Goal: Task Accomplishment & Management: Use online tool/utility

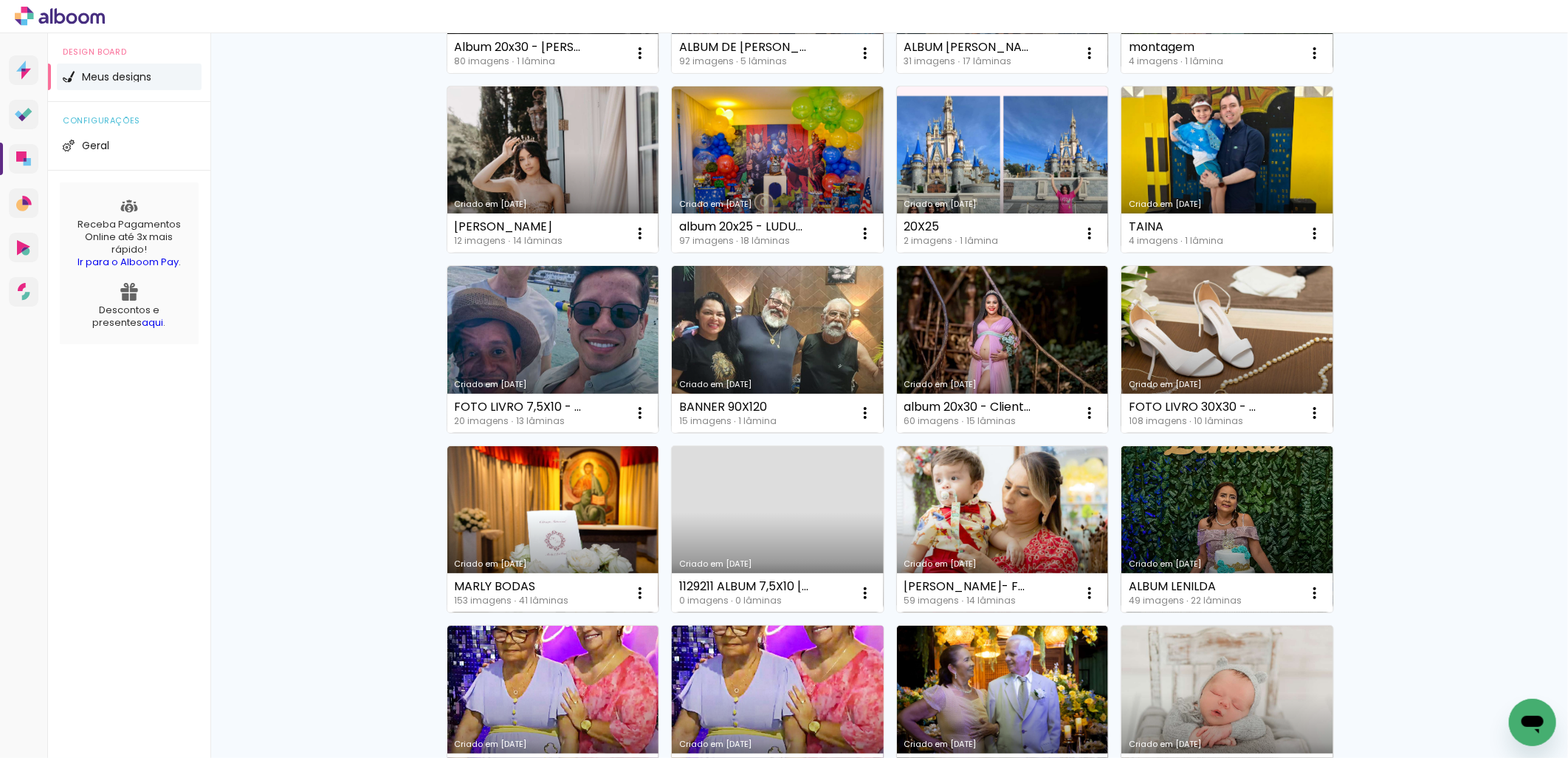
scroll to position [410, 0]
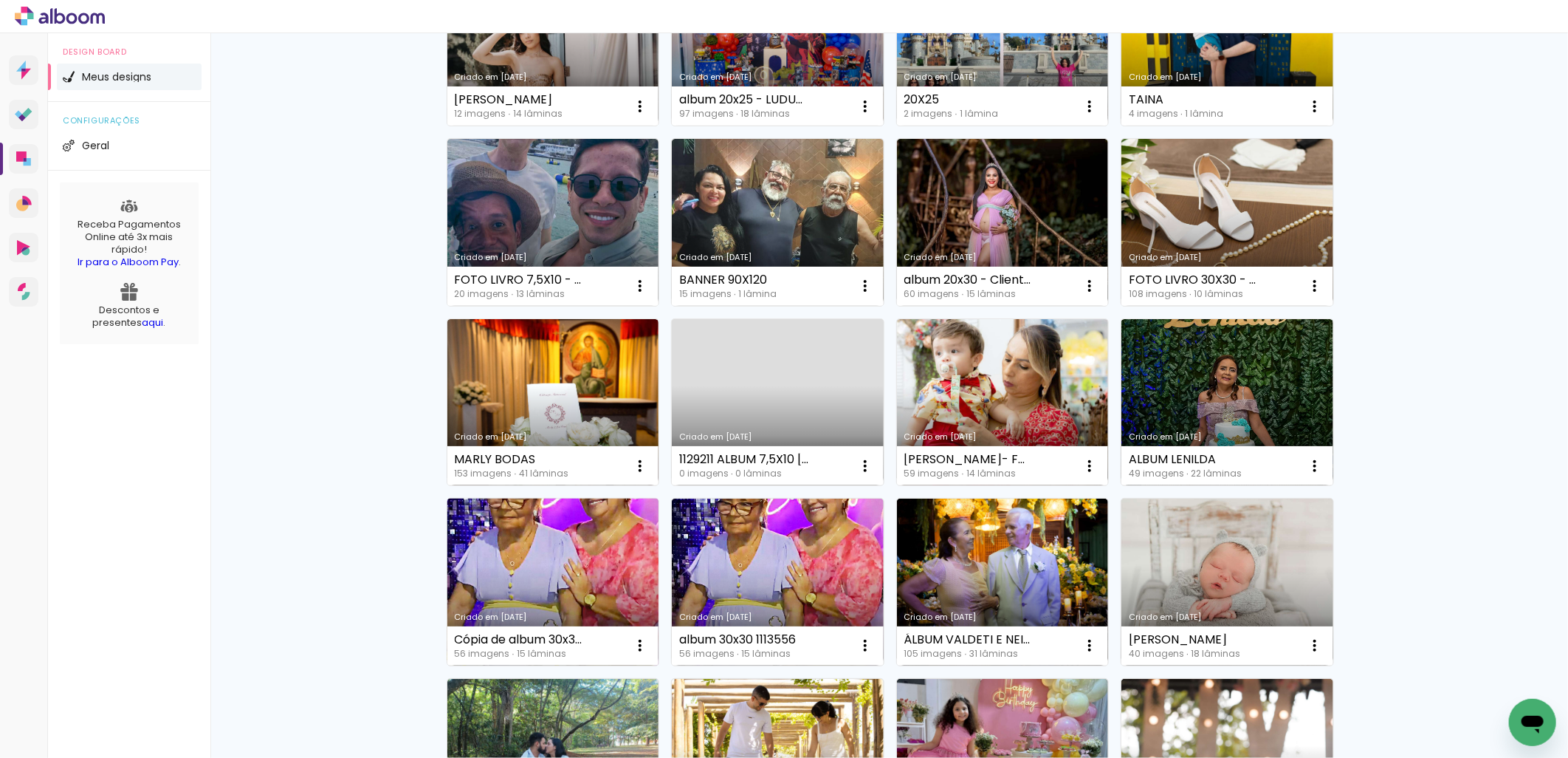
click at [549, 564] on link "Criado em [DATE]" at bounding box center [553, 582] width 212 height 167
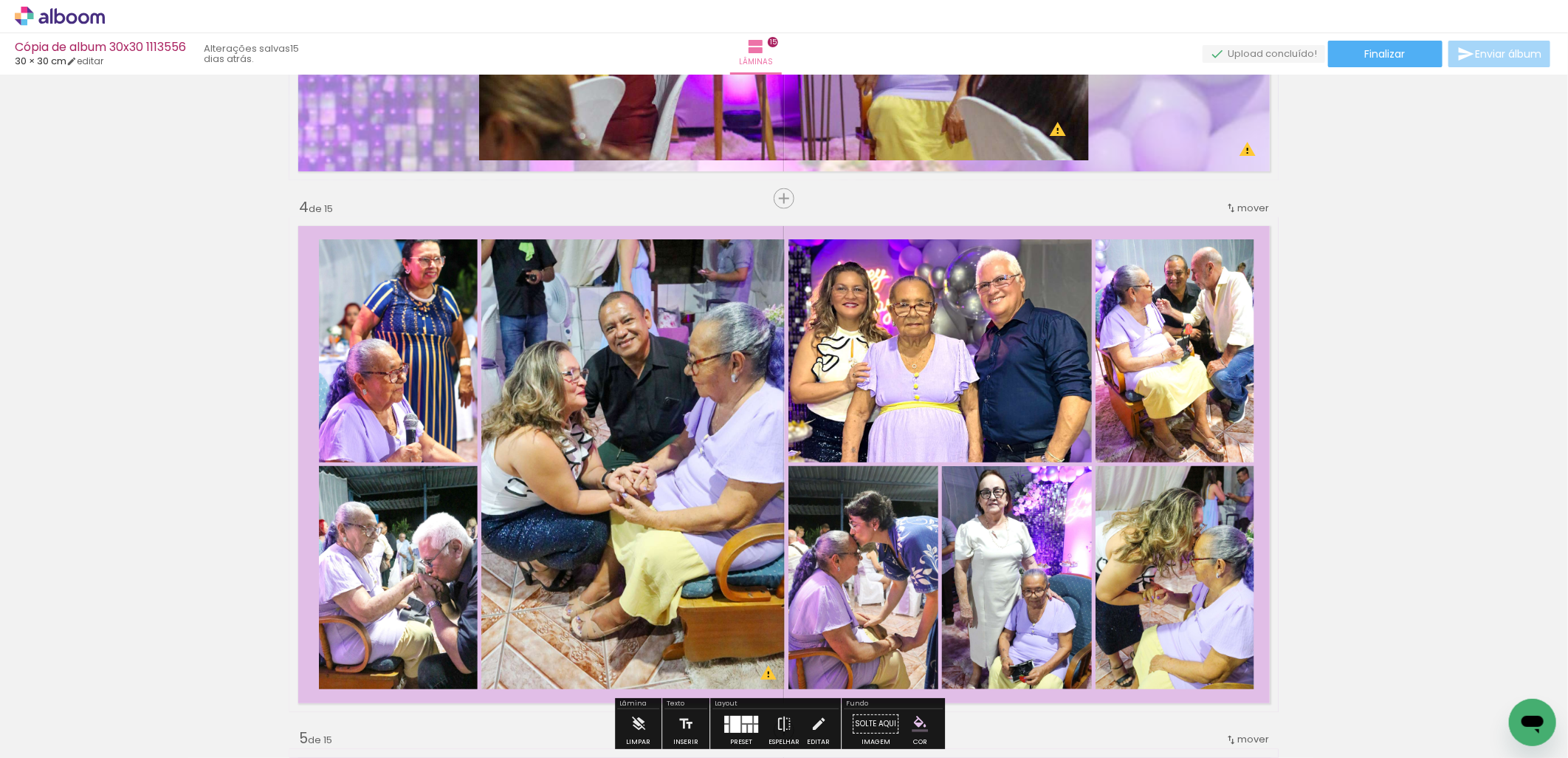
scroll to position [1504, 0]
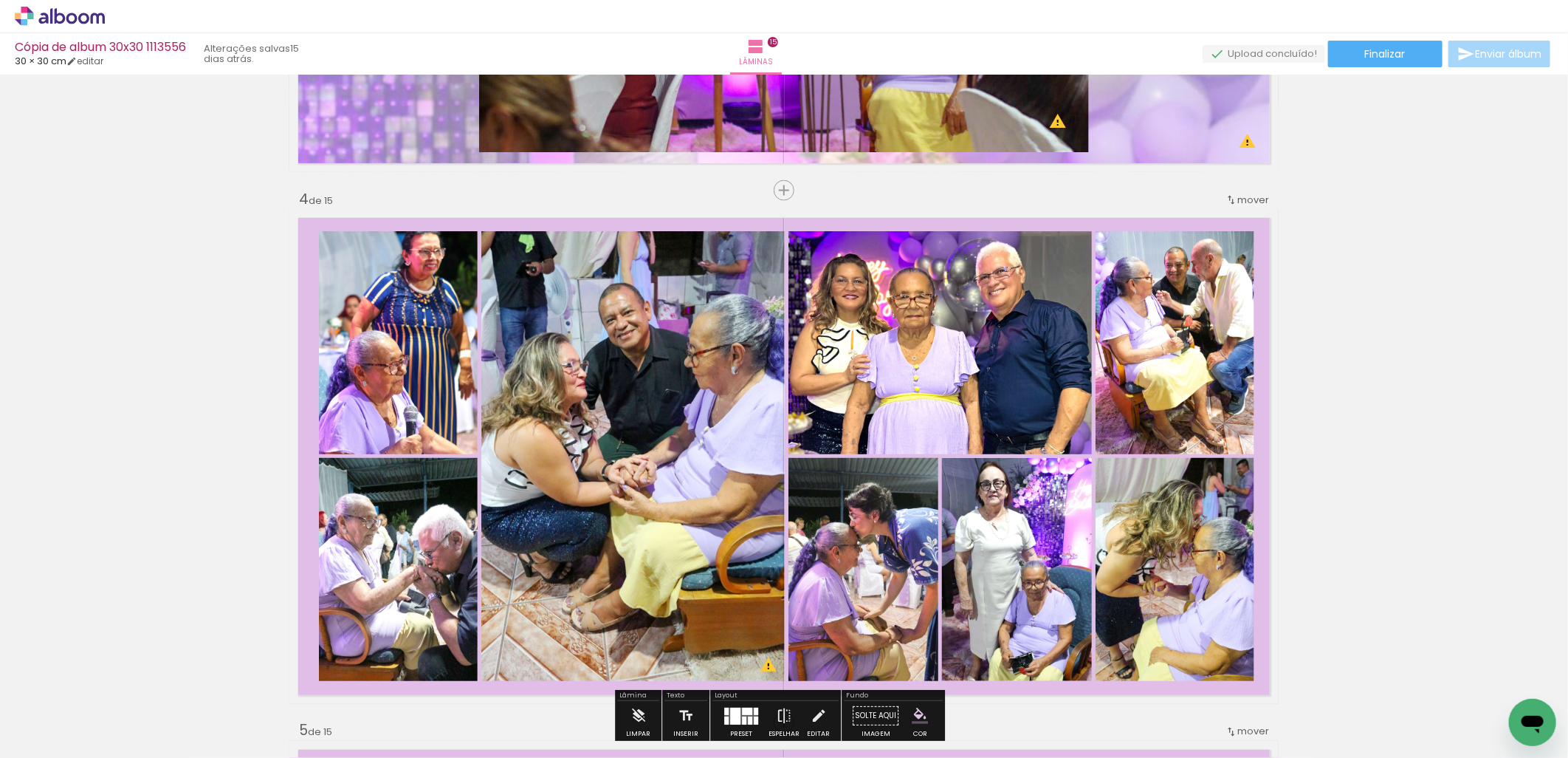
scroll to position [1642, 0]
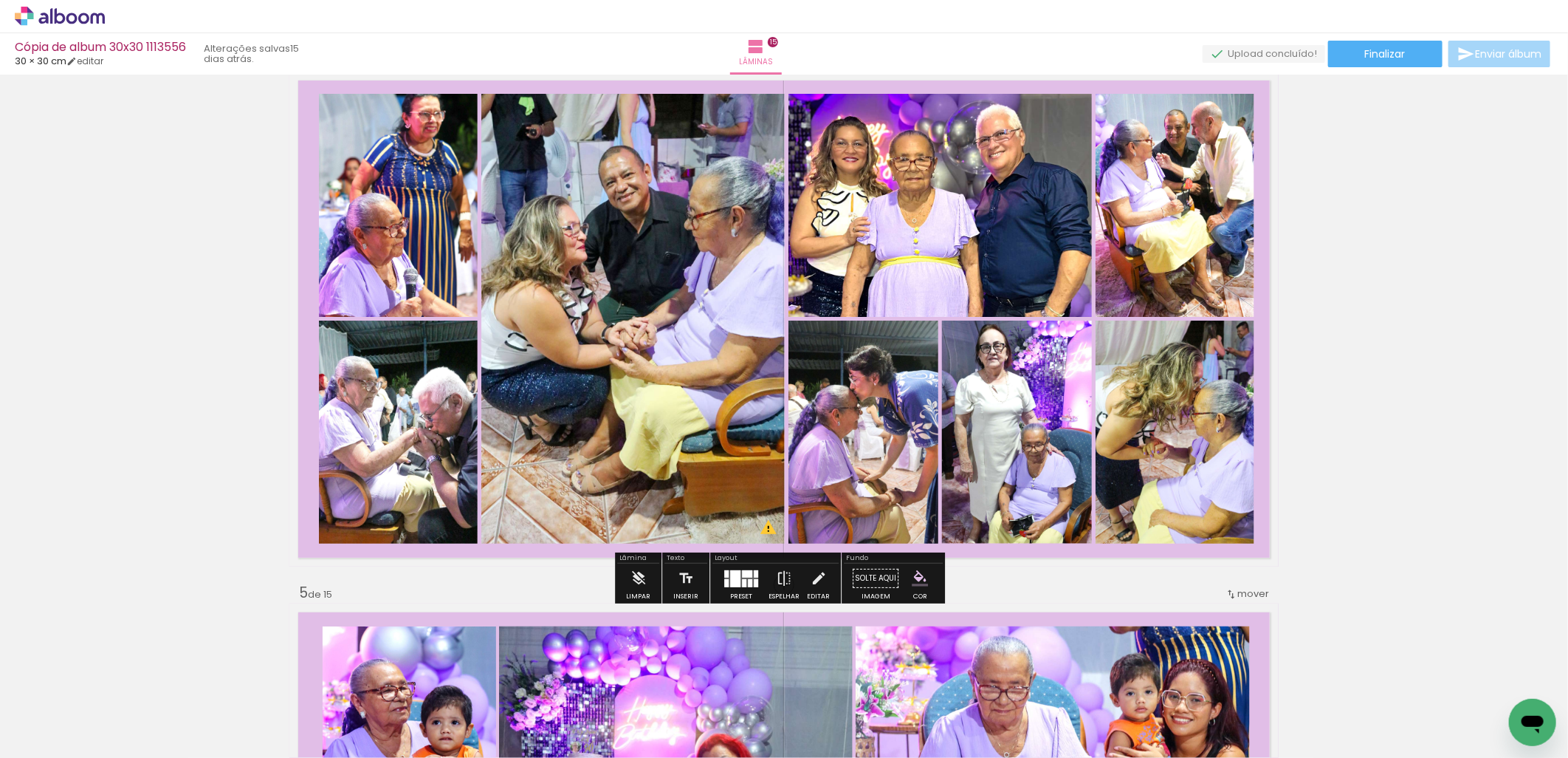
click at [53, 747] on paper-button "Adicionar Fotos" at bounding box center [45, 737] width 72 height 24
click at [0, 0] on input "file" at bounding box center [0, 0] width 0 height 0
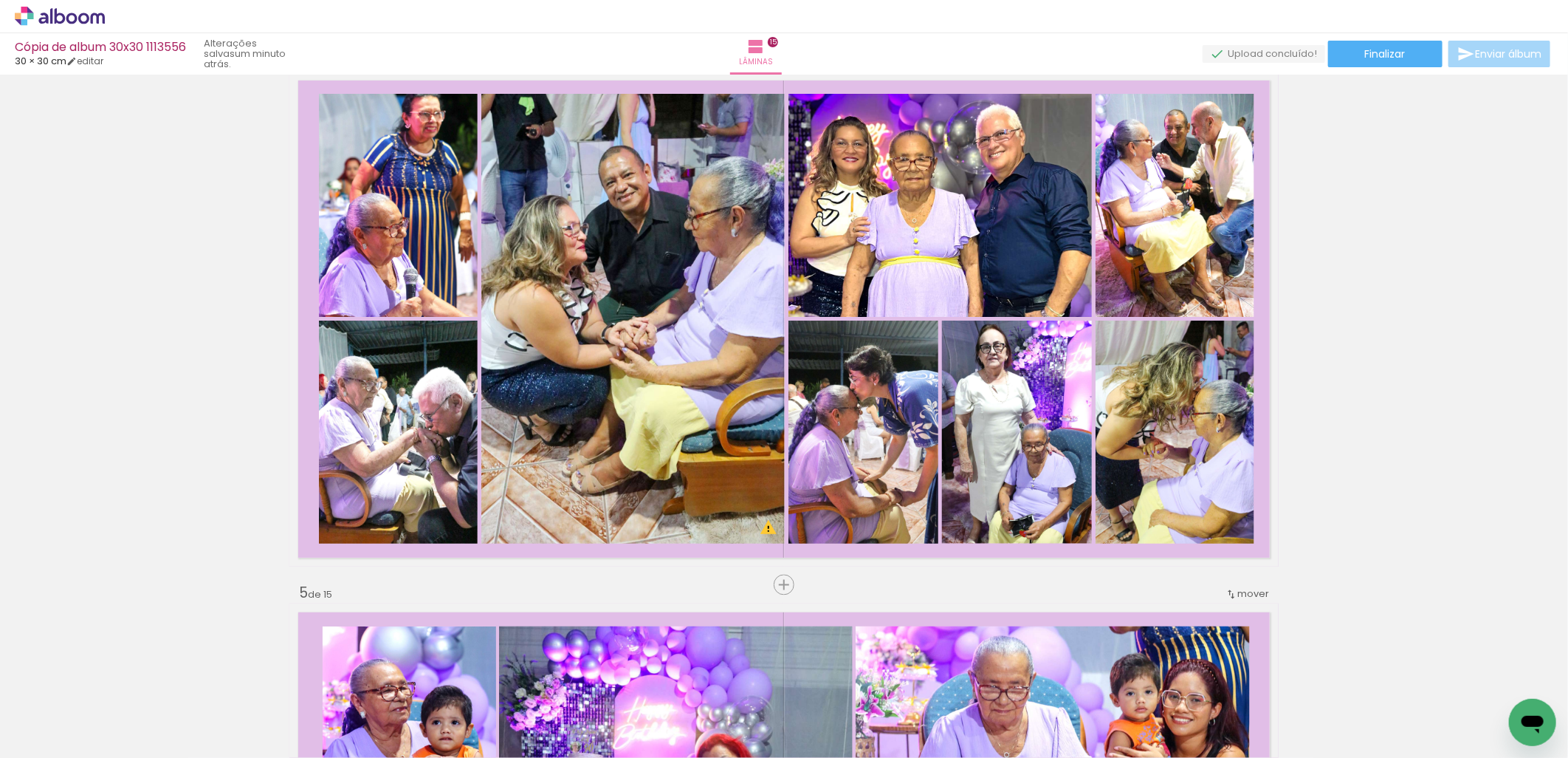
scroll to position [0, 4675]
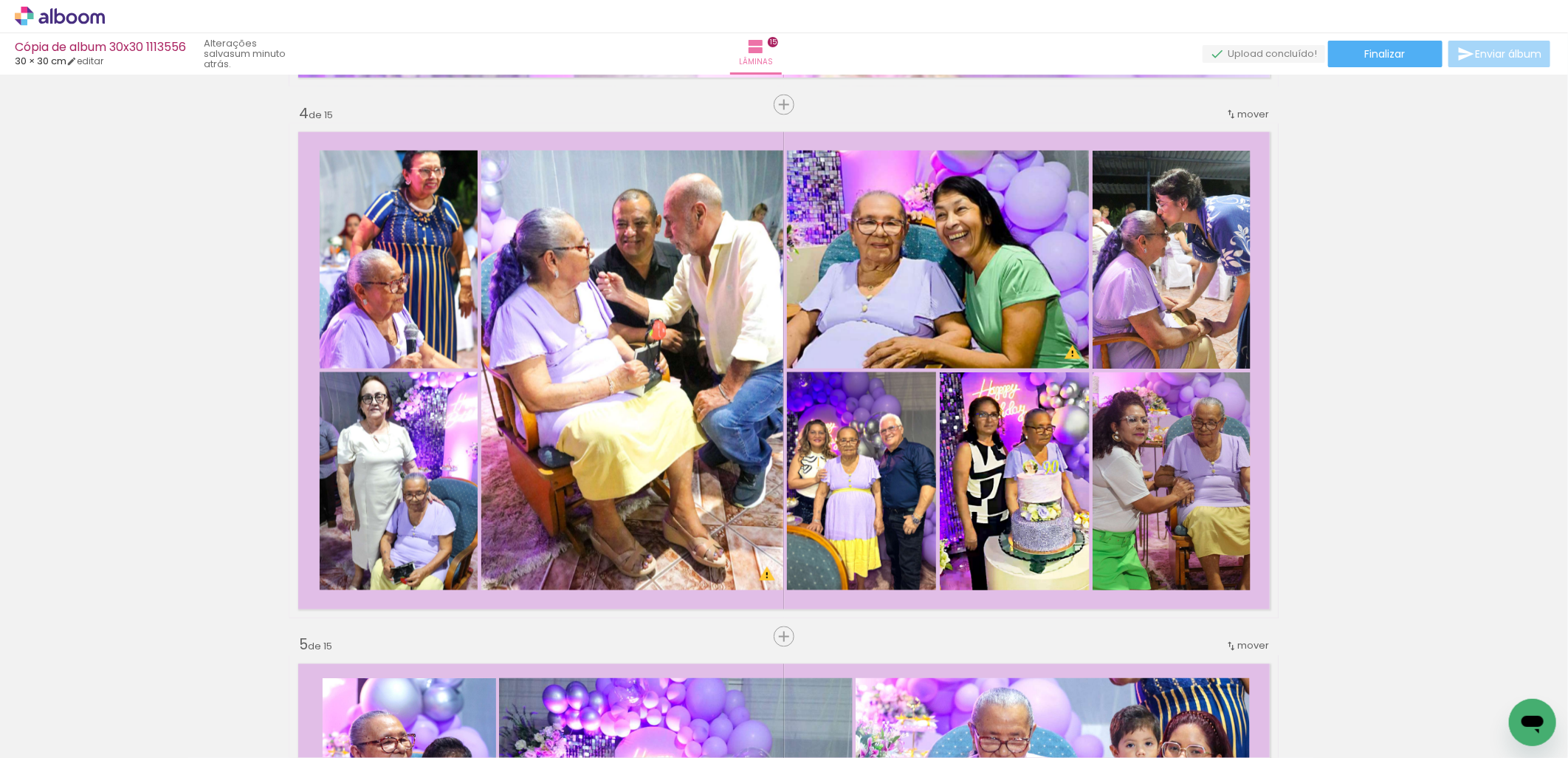
scroll to position [0, 936]
click at [262, 689] on quentale-thumb at bounding box center [286, 708] width 83 height 85
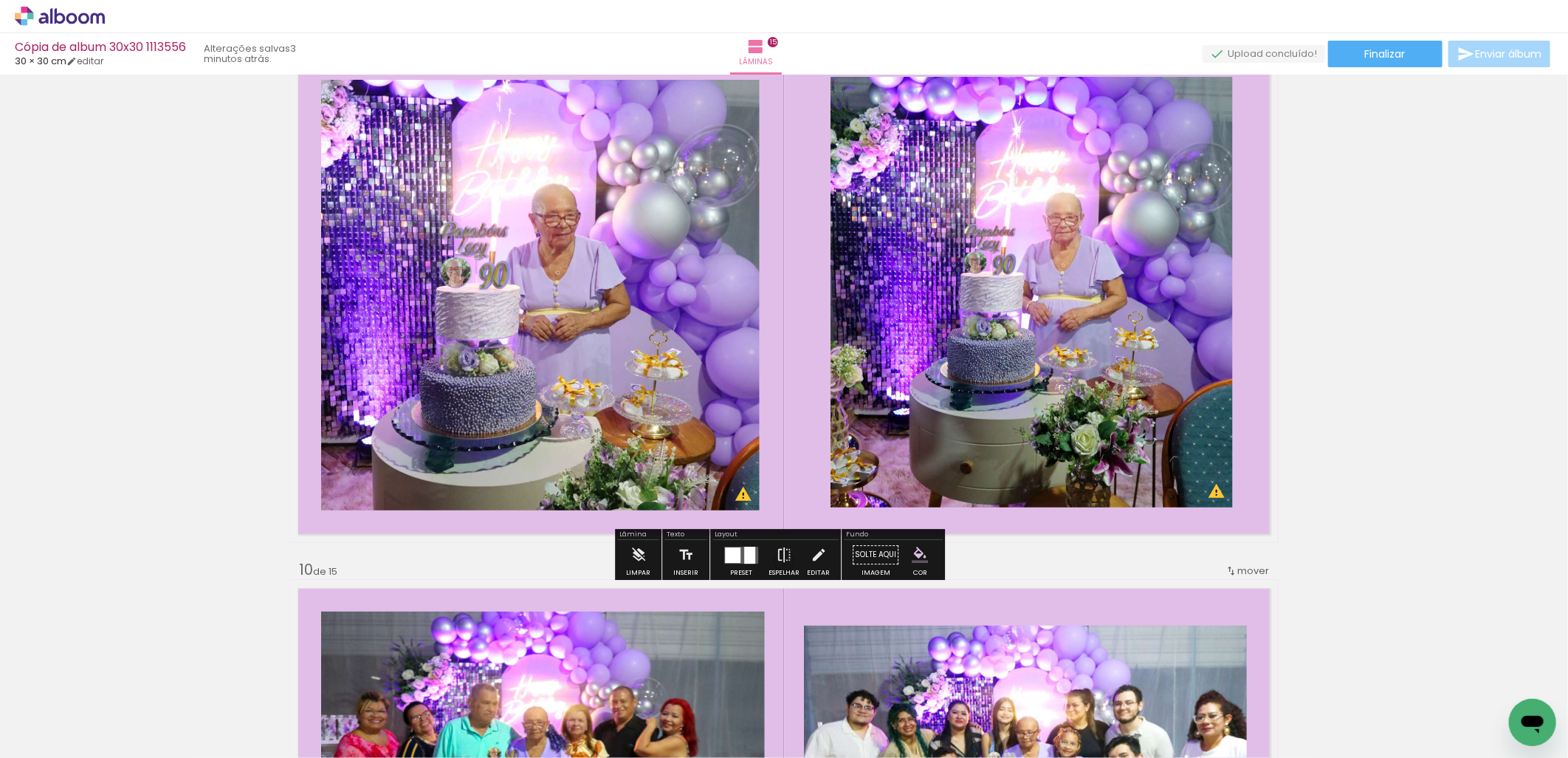
scroll to position [4324, 0]
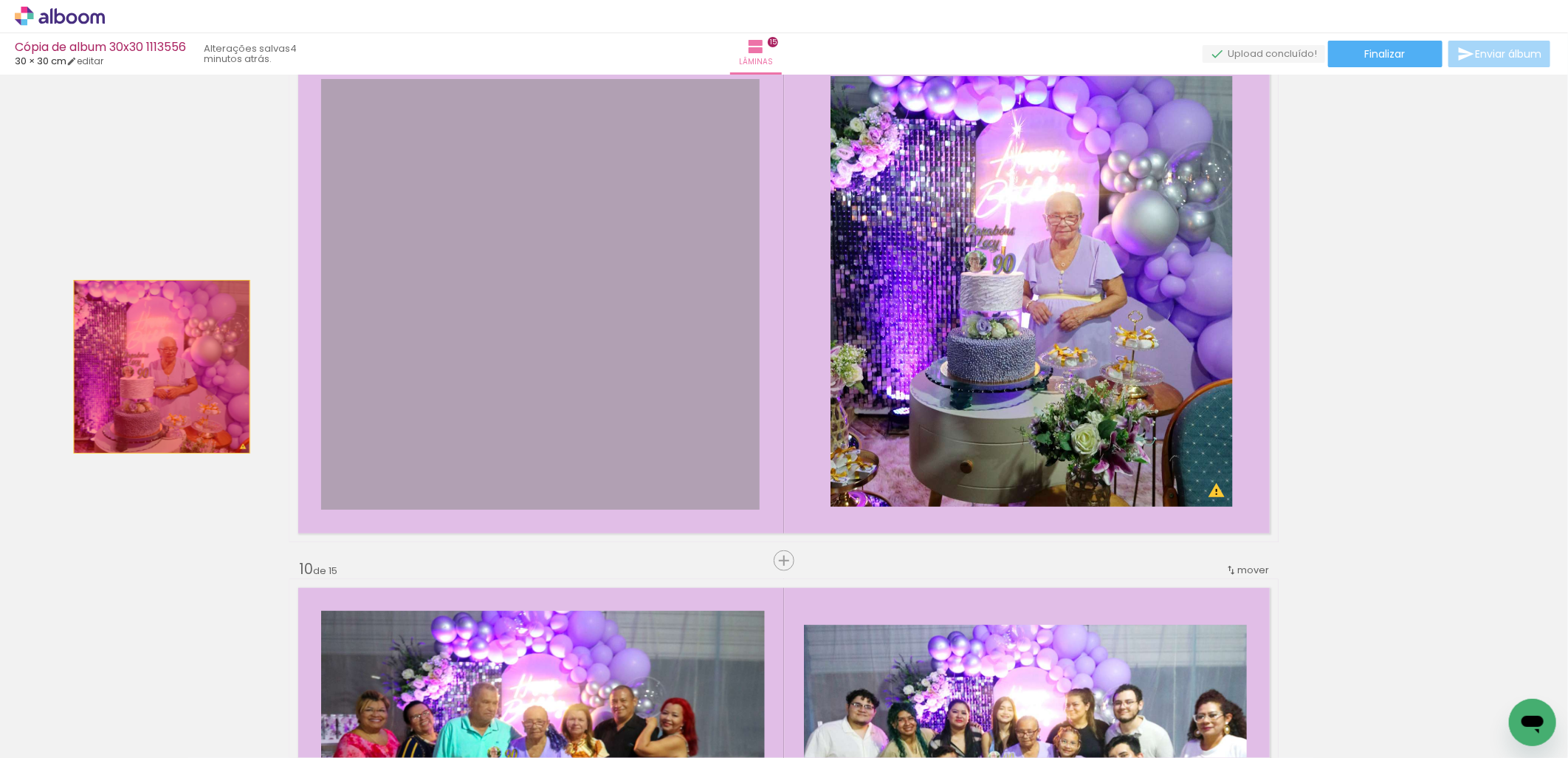
scroll to position [0, 936]
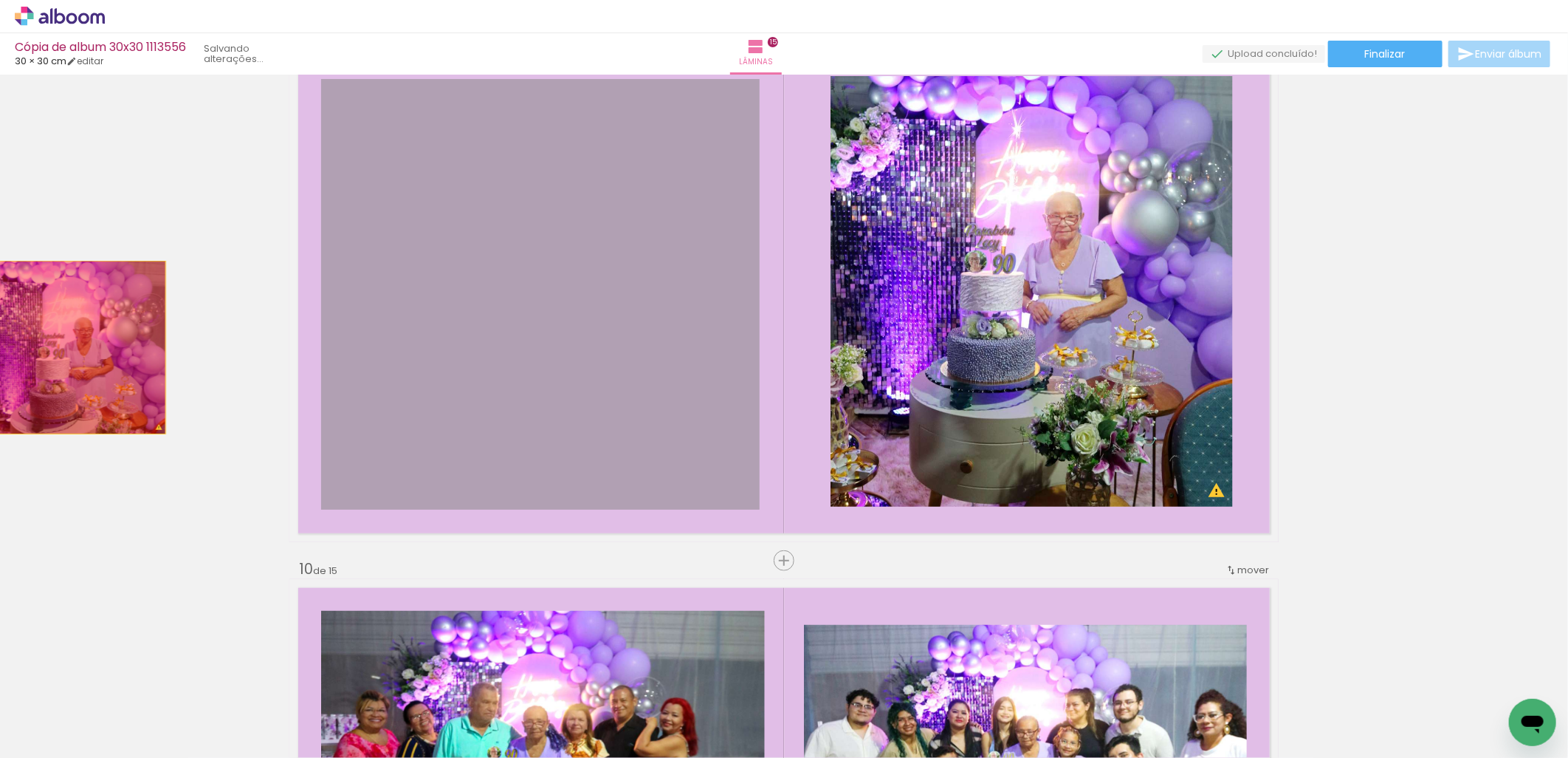
drag, startPoint x: 469, startPoint y: 338, endPoint x: 72, endPoint y: 347, distance: 397.1
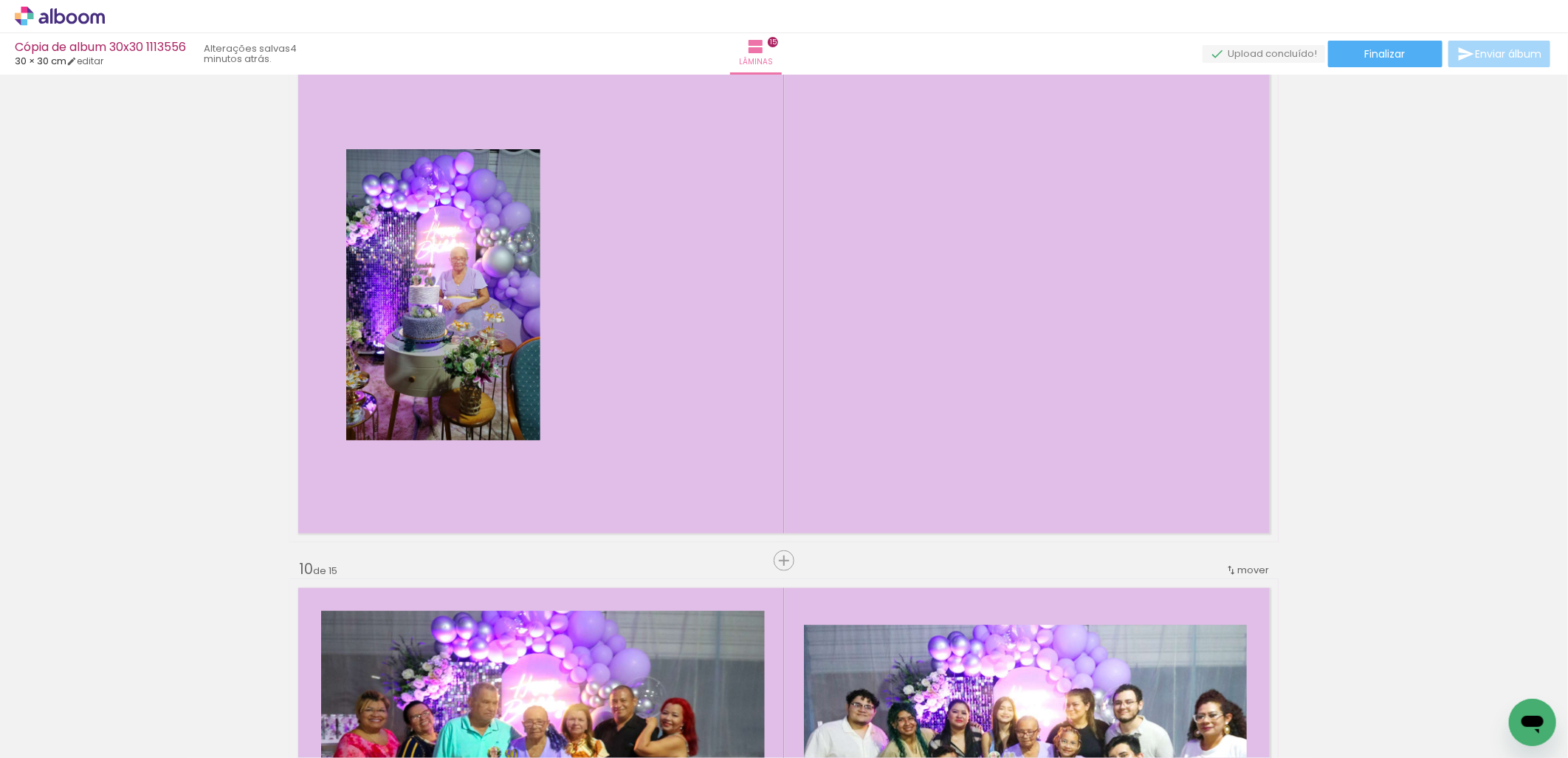
scroll to position [0, 4262]
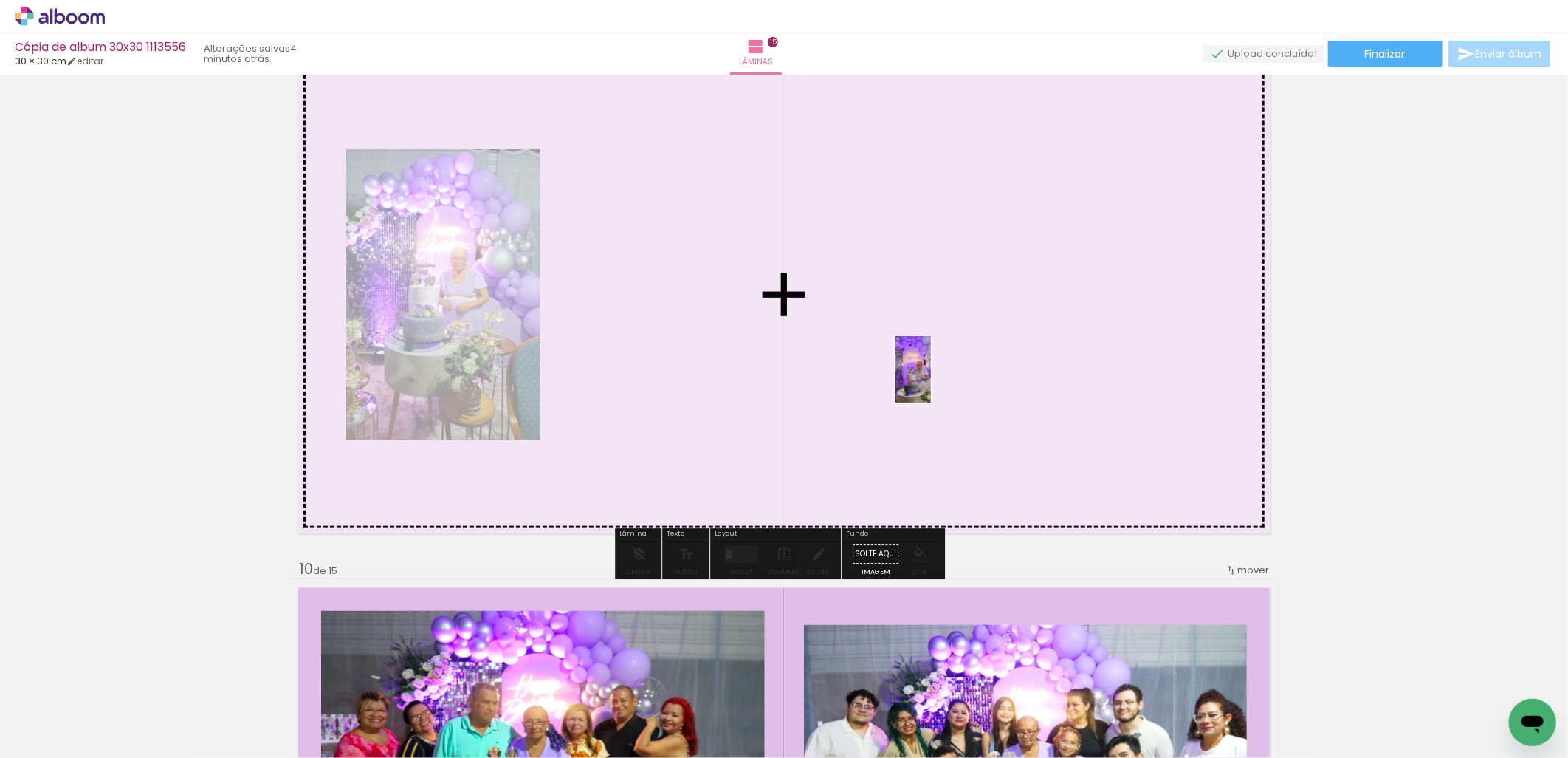
drag, startPoint x: 263, startPoint y: 714, endPoint x: 940, endPoint y: 381, distance: 754.5
click at [940, 381] on quentale-workspace at bounding box center [784, 379] width 1568 height 758
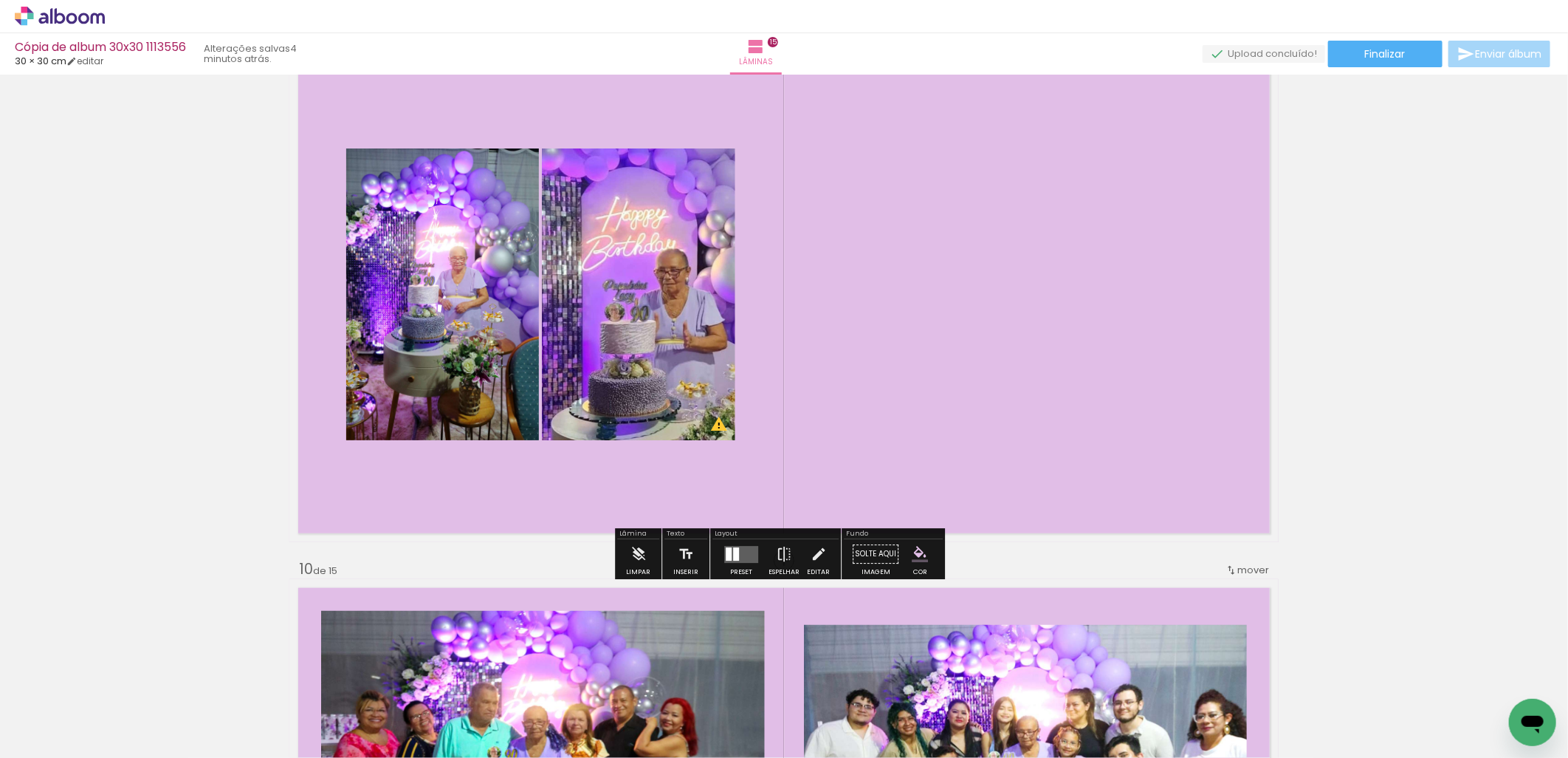
click at [745, 555] on quentale-layouter at bounding box center [741, 554] width 34 height 17
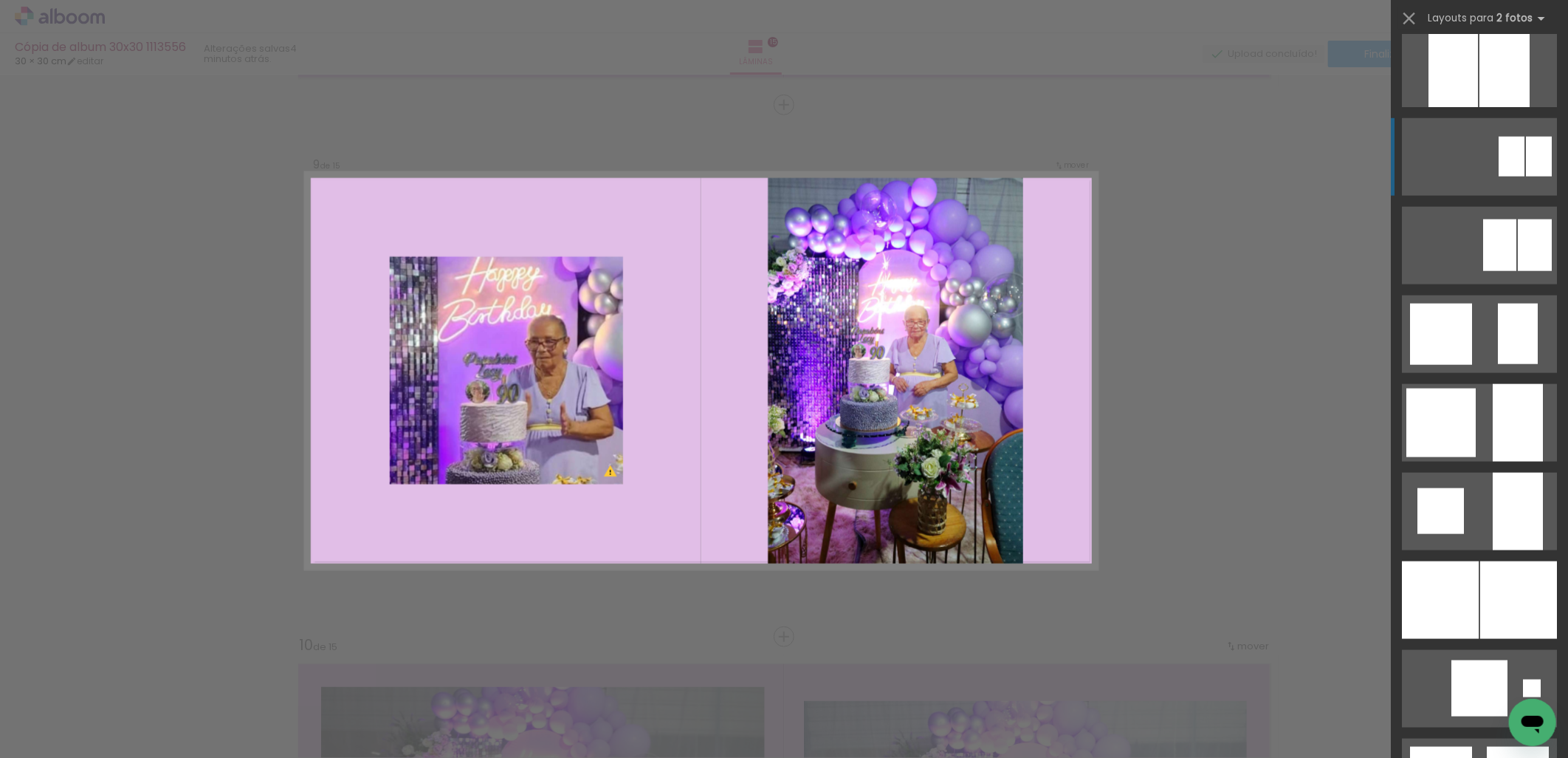
scroll to position [1230, 0]
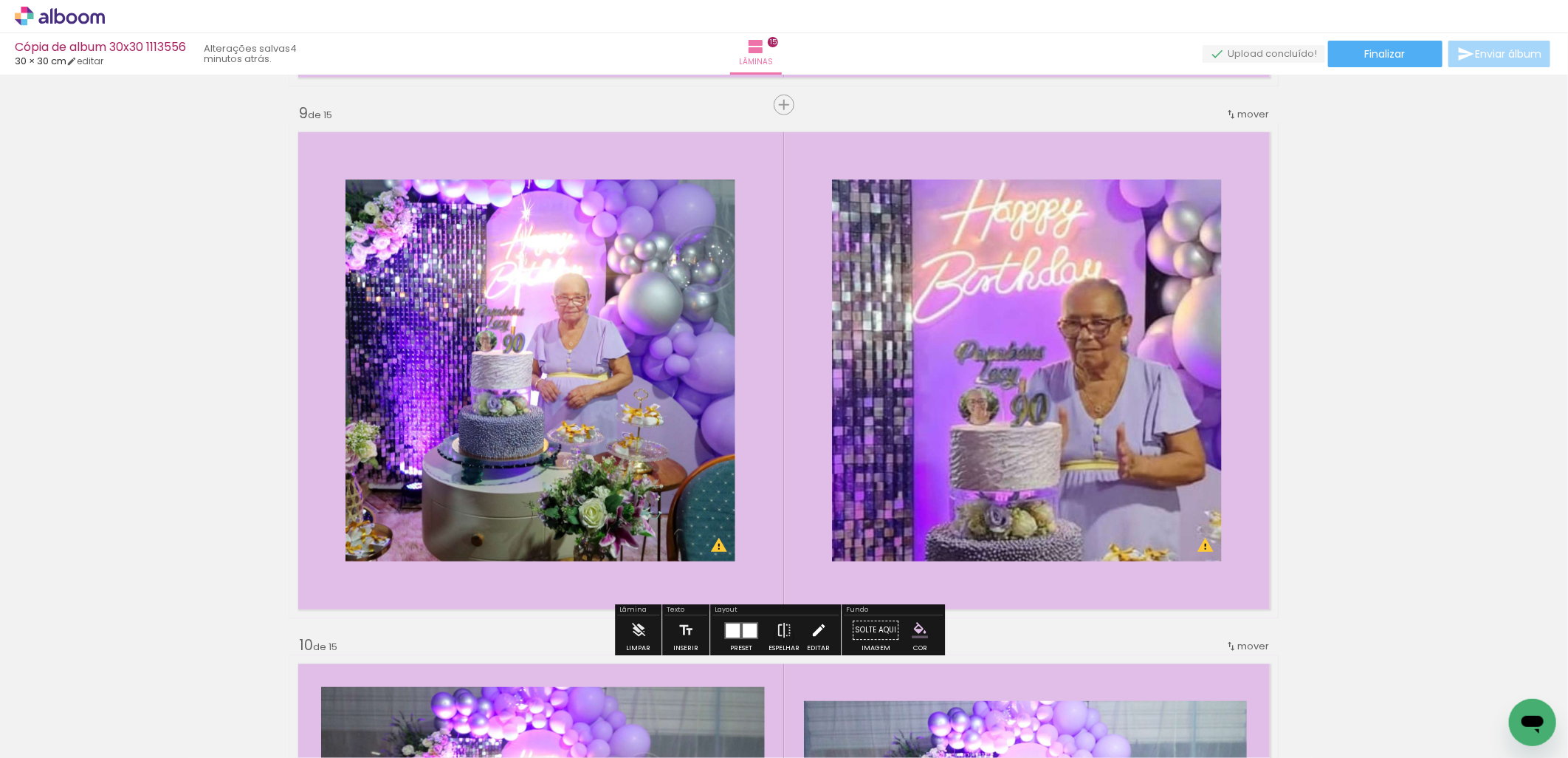
click at [820, 636] on iron-icon at bounding box center [819, 630] width 17 height 30
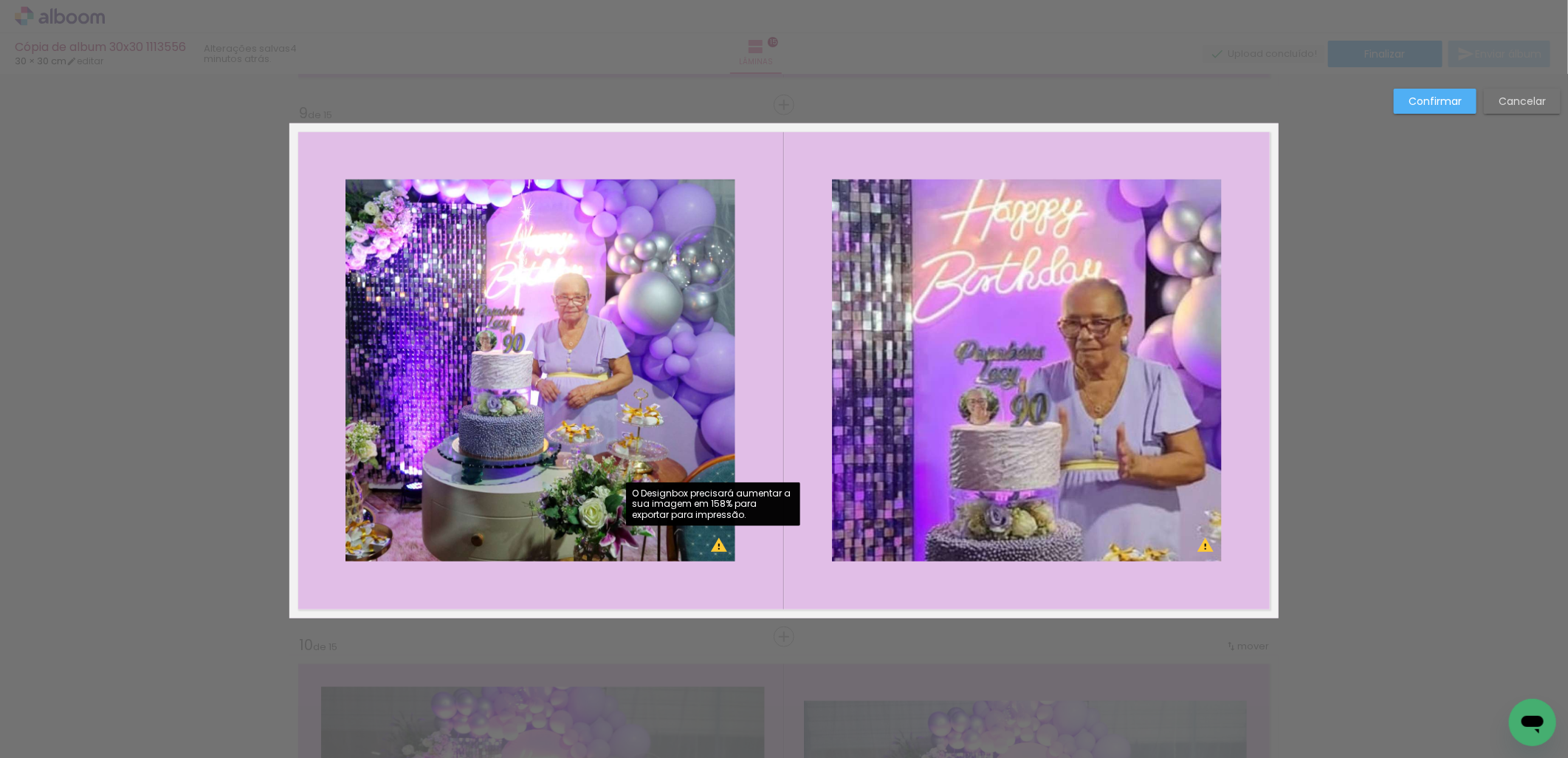
click at [606, 449] on quentale-photo at bounding box center [541, 370] width 390 height 381
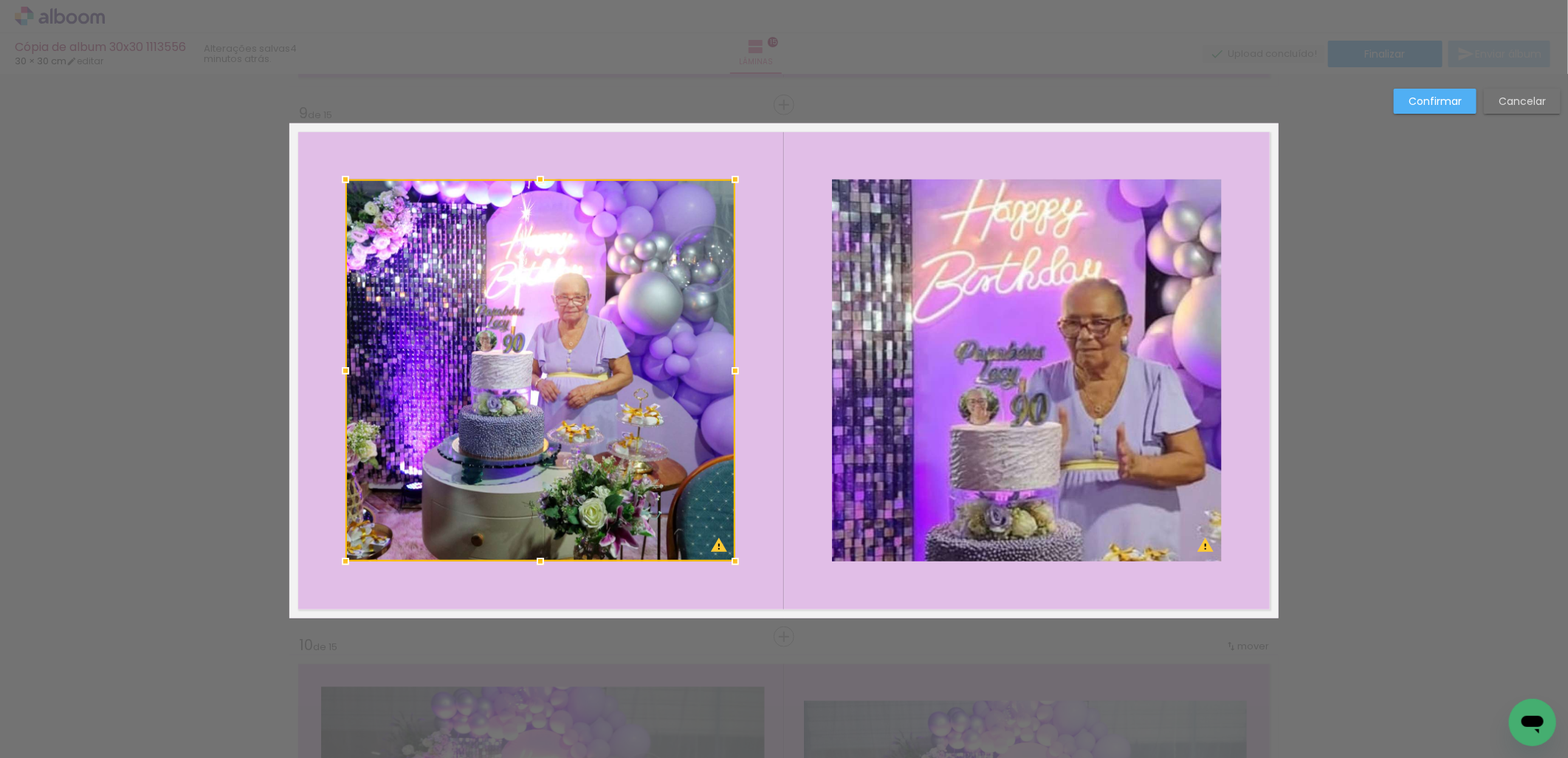
click at [1003, 414] on quentale-photo at bounding box center [1027, 370] width 390 height 381
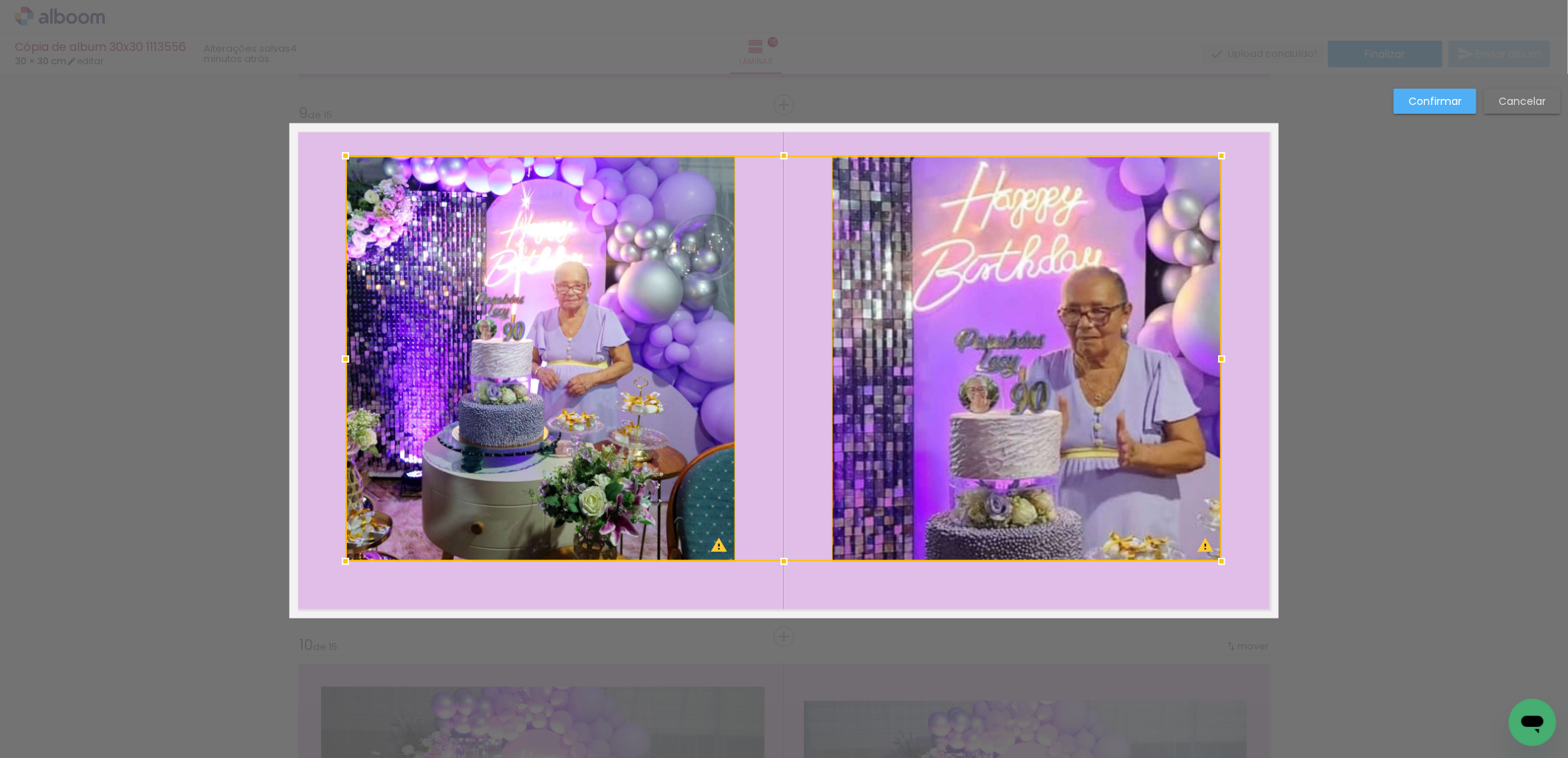
drag, startPoint x: 783, startPoint y: 172, endPoint x: 787, endPoint y: 151, distance: 21.4
click at [787, 151] on div at bounding box center [784, 156] width 30 height 30
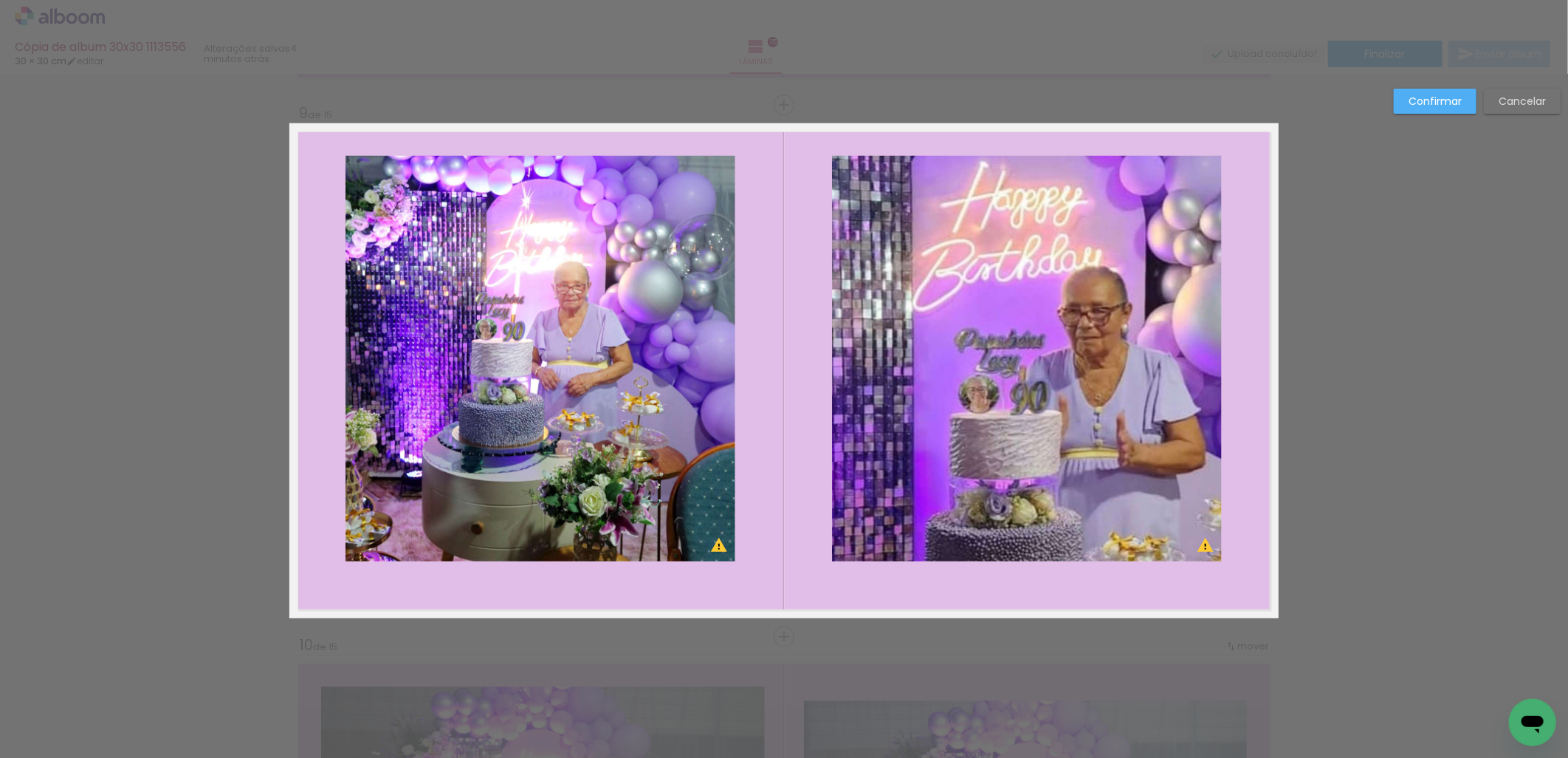
click at [638, 373] on quentale-photo at bounding box center [541, 358] width 390 height 405
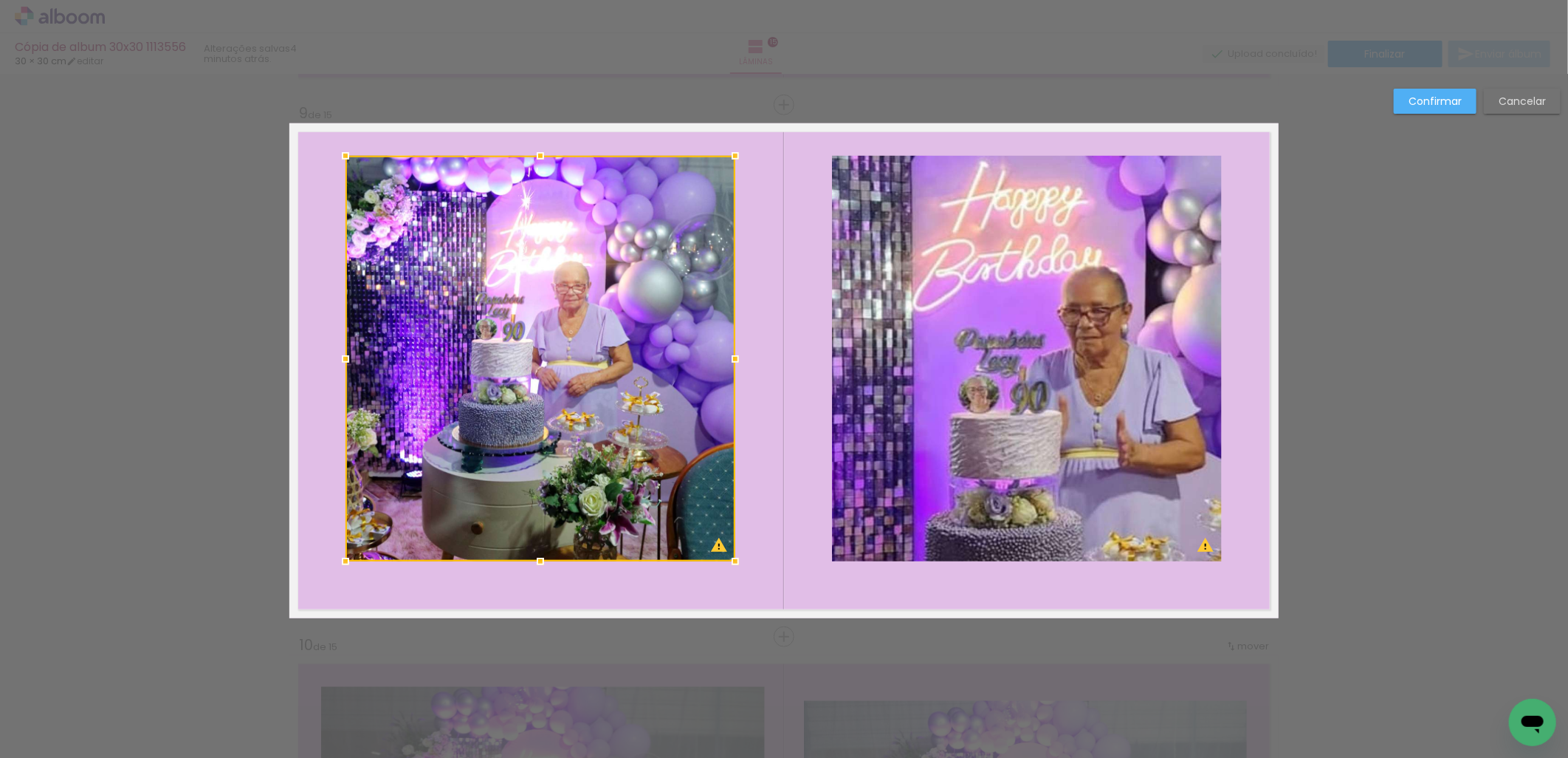
click at [994, 365] on quentale-photo at bounding box center [1027, 358] width 390 height 405
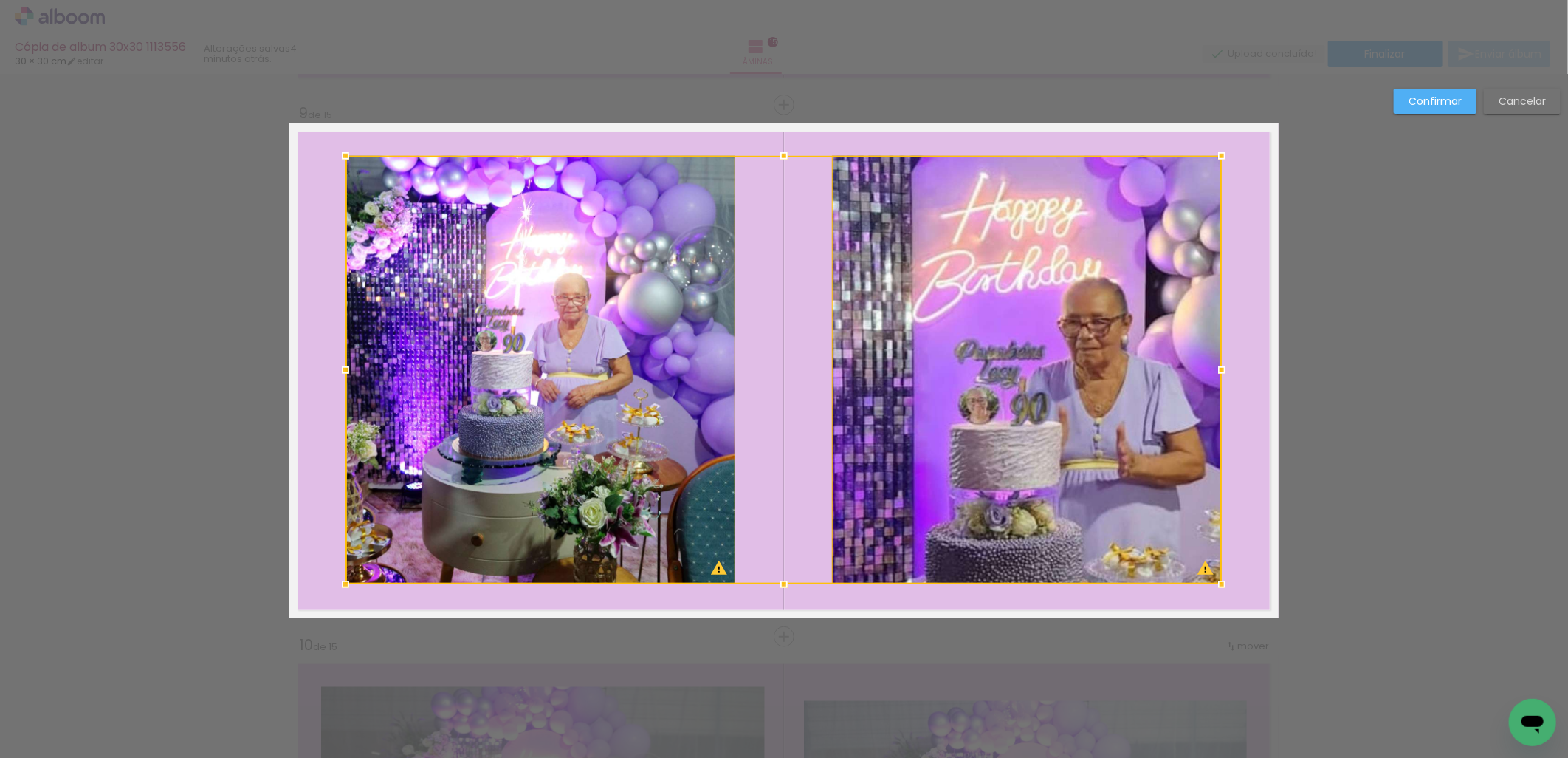
drag, startPoint x: 777, startPoint y: 564, endPoint x: 782, endPoint y: 587, distance: 23.5
click at [782, 587] on div at bounding box center [784, 585] width 30 height 30
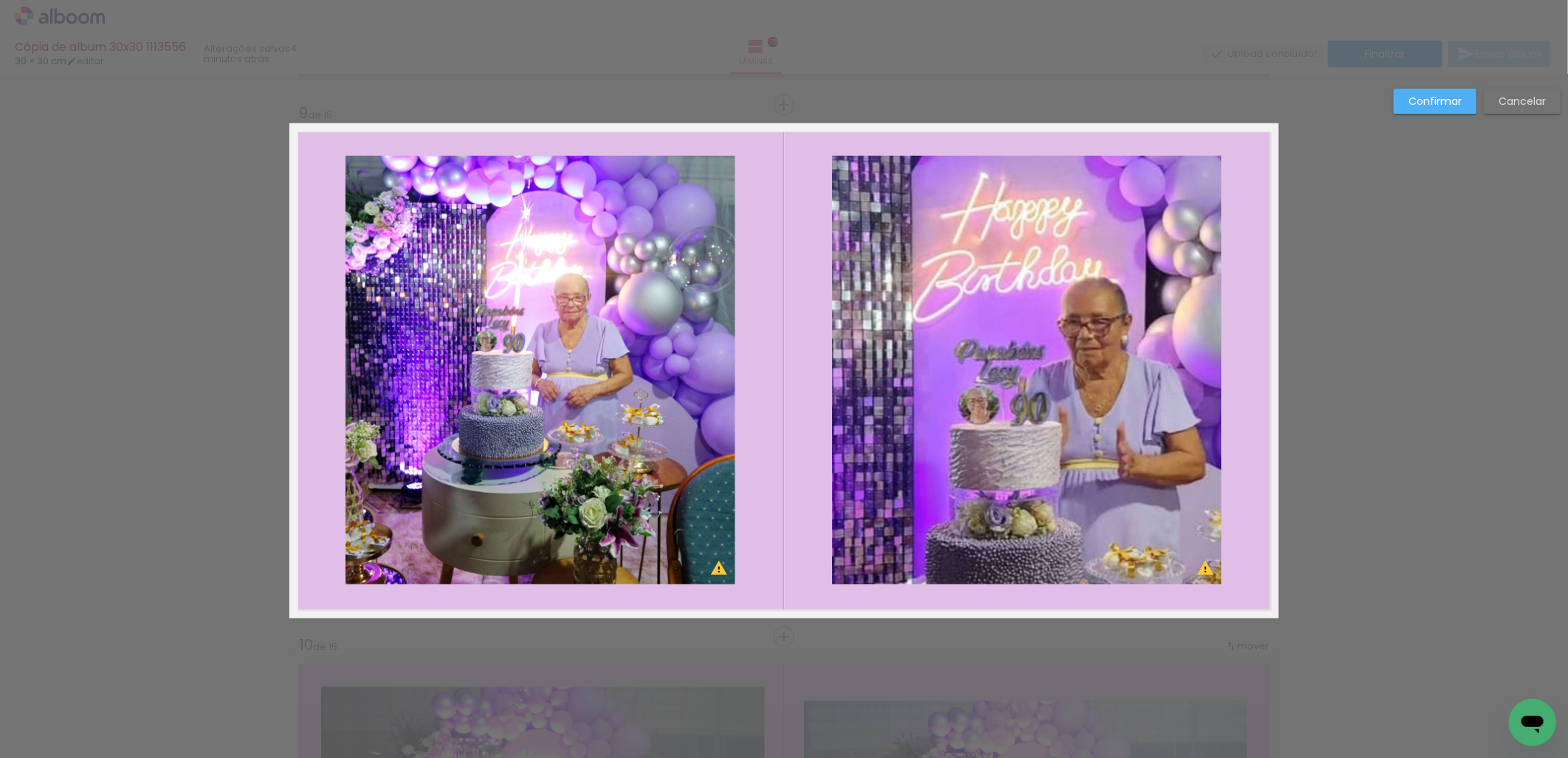
click at [454, 355] on quentale-photo at bounding box center [541, 370] width 390 height 429
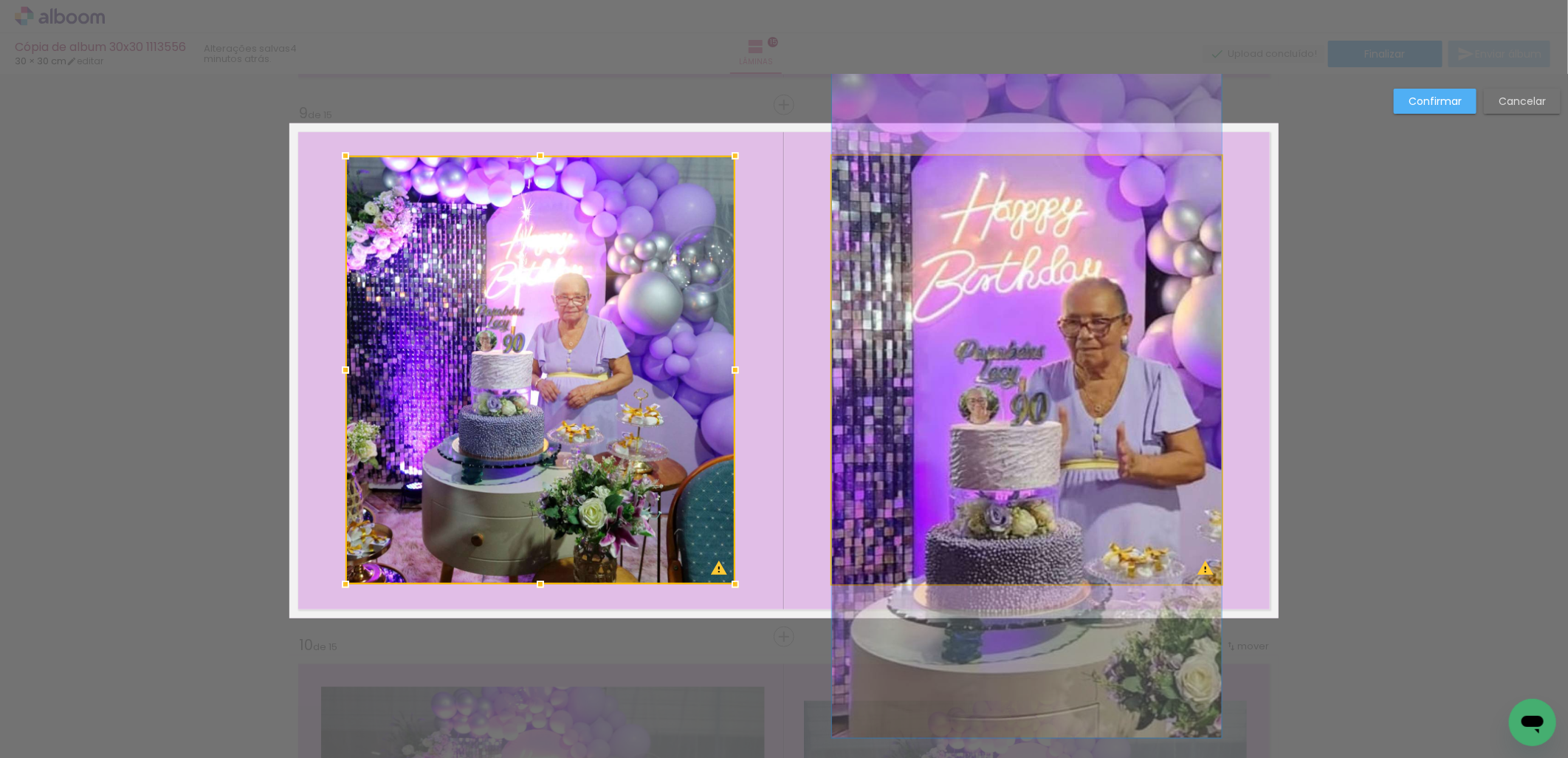
click at [1116, 333] on quentale-photo at bounding box center [1027, 370] width 390 height 429
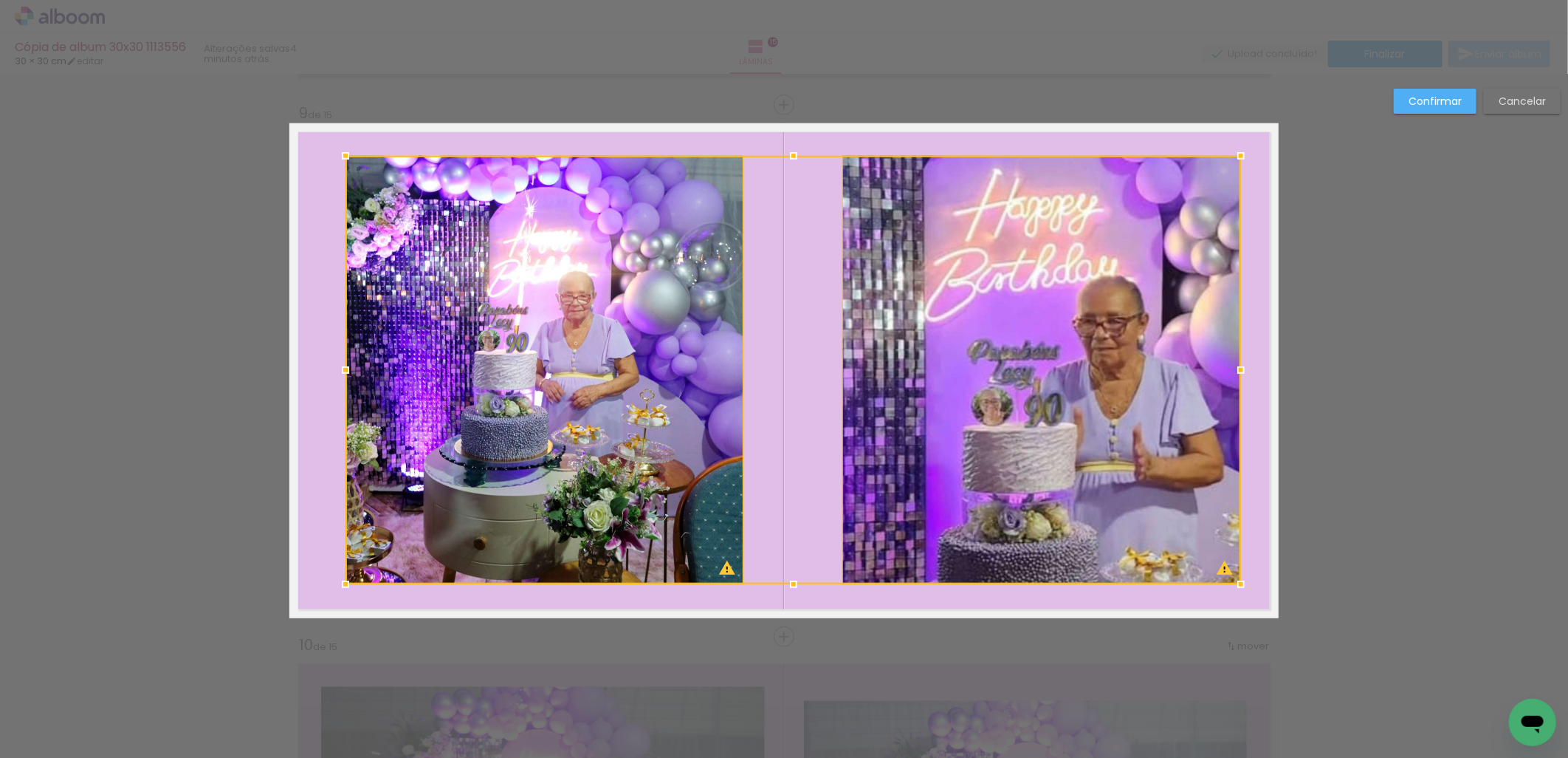
drag, startPoint x: 1214, startPoint y: 374, endPoint x: 1234, endPoint y: 374, distance: 20.0
click at [1234, 374] on div at bounding box center [1241, 370] width 30 height 30
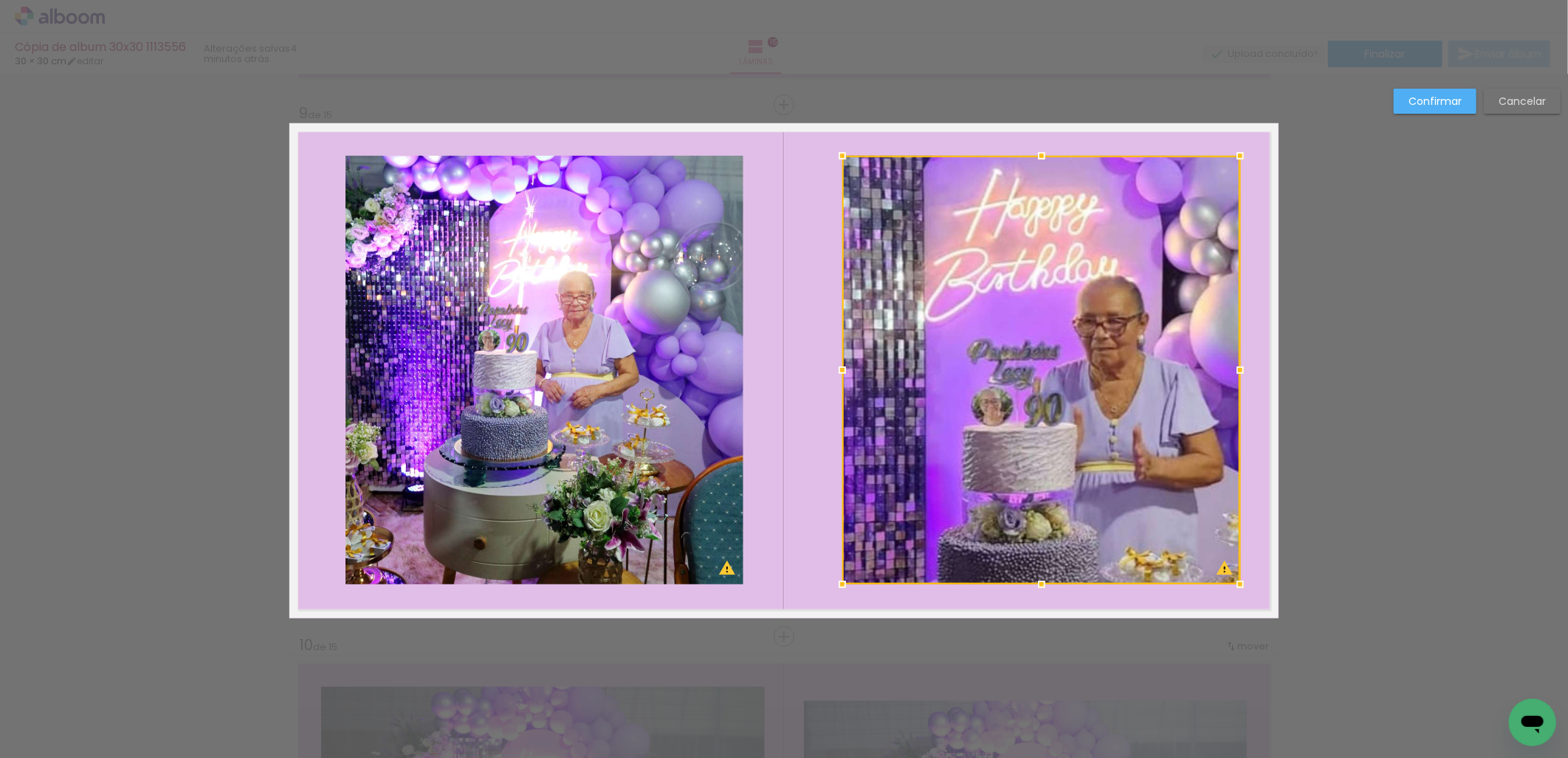
click at [473, 381] on quentale-photo at bounding box center [545, 370] width 398 height 429
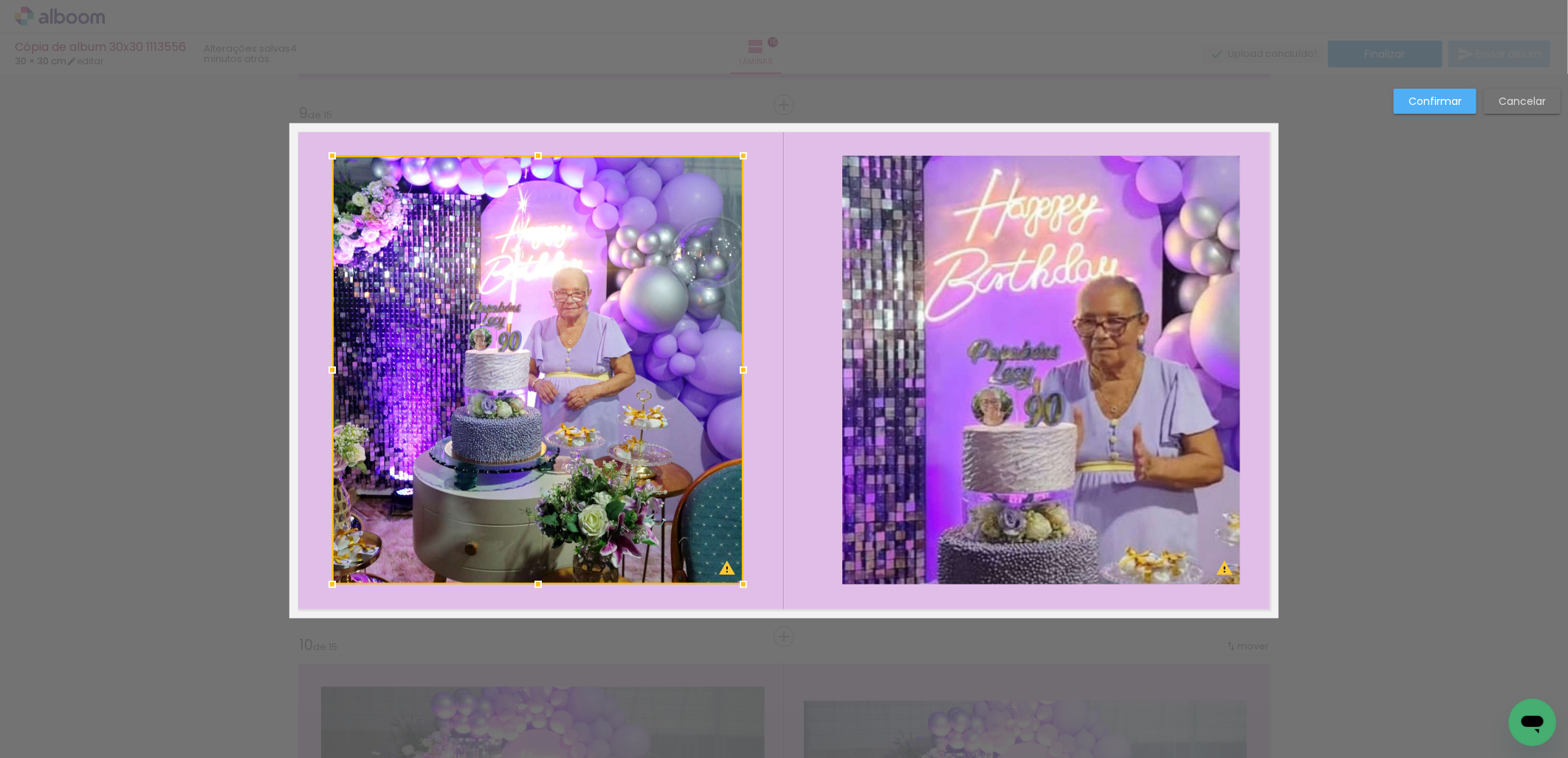
drag, startPoint x: 330, startPoint y: 377, endPoint x: 318, endPoint y: 378, distance: 12.0
click at [318, 378] on div at bounding box center [333, 370] width 30 height 30
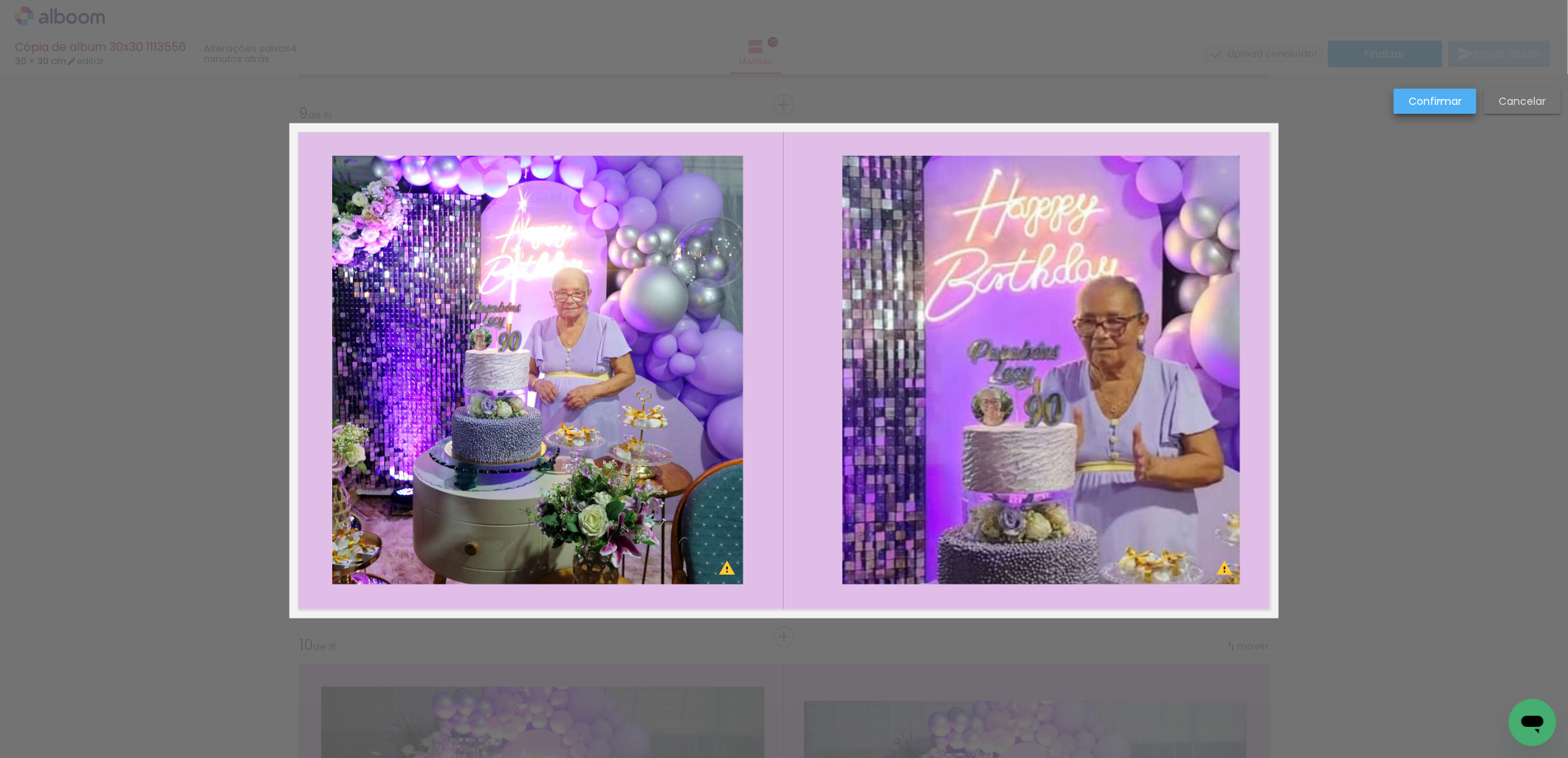
click at [0, 0] on slot "Confirmar" at bounding box center [0, 0] width 0 height 0
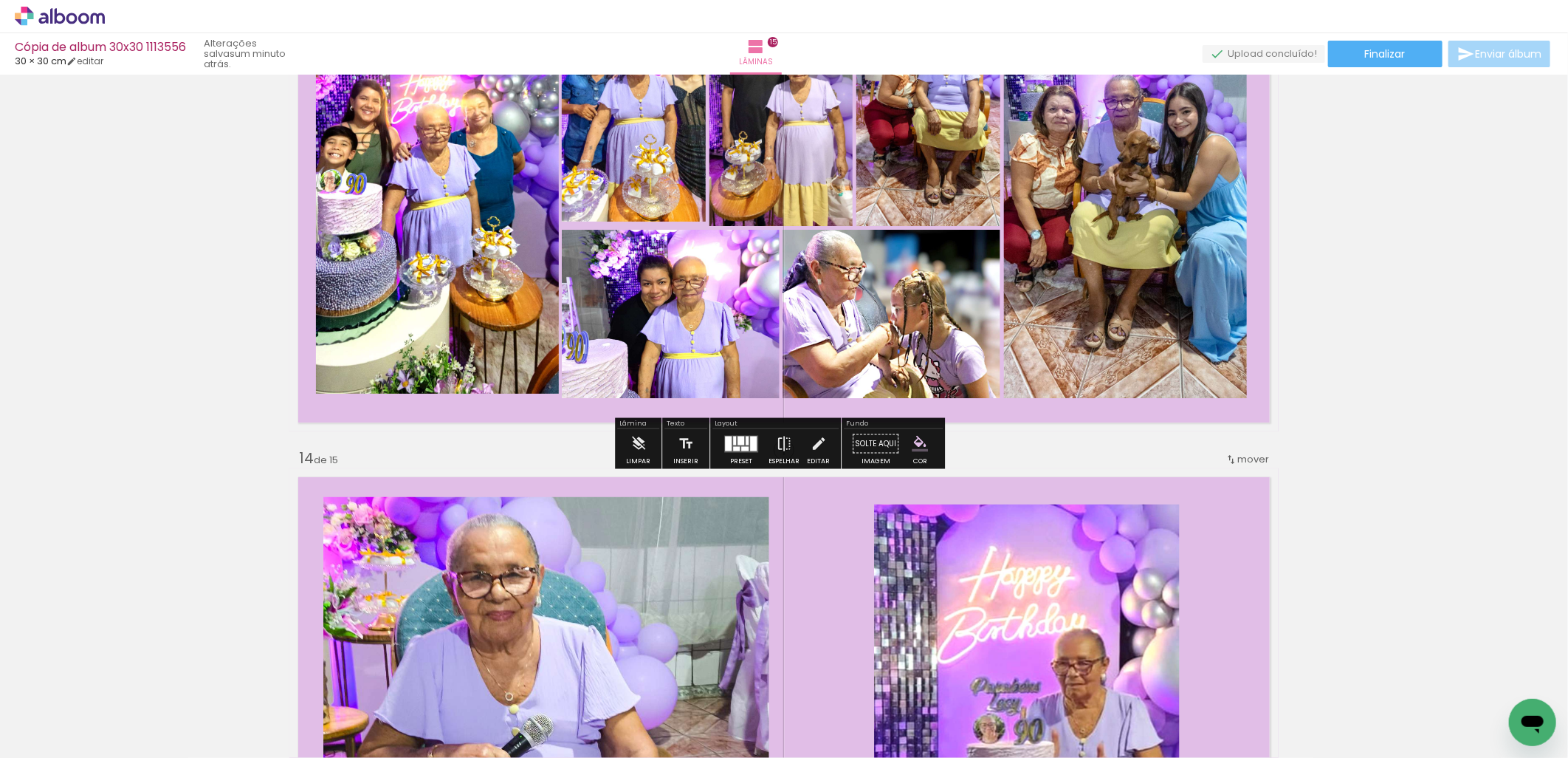
scroll to position [6437, 0]
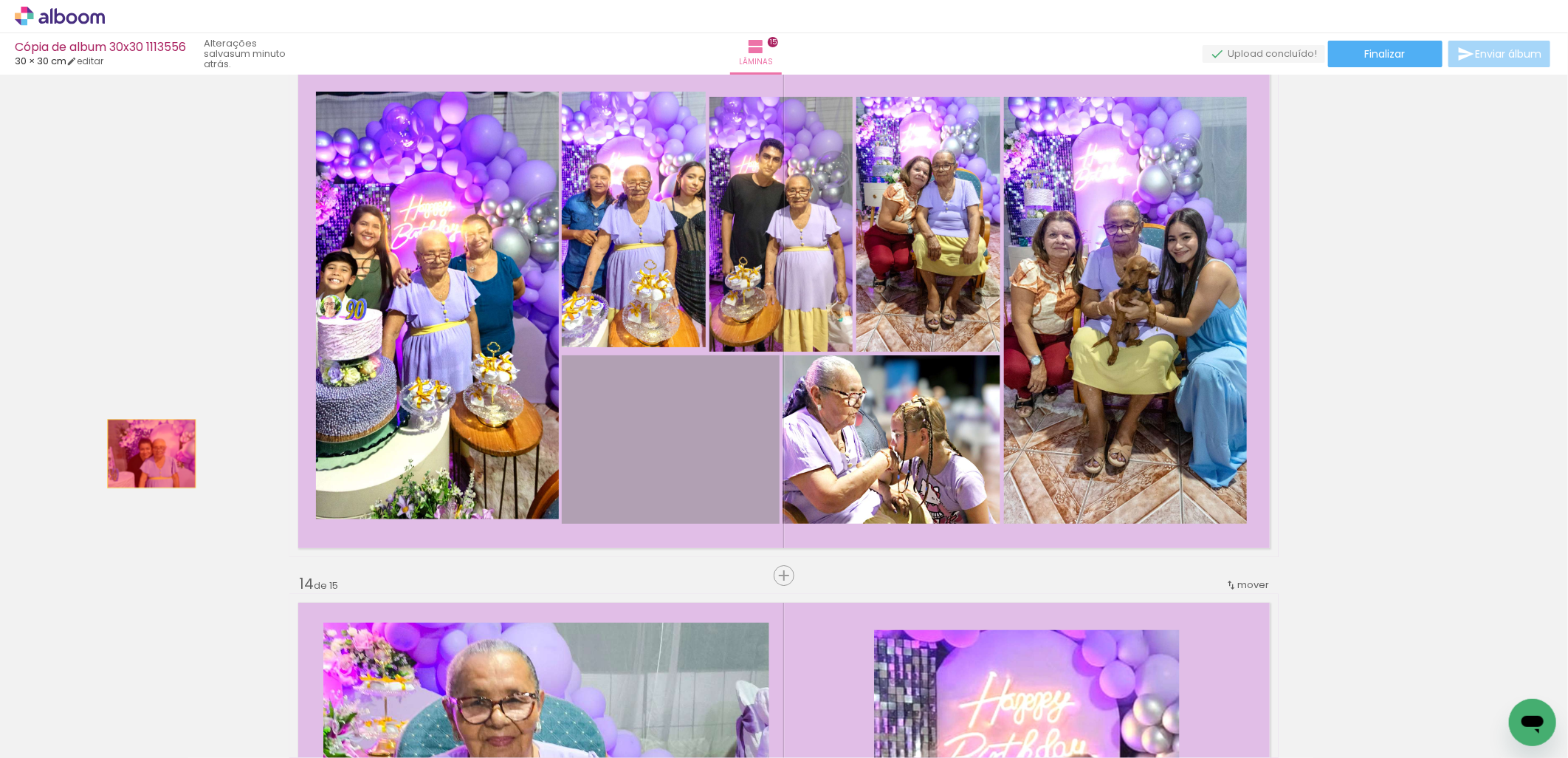
drag, startPoint x: 670, startPoint y: 471, endPoint x: 145, endPoint y: 452, distance: 525.3
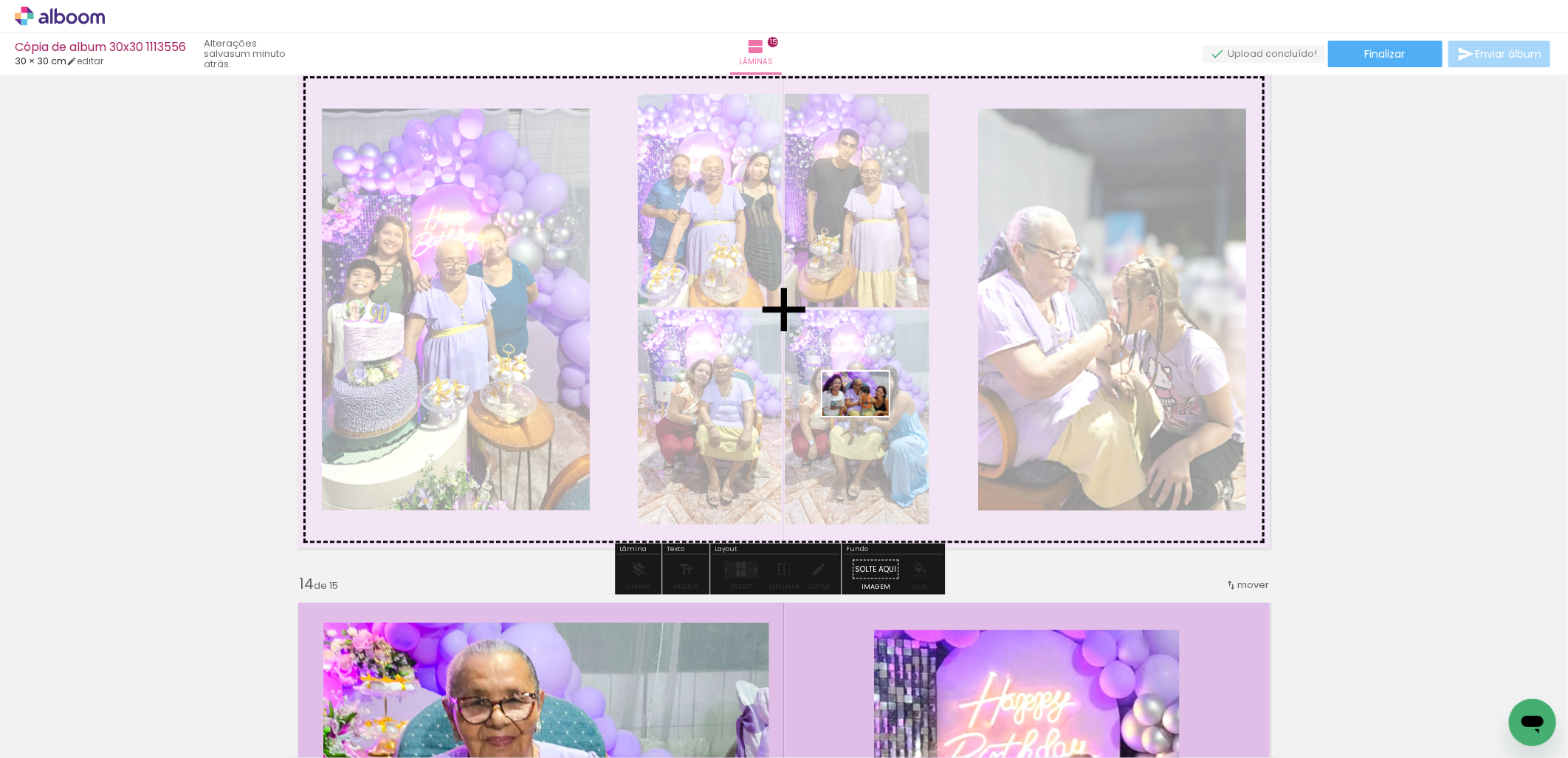
drag, startPoint x: 772, startPoint y: 726, endPoint x: 867, endPoint y: 416, distance: 324.2
click at [867, 416] on quentale-workspace at bounding box center [784, 379] width 1568 height 758
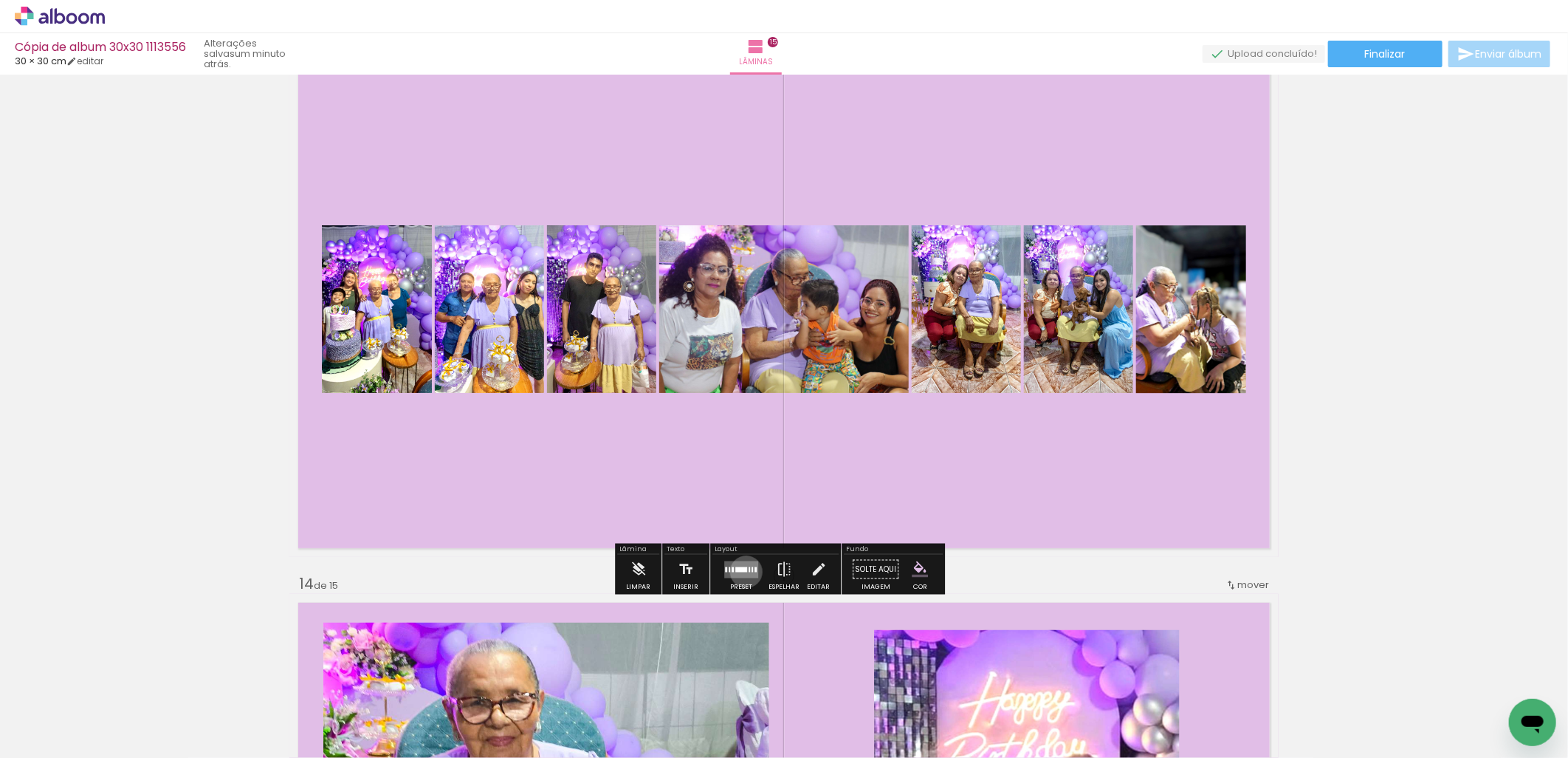
click at [743, 571] on div at bounding box center [741, 569] width 12 height 5
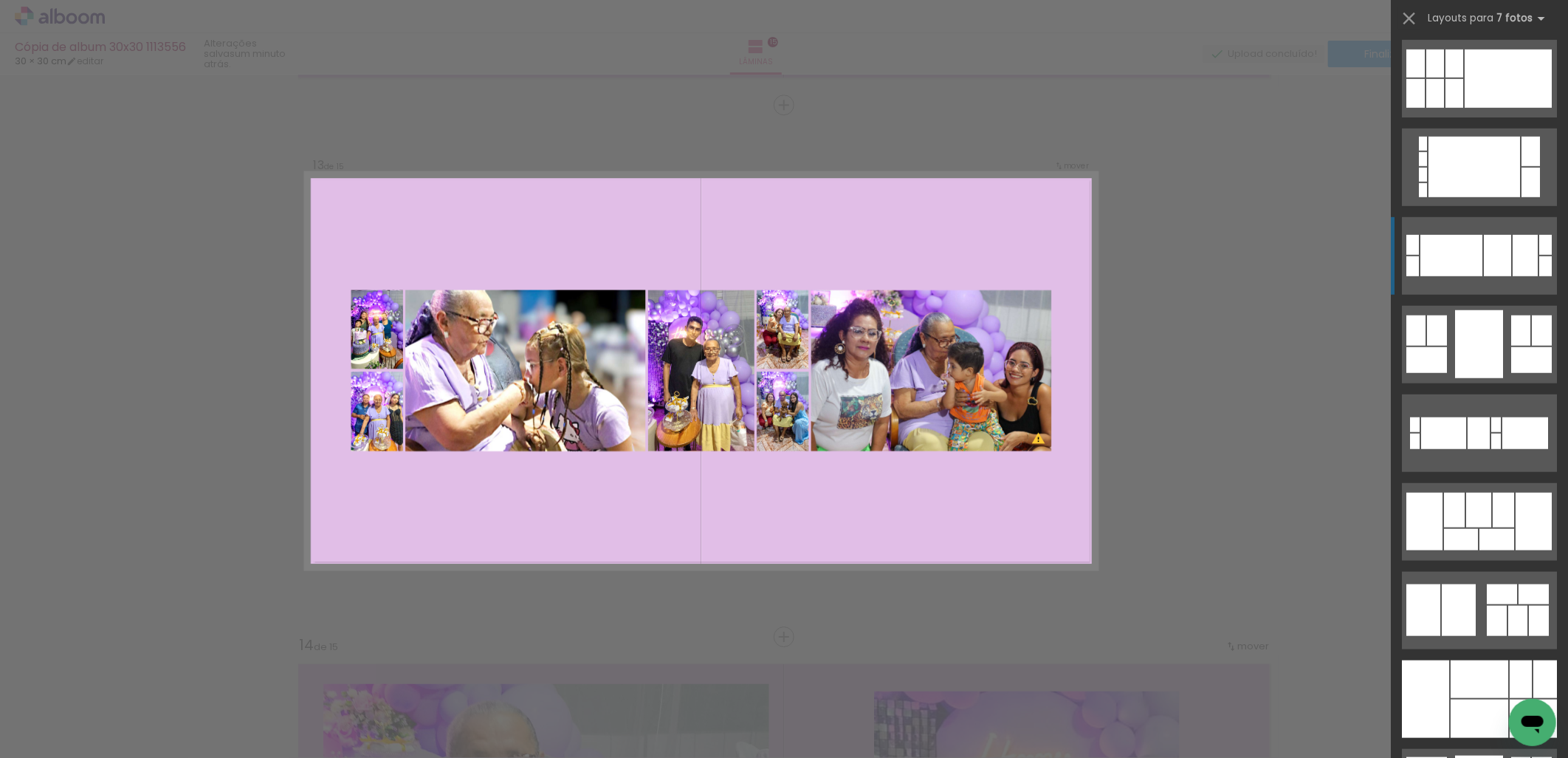
scroll to position [821, 0]
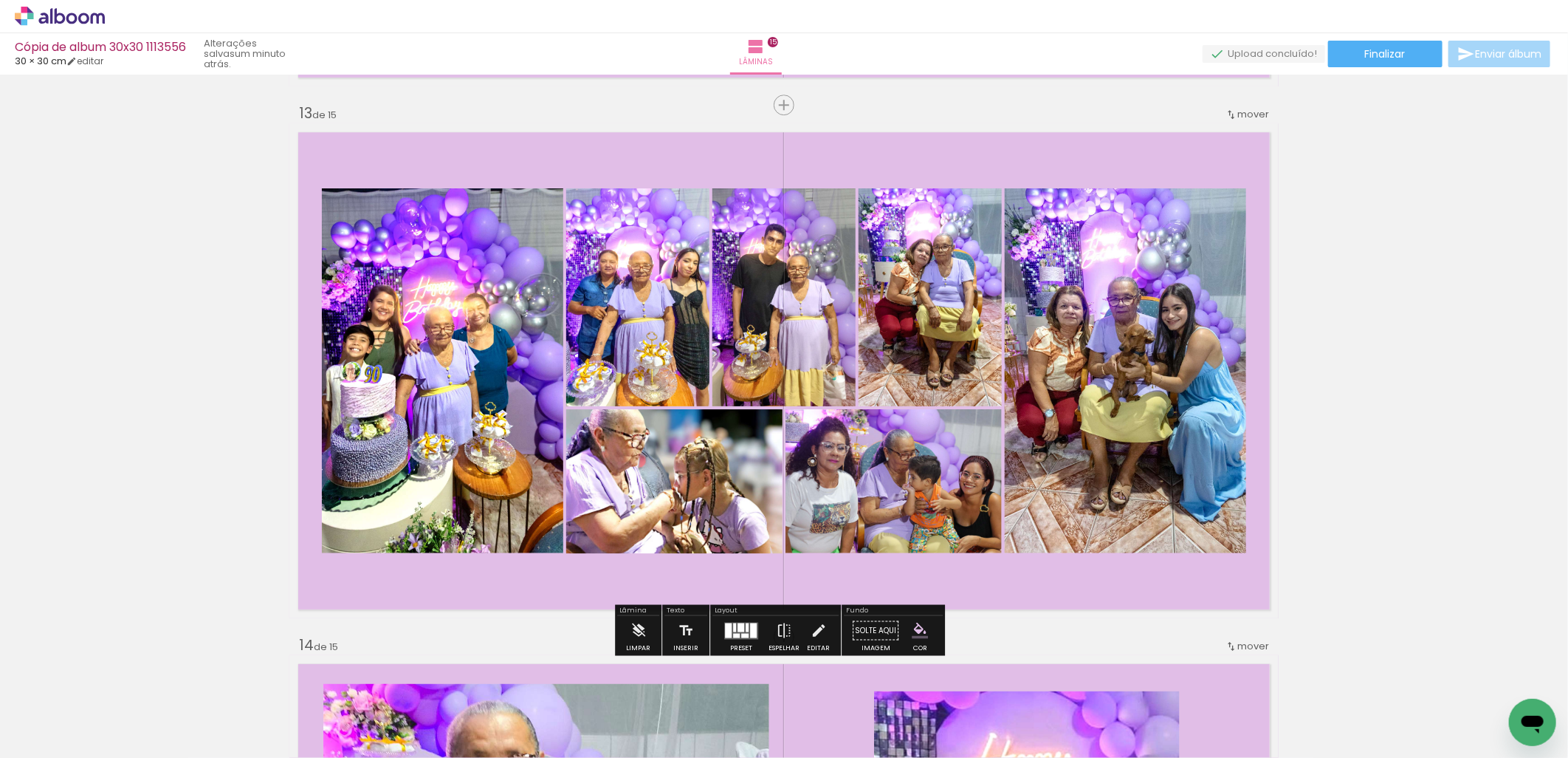
click at [810, 633] on iron-icon at bounding box center [819, 630] width 17 height 30
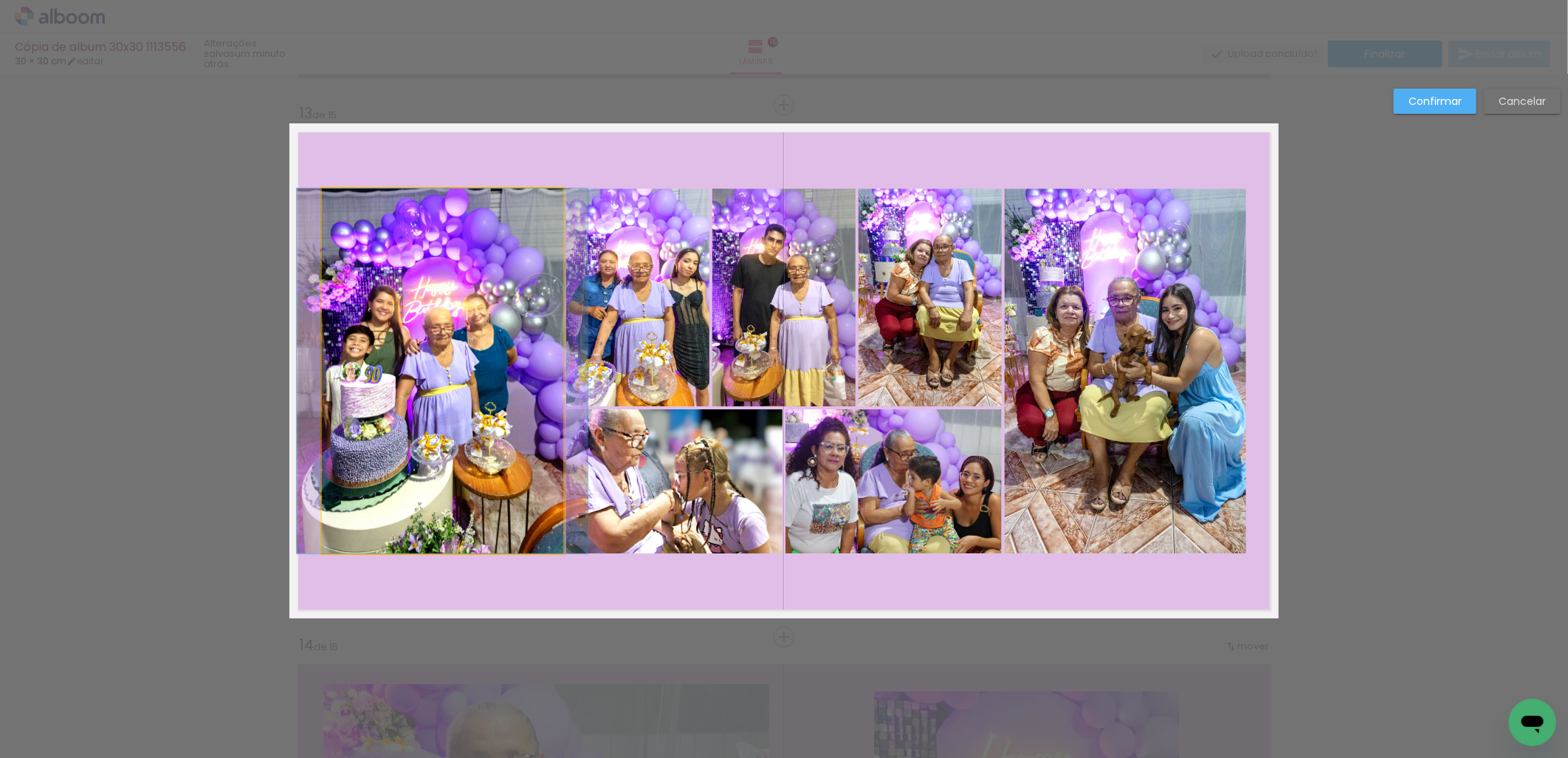
click at [427, 299] on quentale-photo at bounding box center [442, 371] width 242 height 365
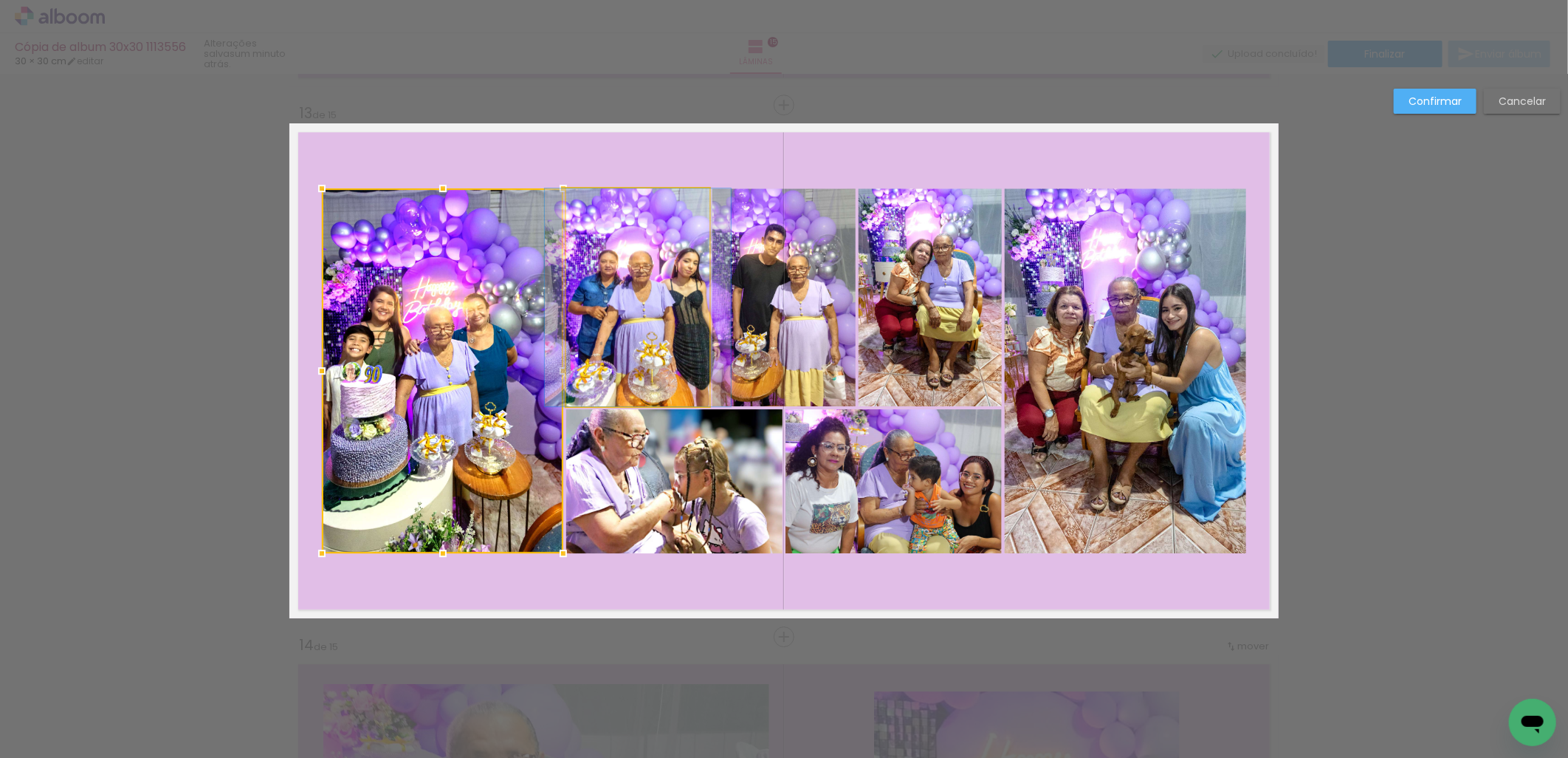
click at [649, 298] on quentale-photo at bounding box center [638, 297] width 144 height 218
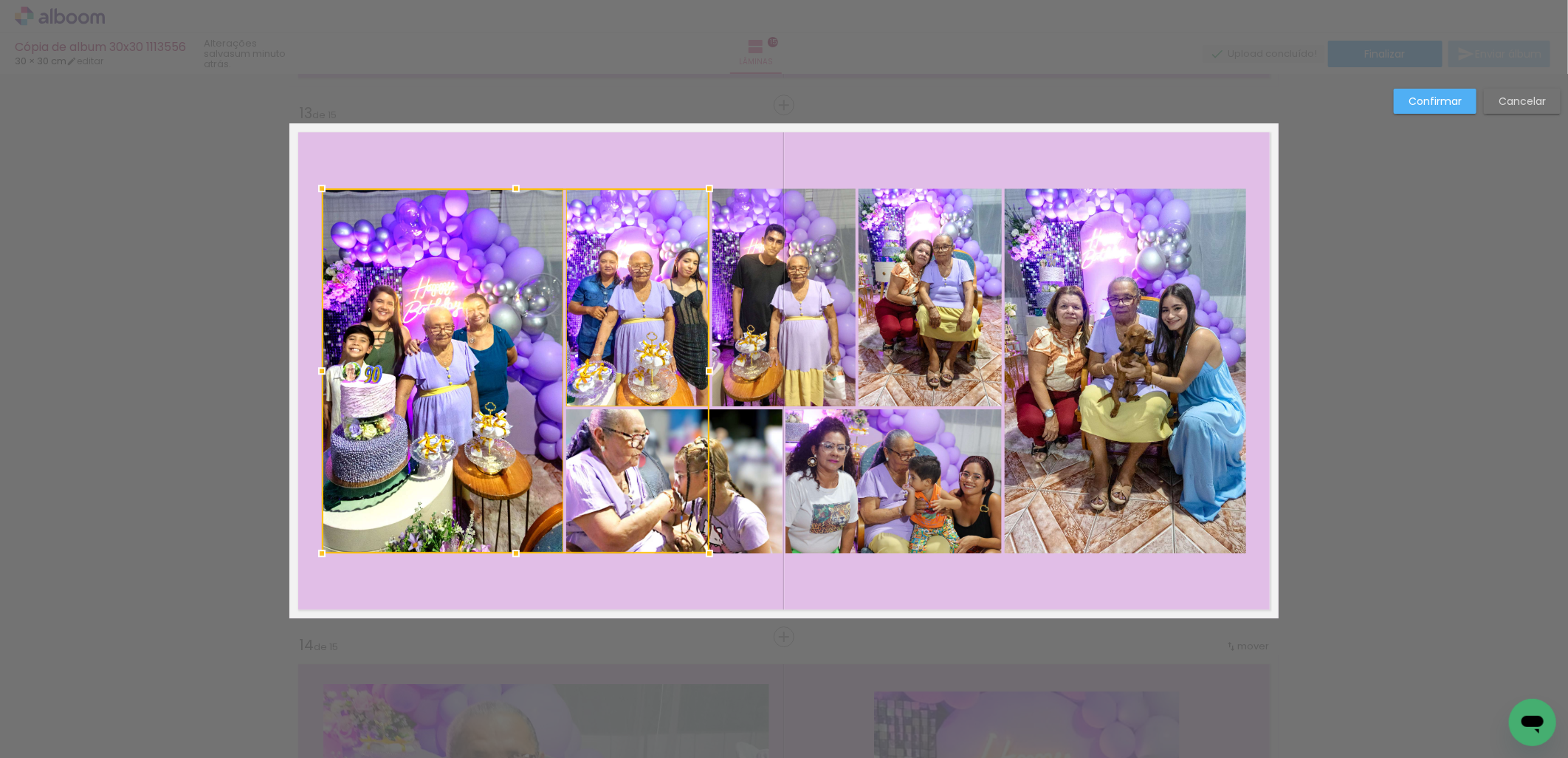
click at [683, 461] on div at bounding box center [516, 371] width 388 height 365
click at [794, 321] on quentale-photo at bounding box center [784, 297] width 144 height 218
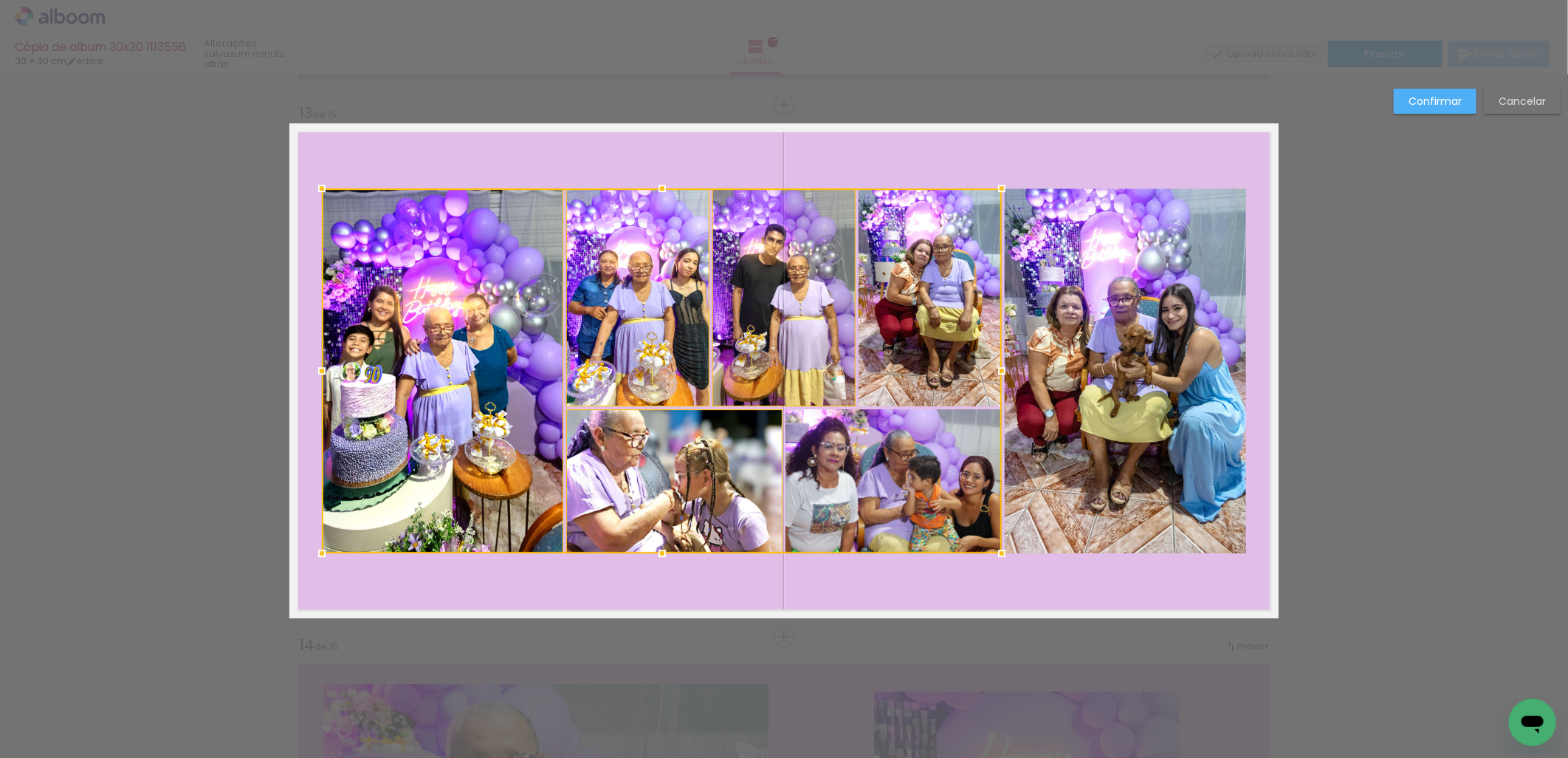
click at [962, 329] on div at bounding box center [662, 371] width 680 height 365
click at [1095, 349] on quentale-photo at bounding box center [1125, 371] width 242 height 365
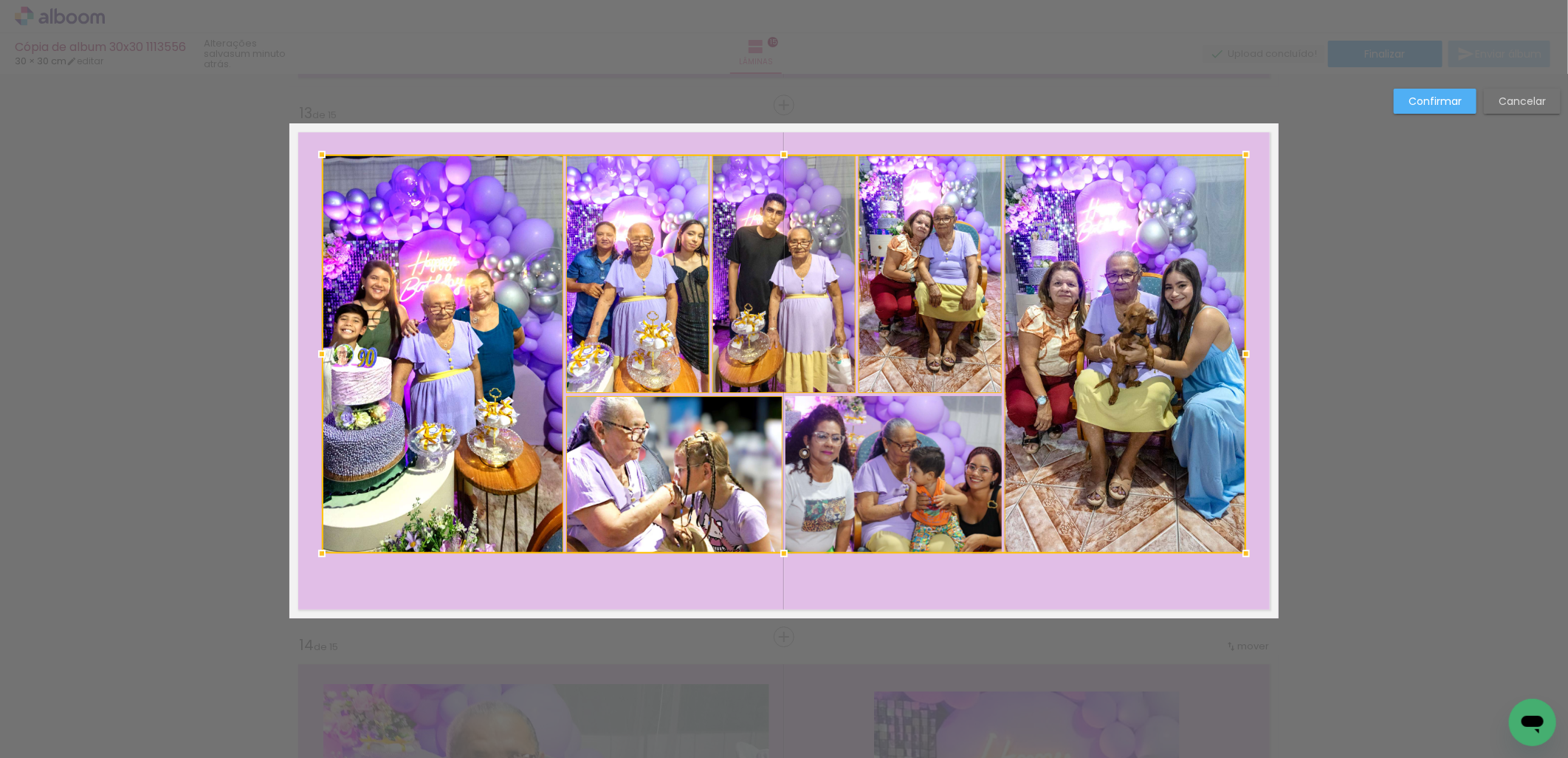
drag, startPoint x: 779, startPoint y: 187, endPoint x: 784, endPoint y: 154, distance: 33.4
click at [784, 154] on div at bounding box center [784, 154] width 30 height 30
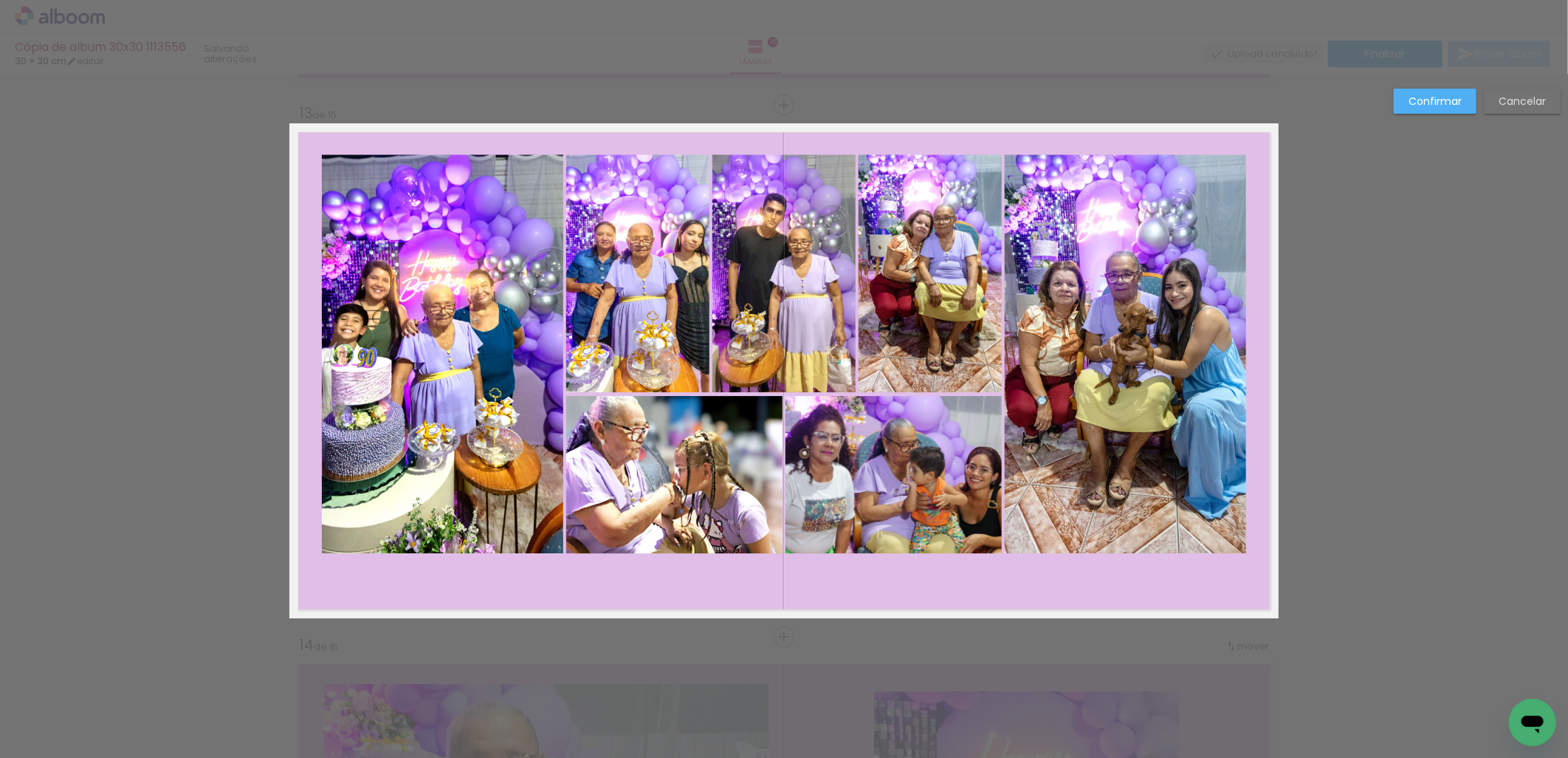
click at [453, 454] on quentale-photo at bounding box center [442, 353] width 242 height 399
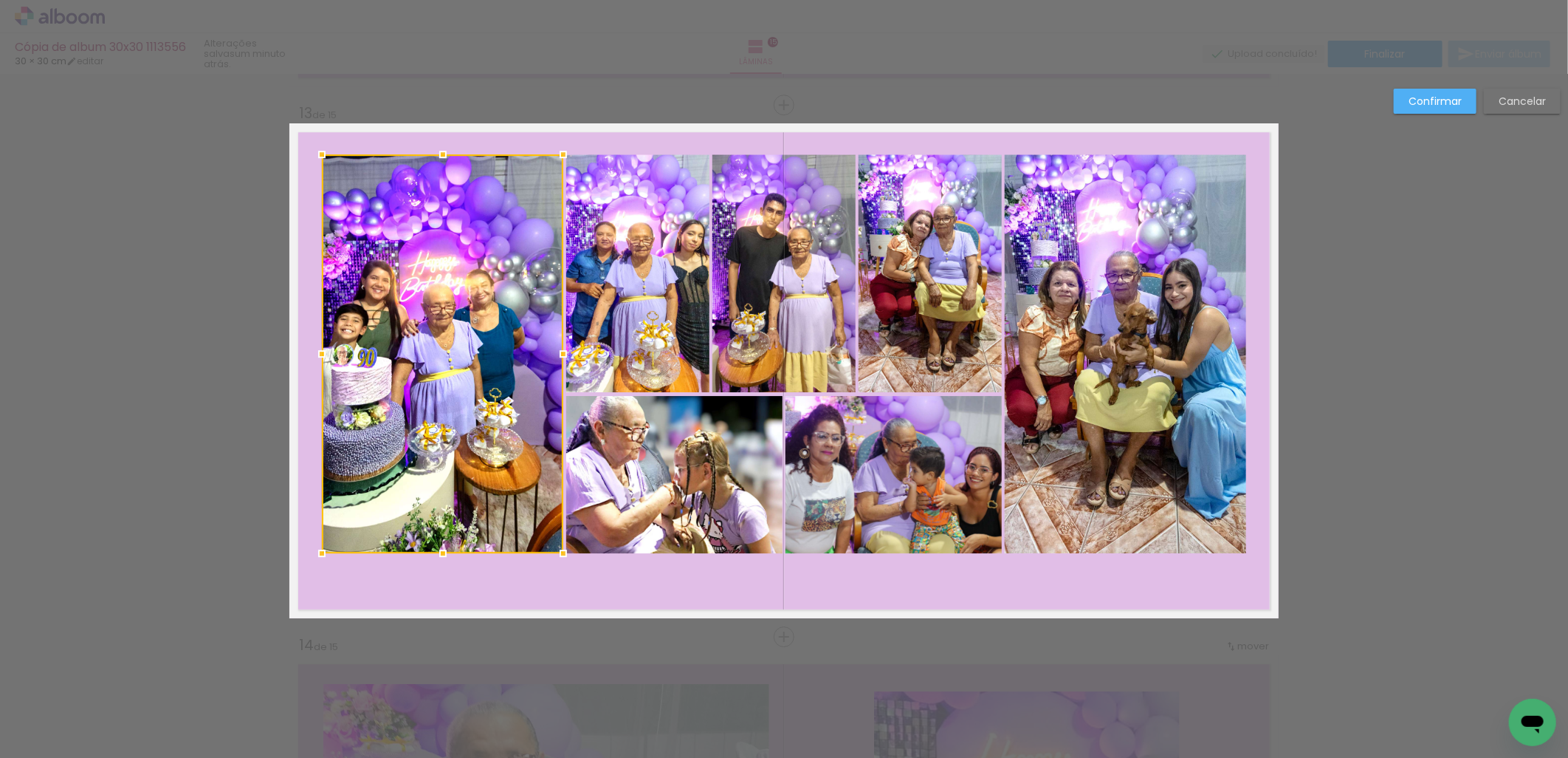
click at [673, 481] on quentale-photo at bounding box center [674, 474] width 216 height 158
click at [666, 342] on div at bounding box center [552, 353] width 460 height 399
click at [769, 323] on div at bounding box center [552, 353] width 460 height 399
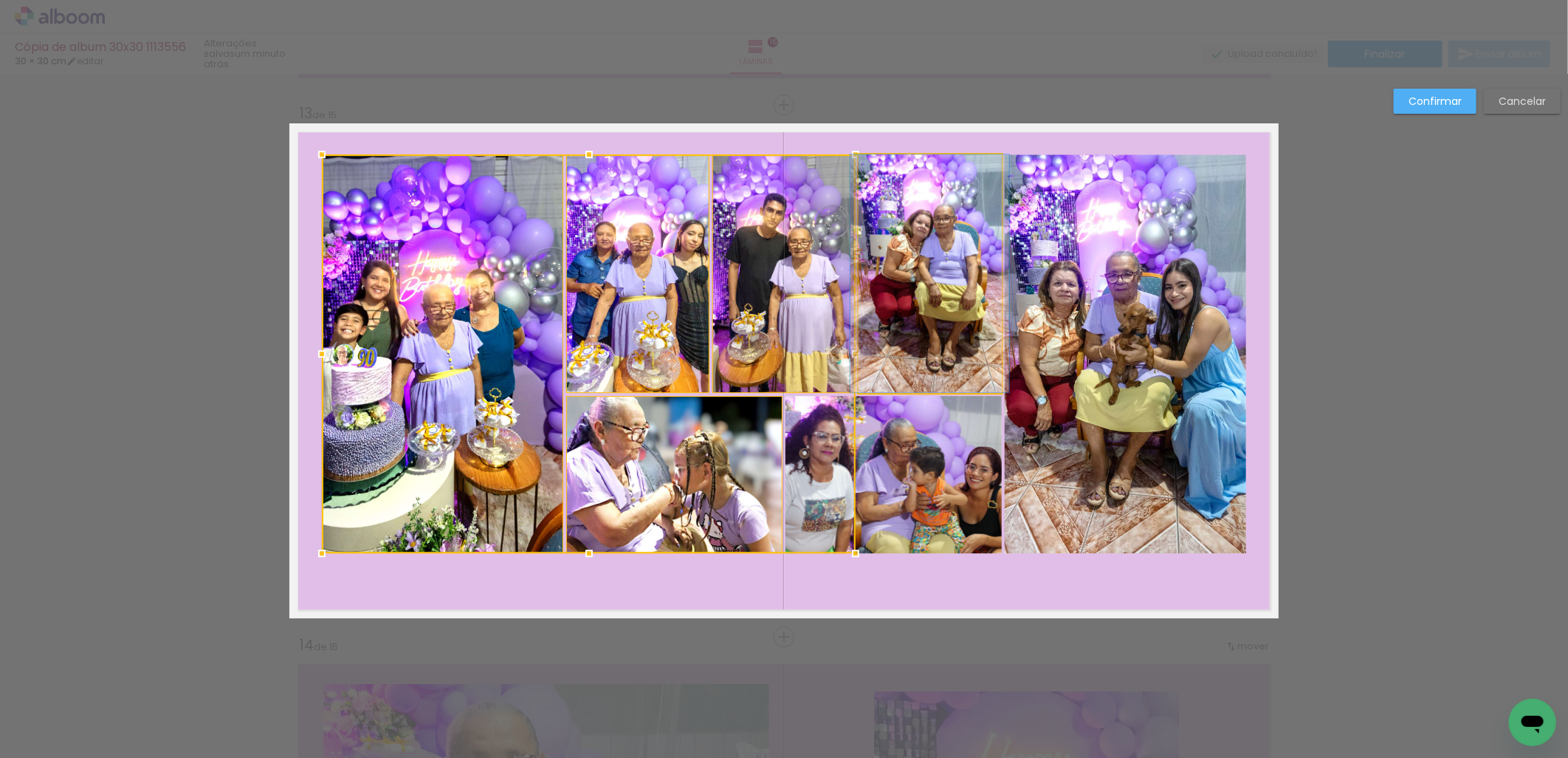
click at [930, 297] on quentale-photo at bounding box center [930, 273] width 144 height 238
click at [919, 509] on div at bounding box center [662, 353] width 680 height 399
click at [1133, 453] on quentale-photo at bounding box center [1125, 353] width 242 height 399
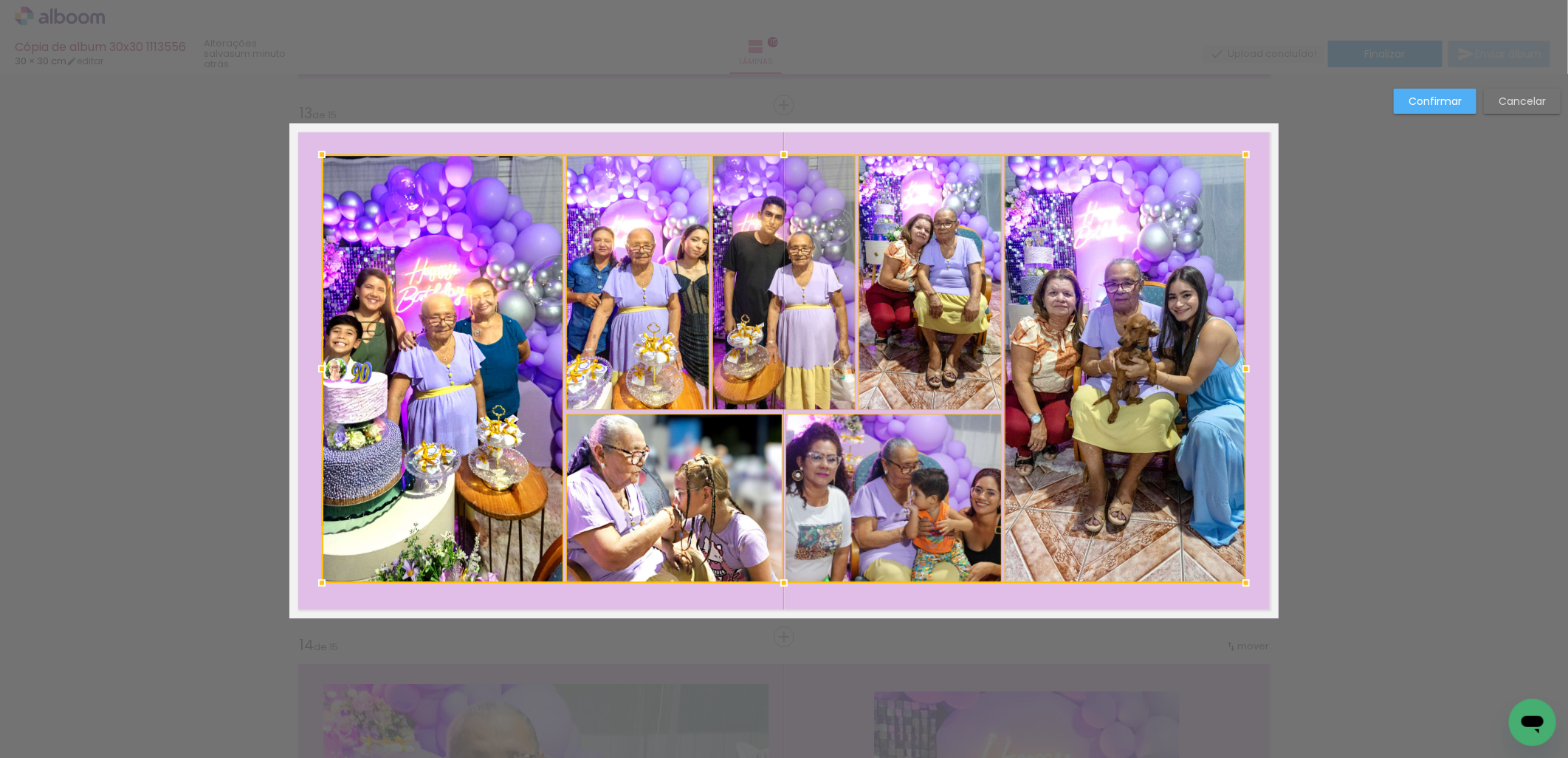
drag, startPoint x: 777, startPoint y: 557, endPoint x: 783, endPoint y: 587, distance: 30.6
click at [783, 587] on div at bounding box center [784, 583] width 30 height 30
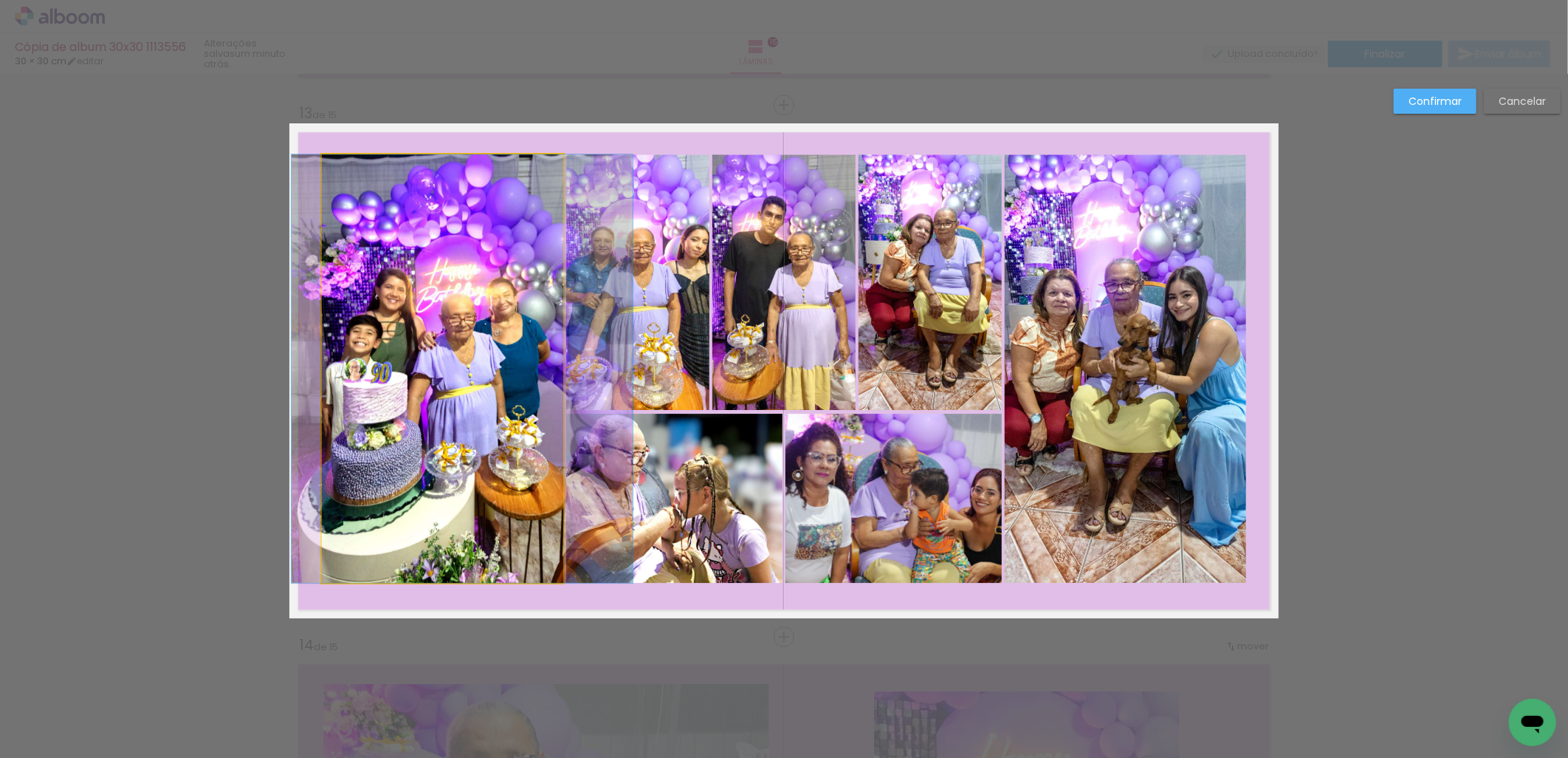
drag, startPoint x: 355, startPoint y: 452, endPoint x: 375, endPoint y: 452, distance: 20.0
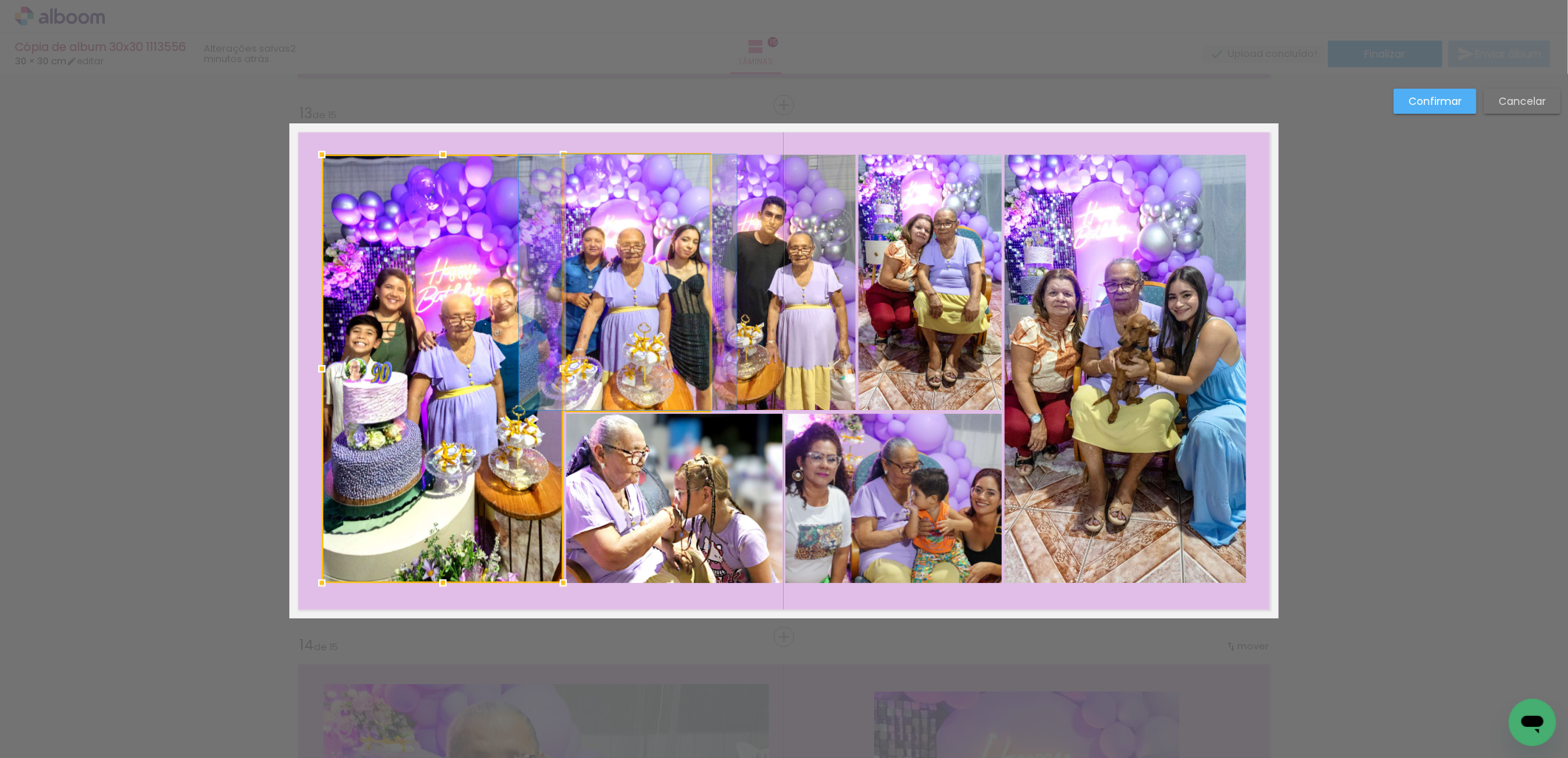
drag, startPoint x: 655, startPoint y: 362, endPoint x: 646, endPoint y: 362, distance: 9.0
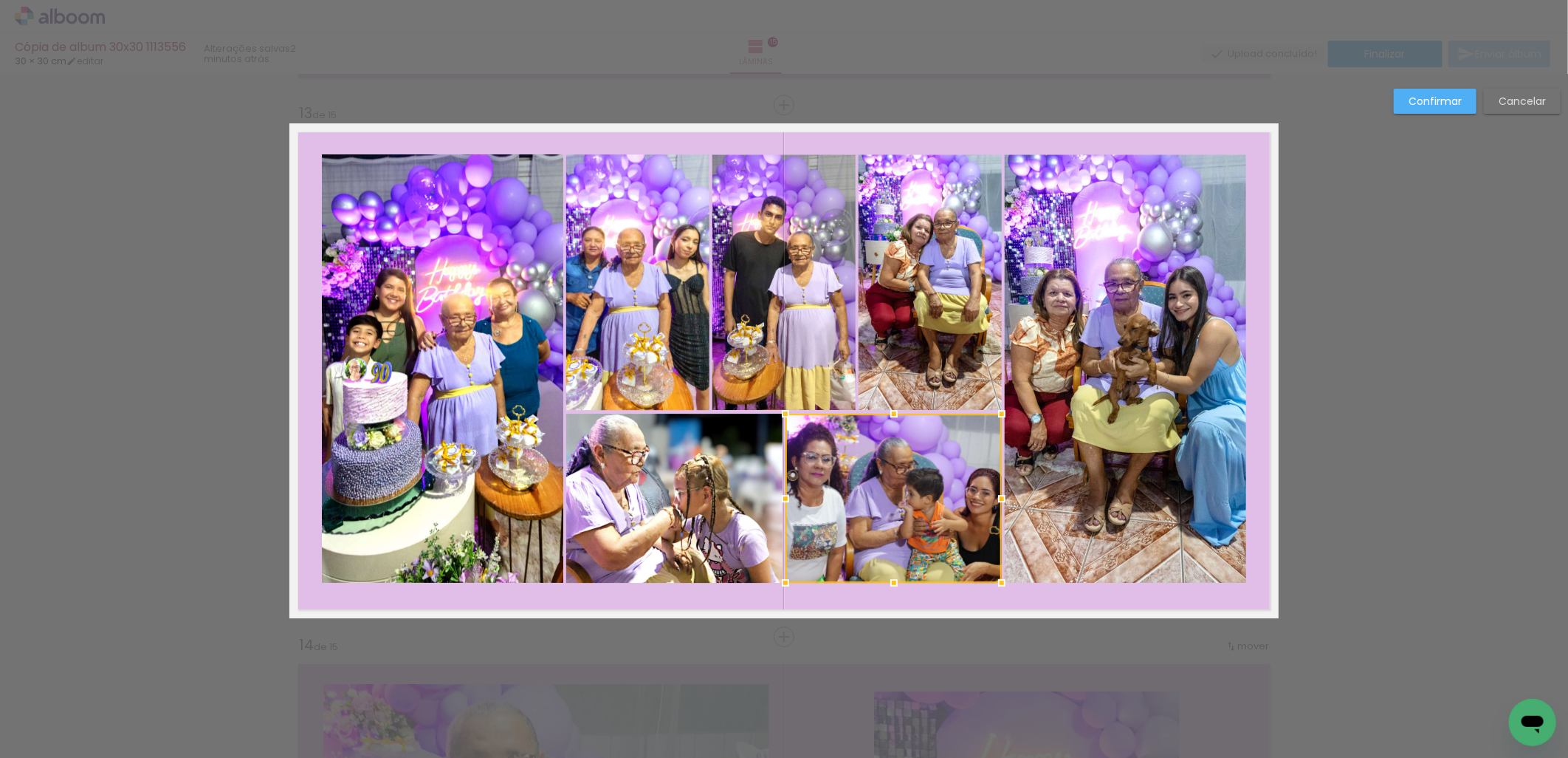
click at [0, 0] on slot "Confirmar" at bounding box center [0, 0] width 0 height 0
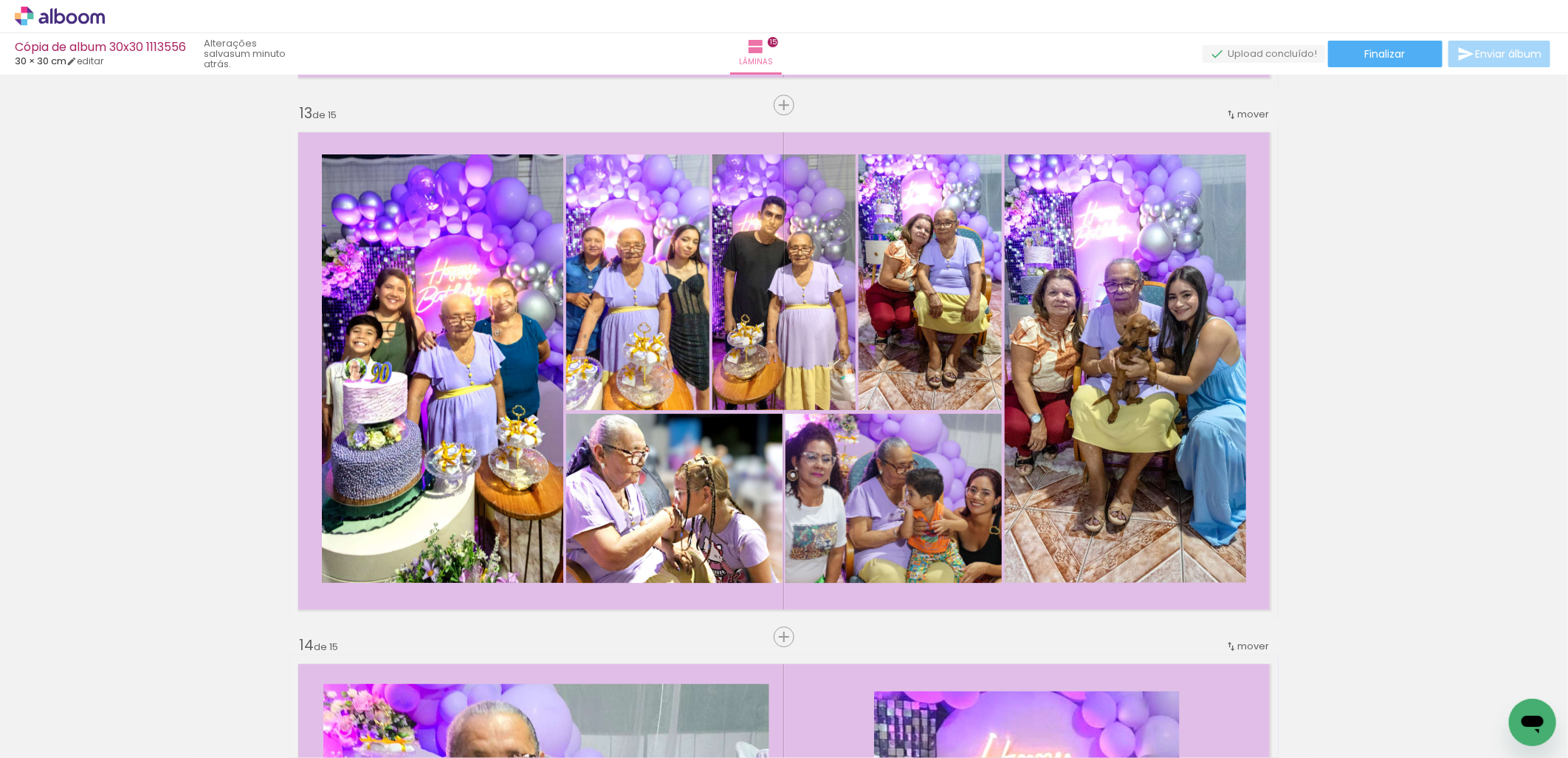
scroll to position [0, 2806]
click at [1353, 680] on iron-icon at bounding box center [1361, 678] width 16 height 16
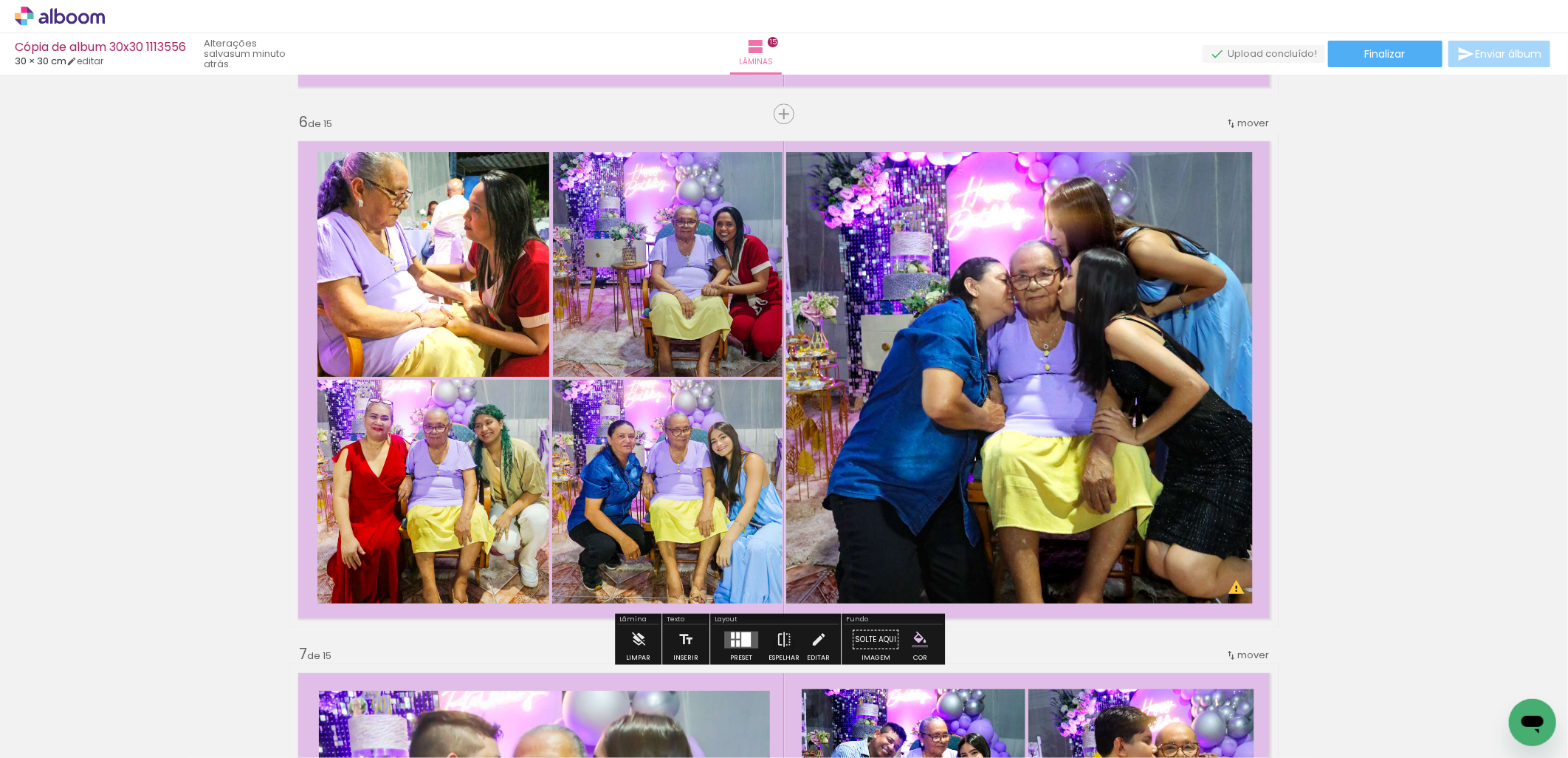
scroll to position [2683, 0]
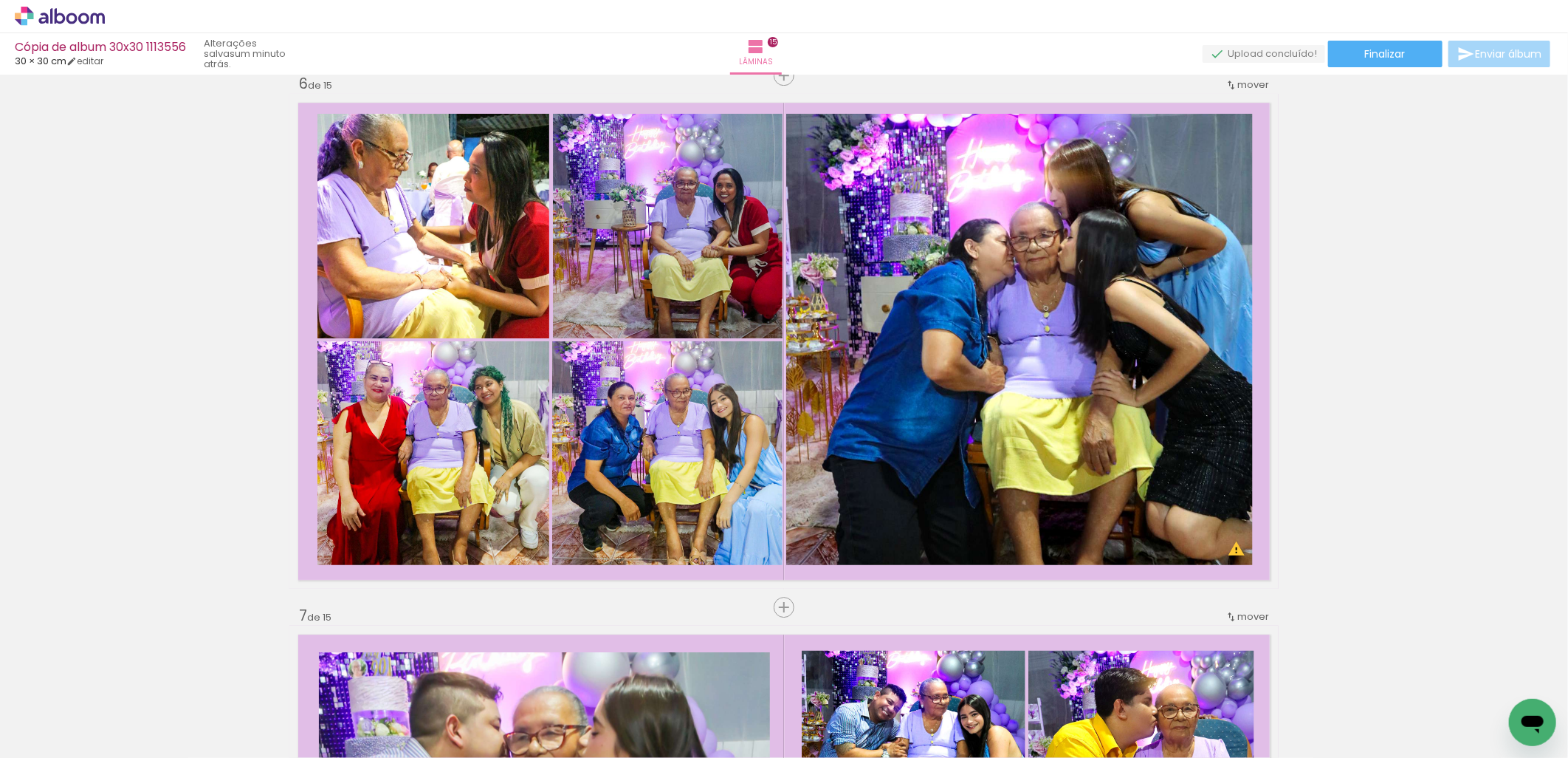
scroll to position [0, 2806]
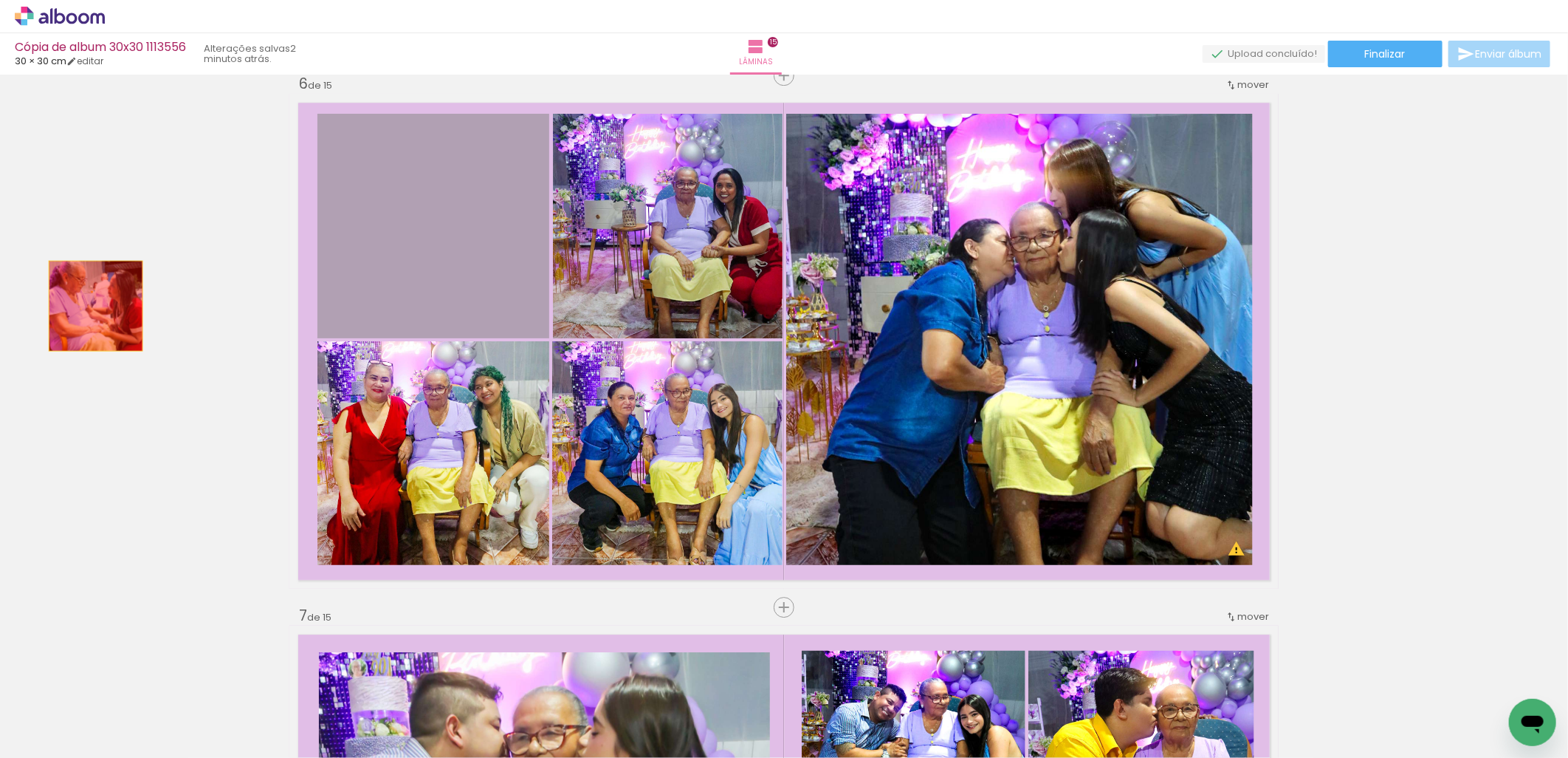
drag, startPoint x: 489, startPoint y: 292, endPoint x: 89, endPoint y: 306, distance: 400.2
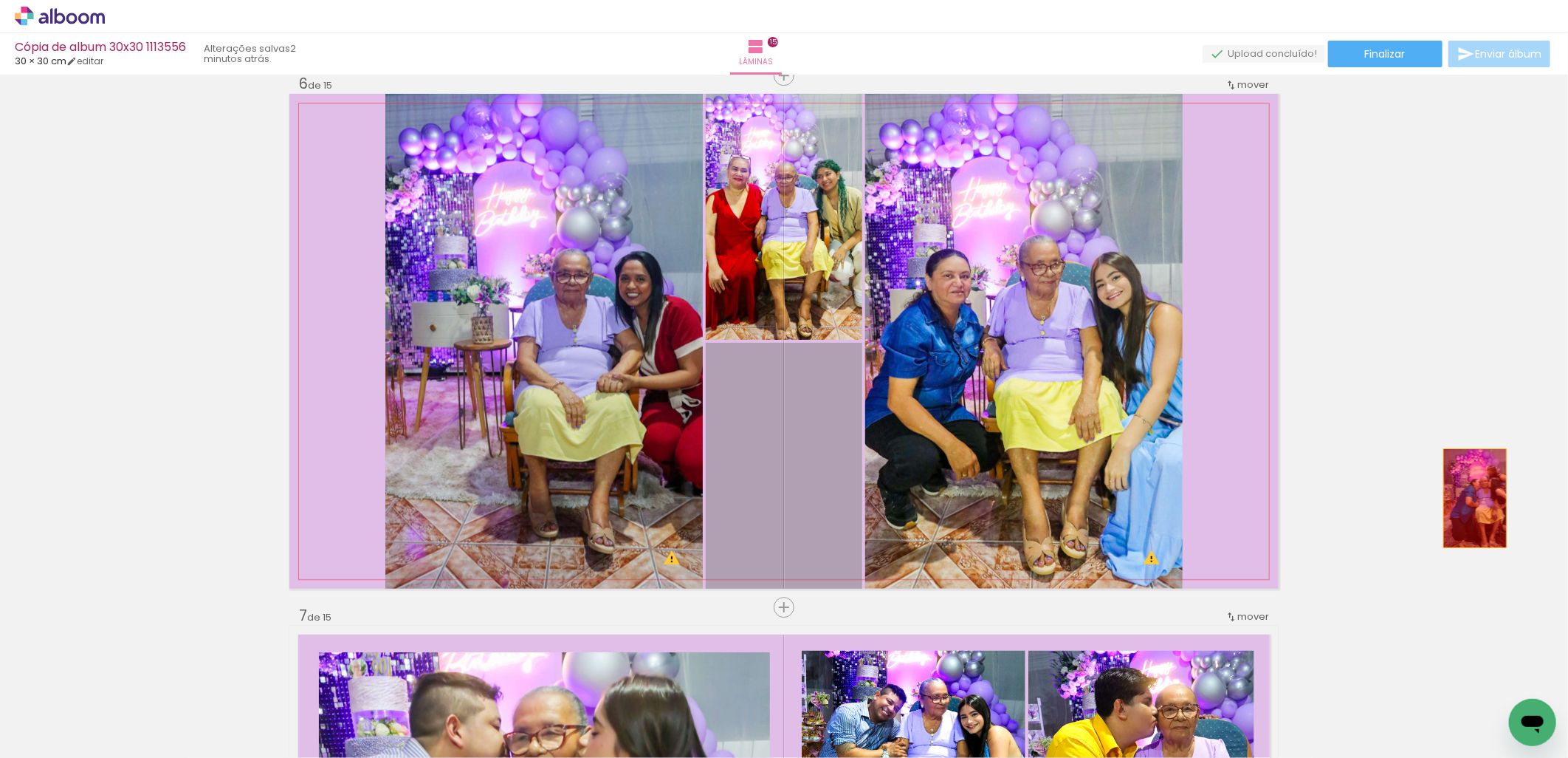
drag, startPoint x: 786, startPoint y: 485, endPoint x: 1469, endPoint y: 498, distance: 683.1
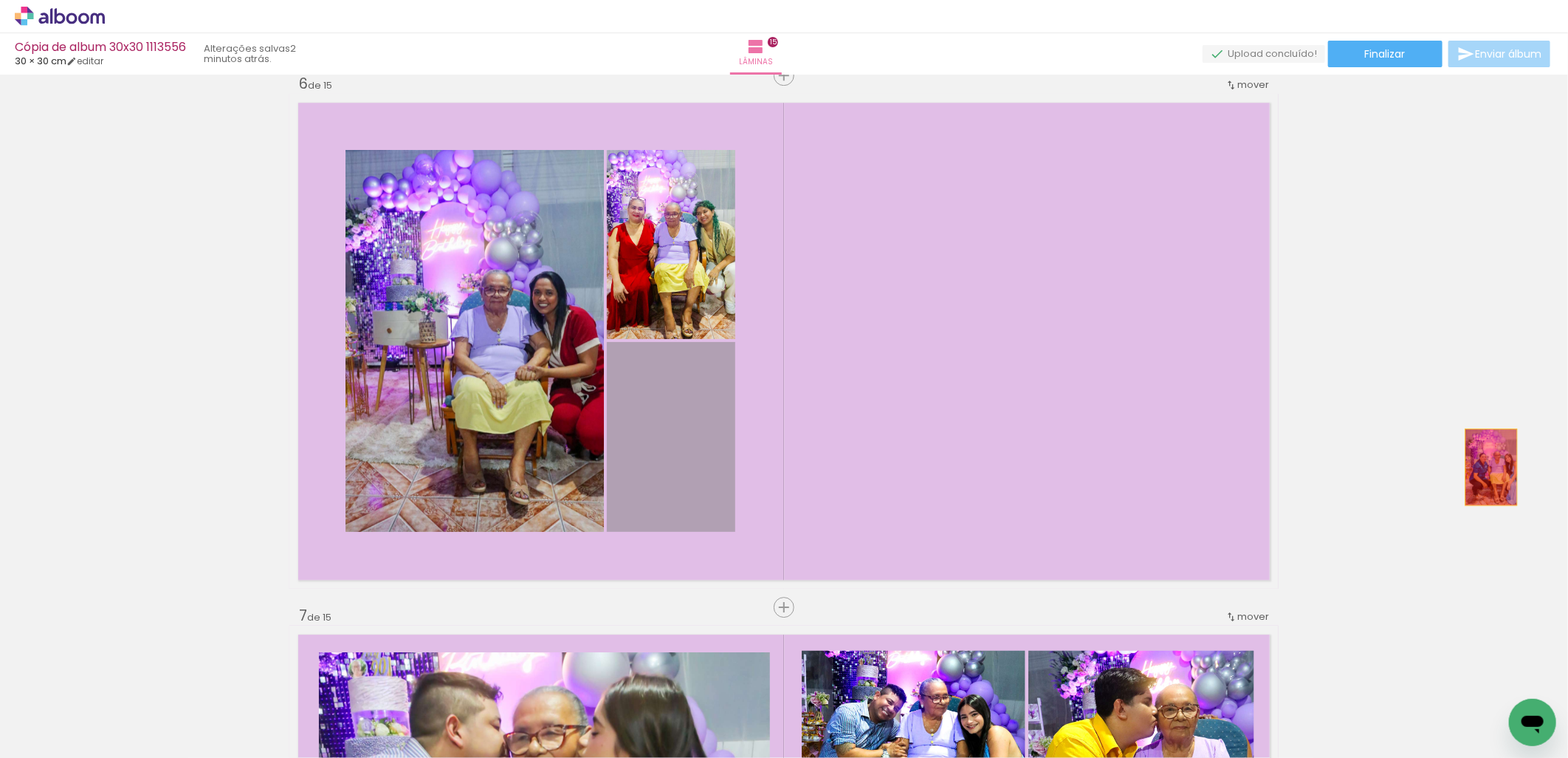
drag, startPoint x: 669, startPoint y: 452, endPoint x: 1485, endPoint y: 467, distance: 816.1
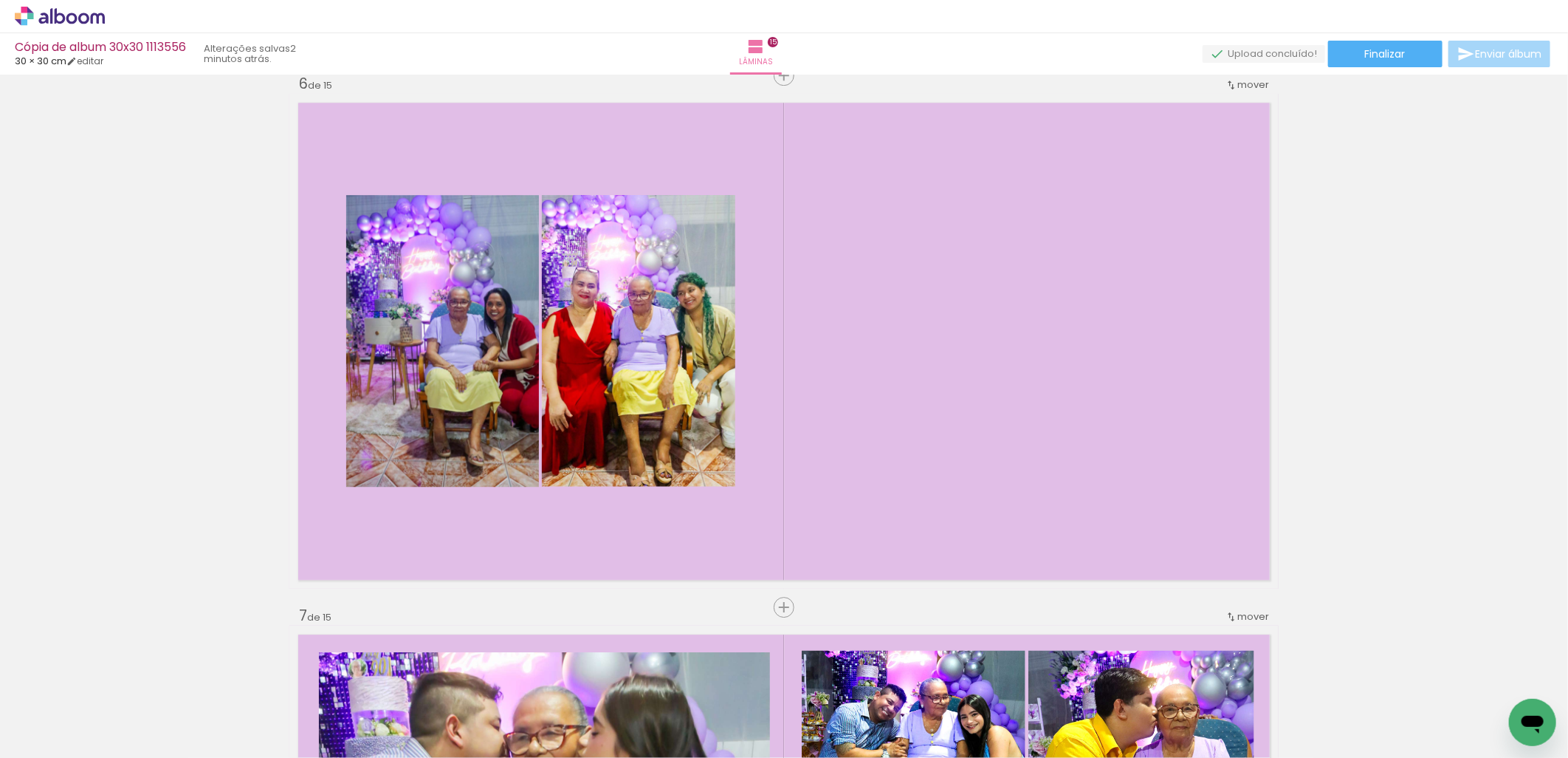
scroll to position [0, 4179]
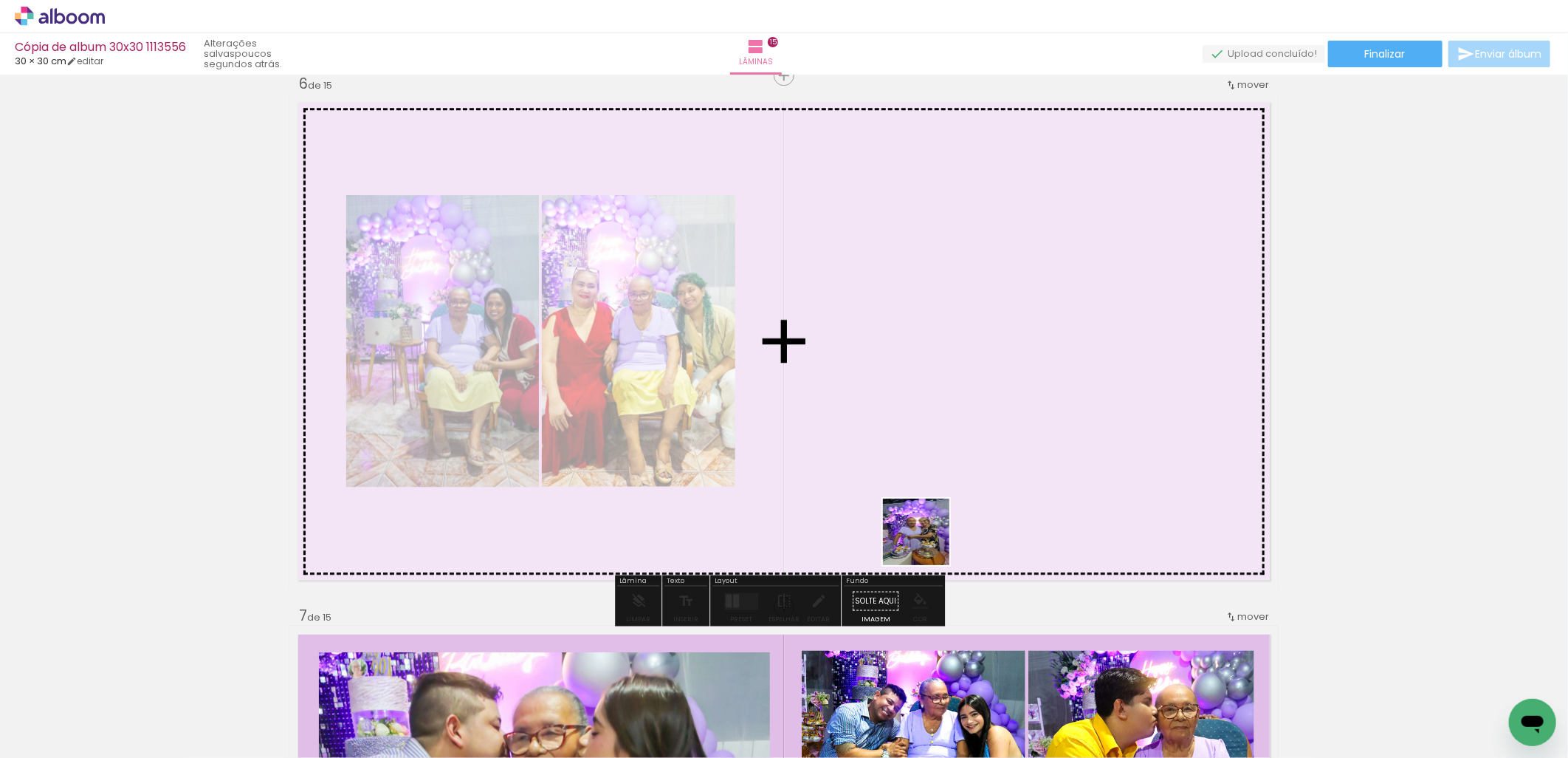
drag, startPoint x: 876, startPoint y: 718, endPoint x: 1103, endPoint y: 700, distance: 227.7
click at [954, 486] on quentale-workspace at bounding box center [784, 379] width 1568 height 758
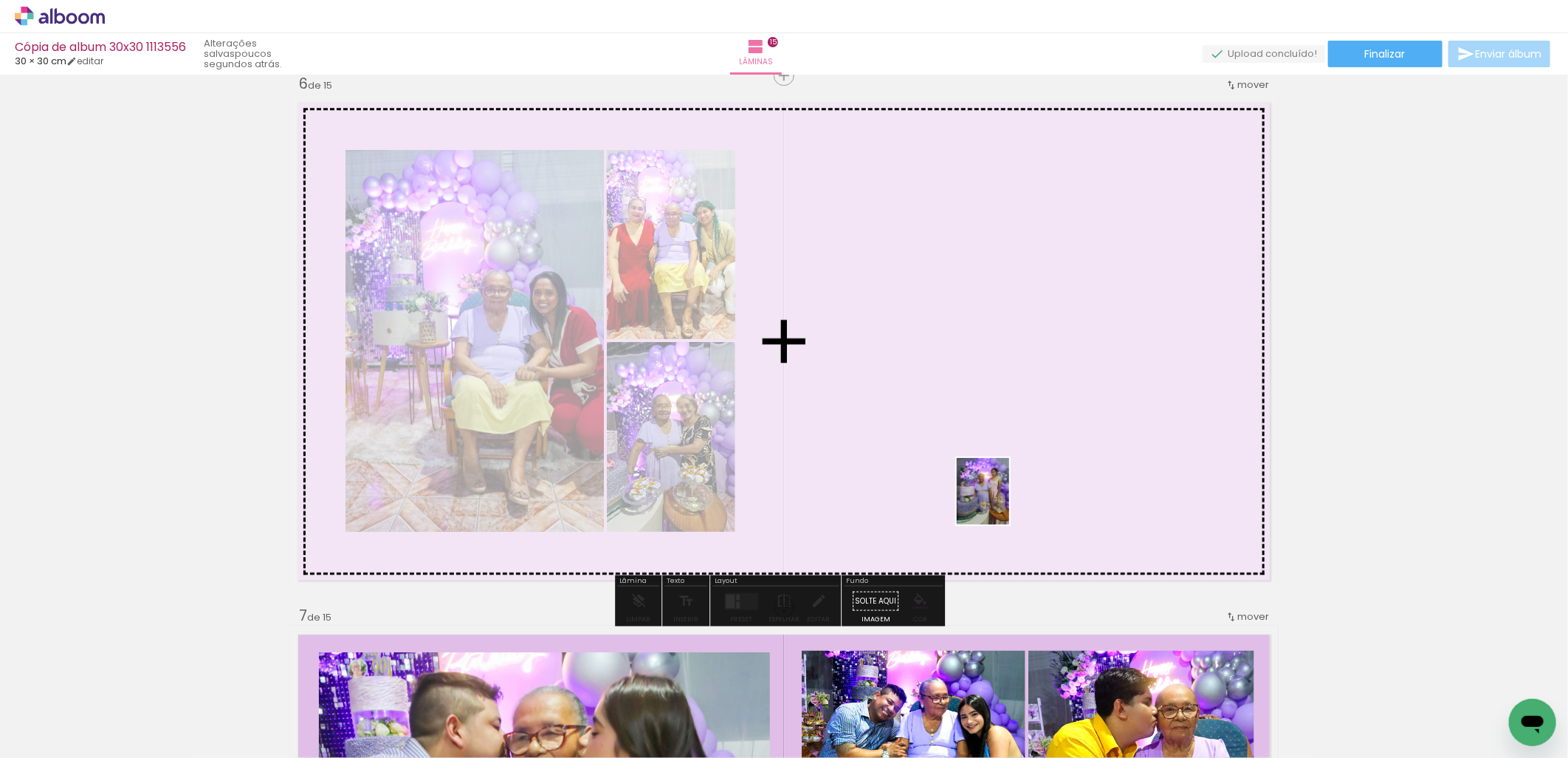
drag, startPoint x: 1026, startPoint y: 725, endPoint x: 1405, endPoint y: 750, distance: 379.8
click at [1000, 493] on quentale-workspace at bounding box center [784, 379] width 1568 height 758
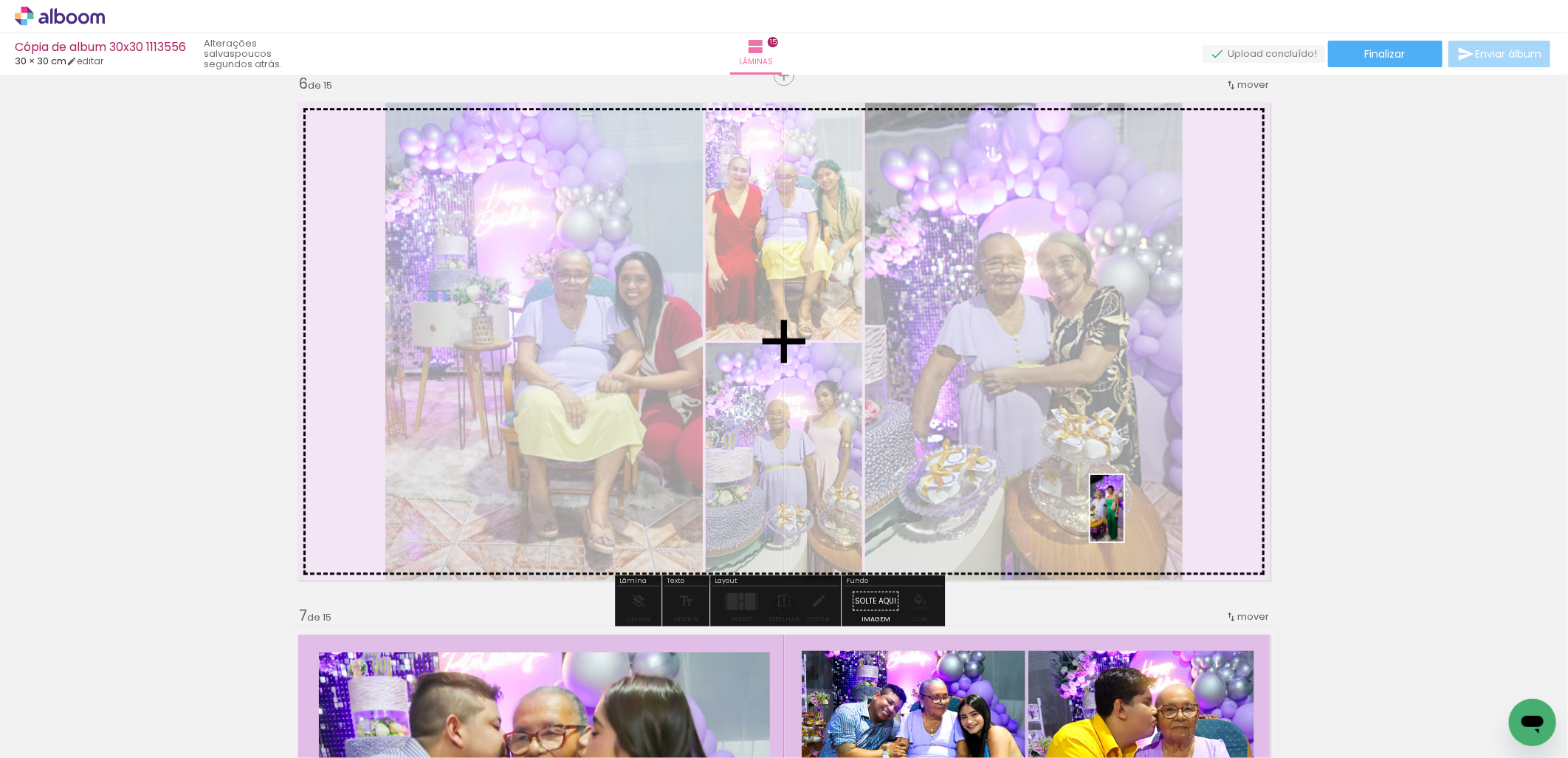
drag, startPoint x: 1348, startPoint y: 718, endPoint x: 1227, endPoint y: 600, distance: 169.0
click at [1115, 502] on quentale-workspace at bounding box center [784, 379] width 1568 height 758
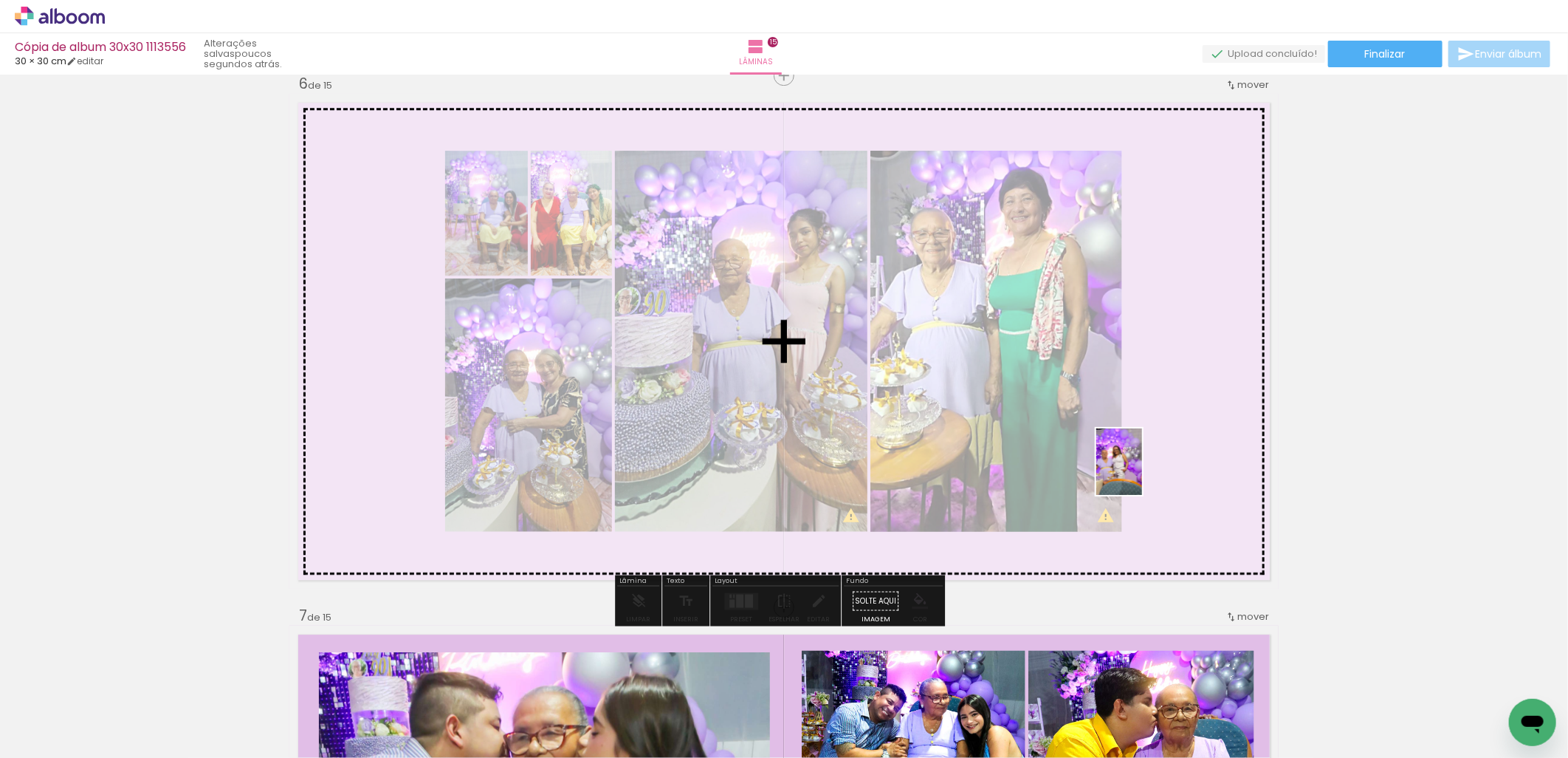
drag, startPoint x: 1431, startPoint y: 725, endPoint x: 1141, endPoint y: 472, distance: 384.8
click at [1141, 472] on quentale-workspace at bounding box center [784, 379] width 1568 height 758
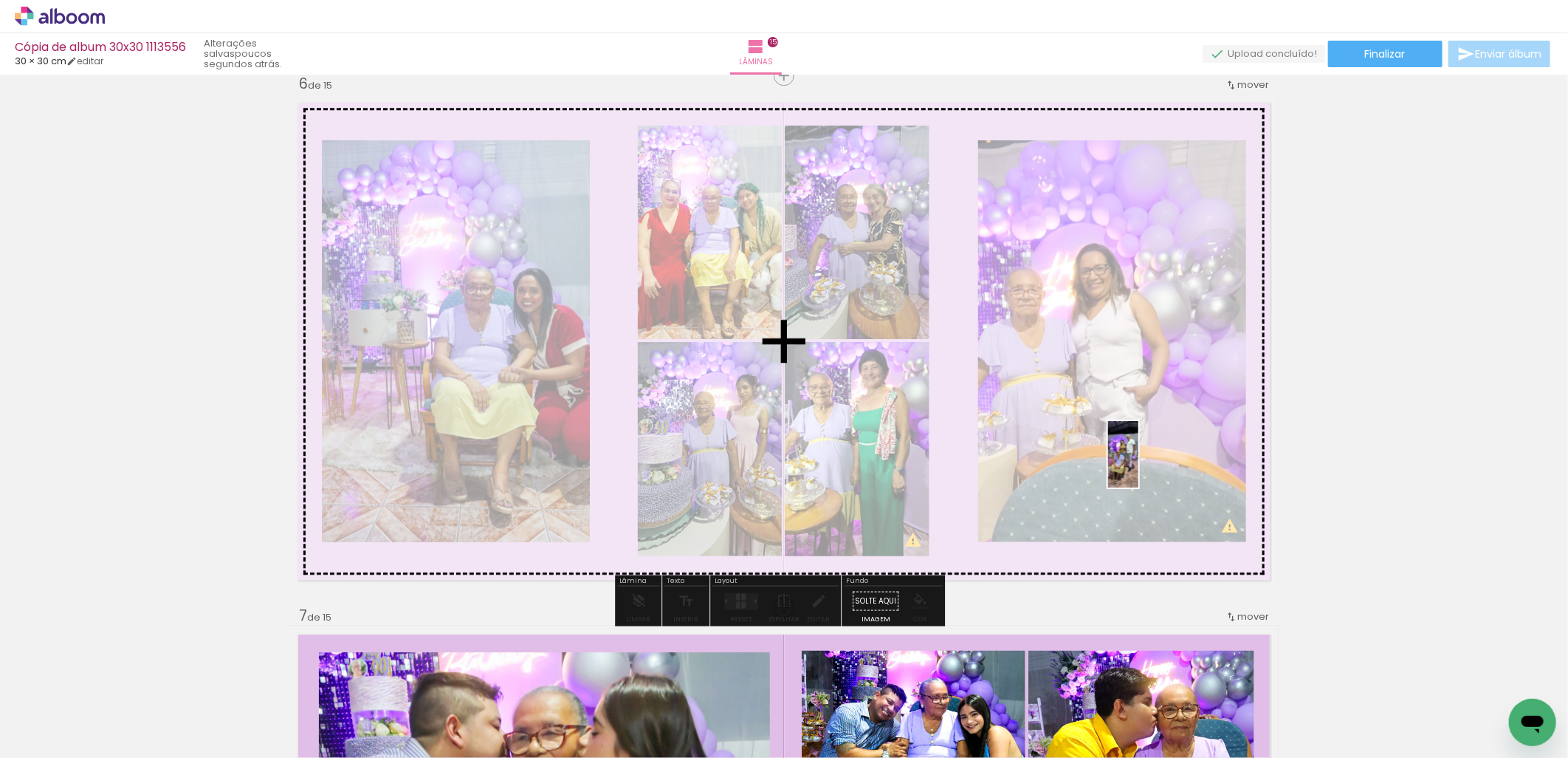
drag, startPoint x: 1515, startPoint y: 689, endPoint x: 1144, endPoint y: 458, distance: 437.0
click at [1144, 458] on quentale-workspace at bounding box center [784, 379] width 1568 height 758
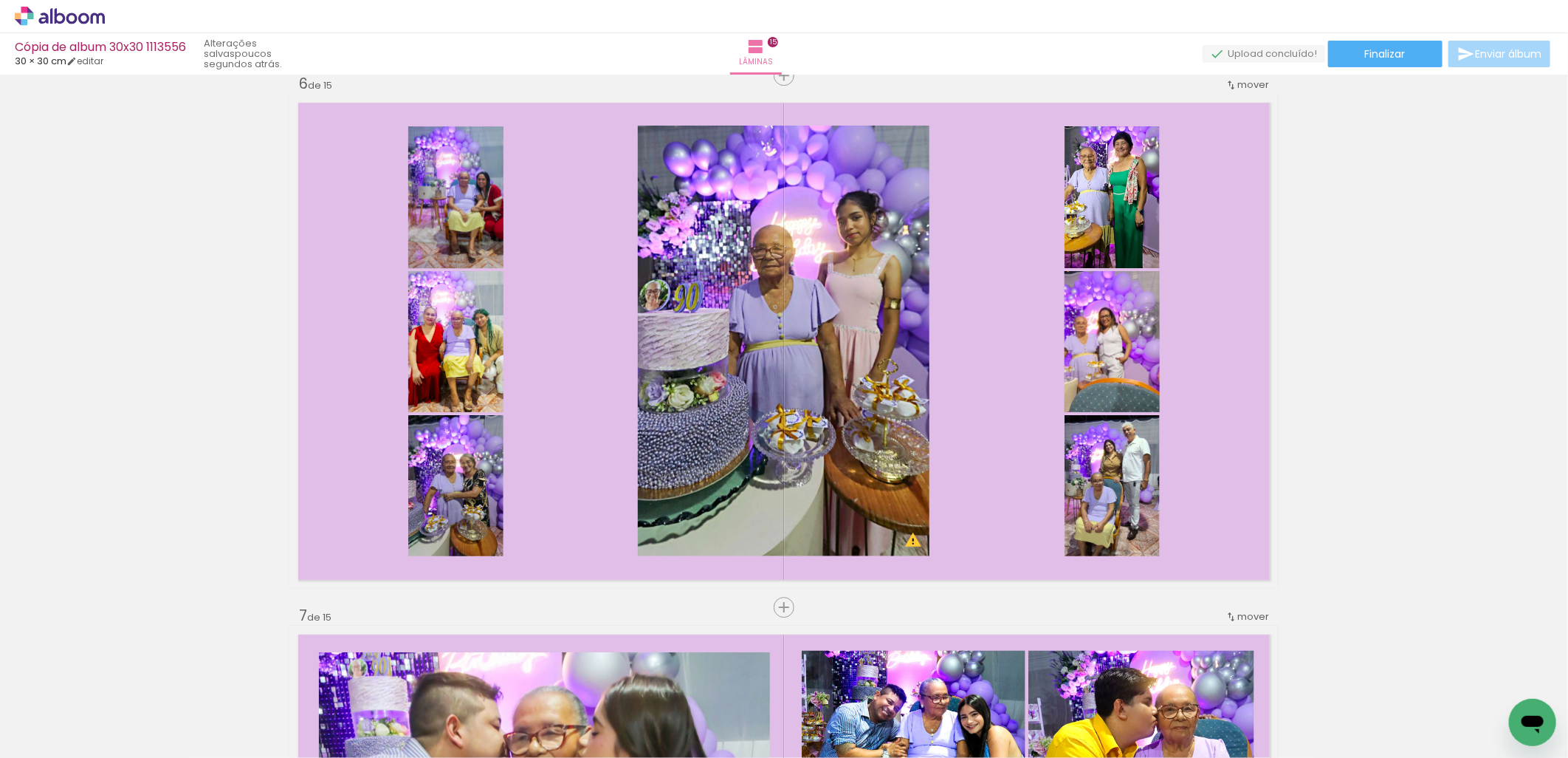
scroll to position [0, 4179]
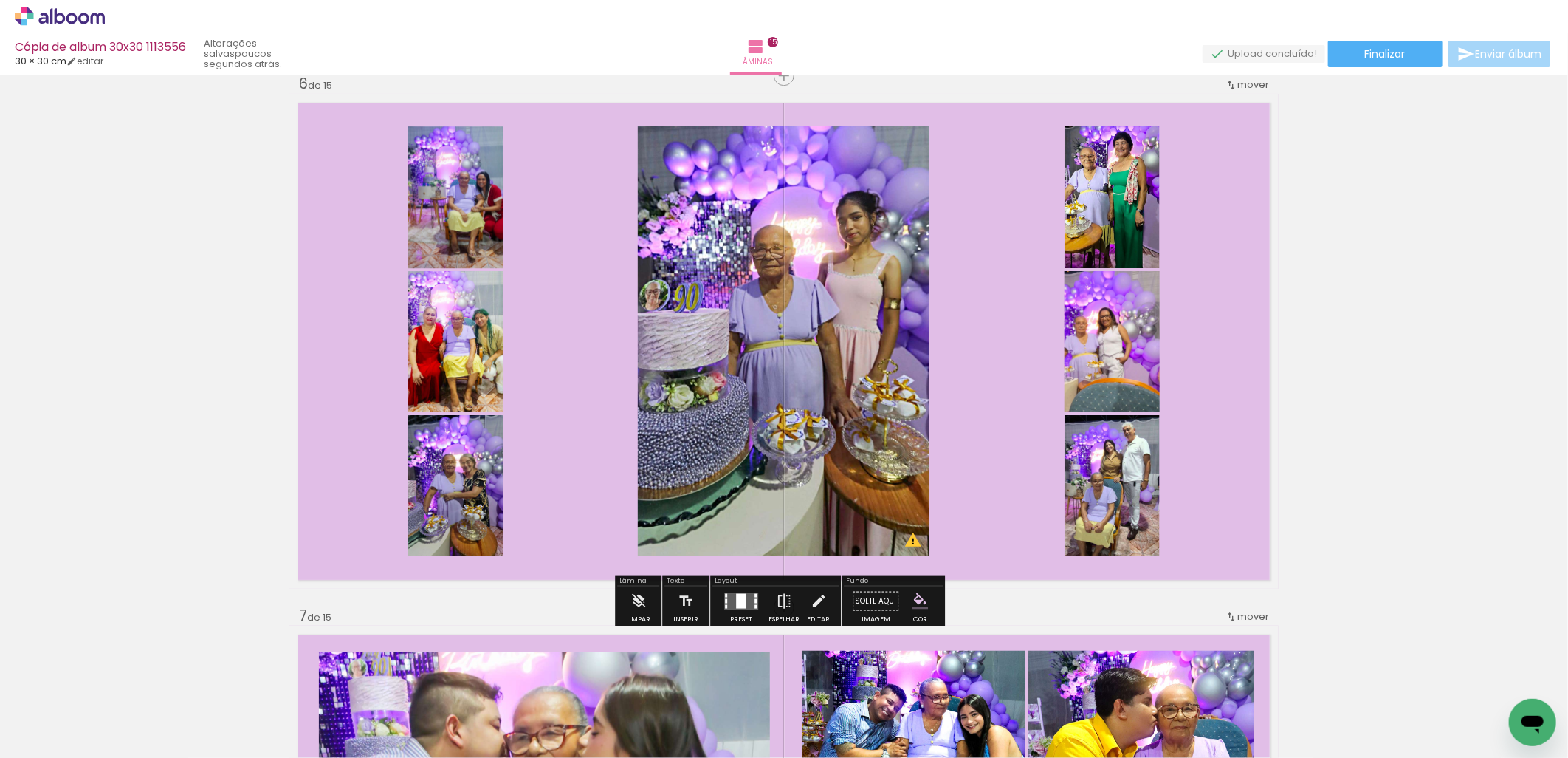
click at [736, 597] on div at bounding box center [741, 600] width 10 height 15
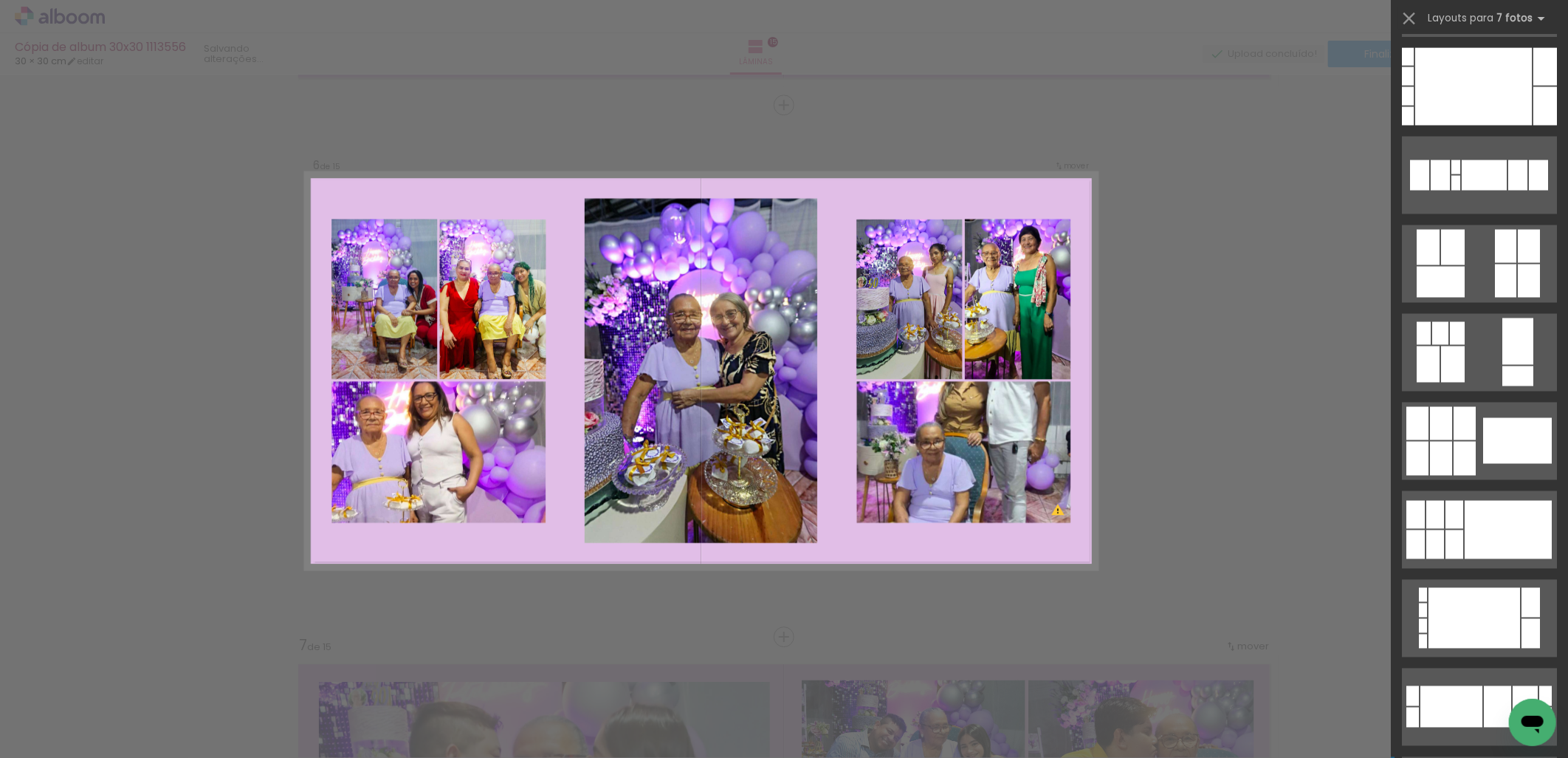
scroll to position [1915, 0]
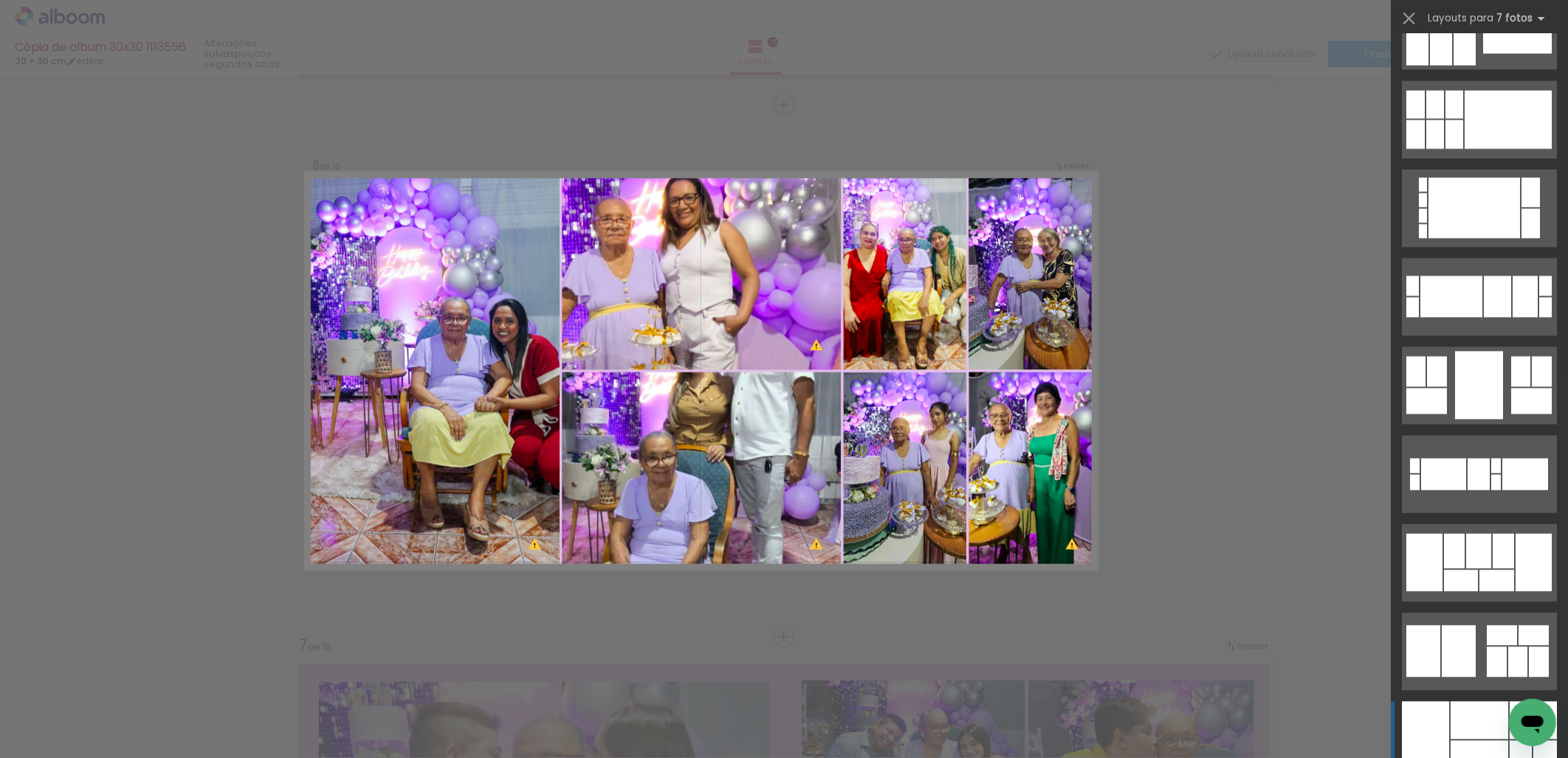
click at [1460, 720] on div at bounding box center [1480, 720] width 58 height 38
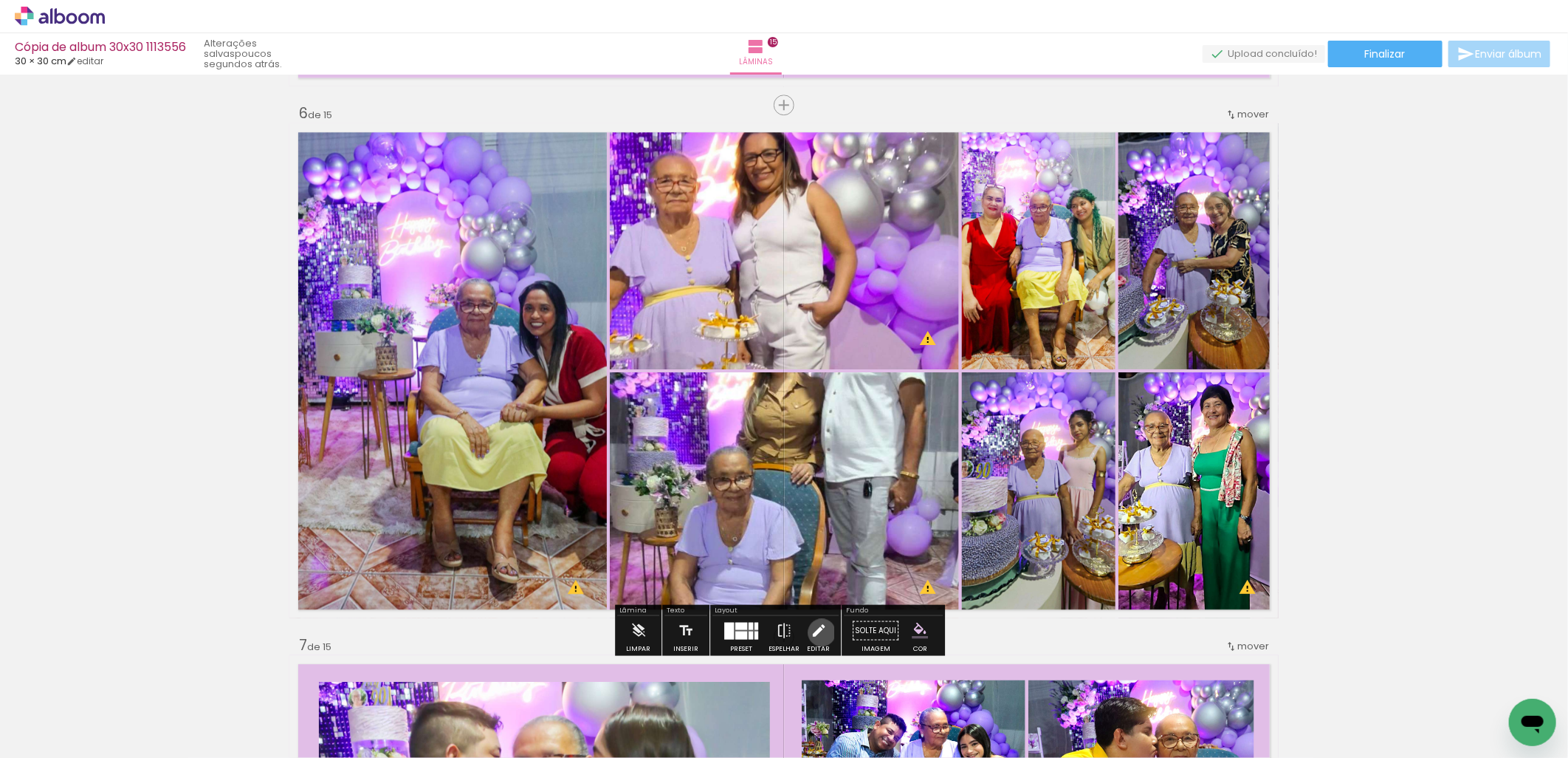
click at [818, 632] on iron-icon at bounding box center [819, 630] width 17 height 30
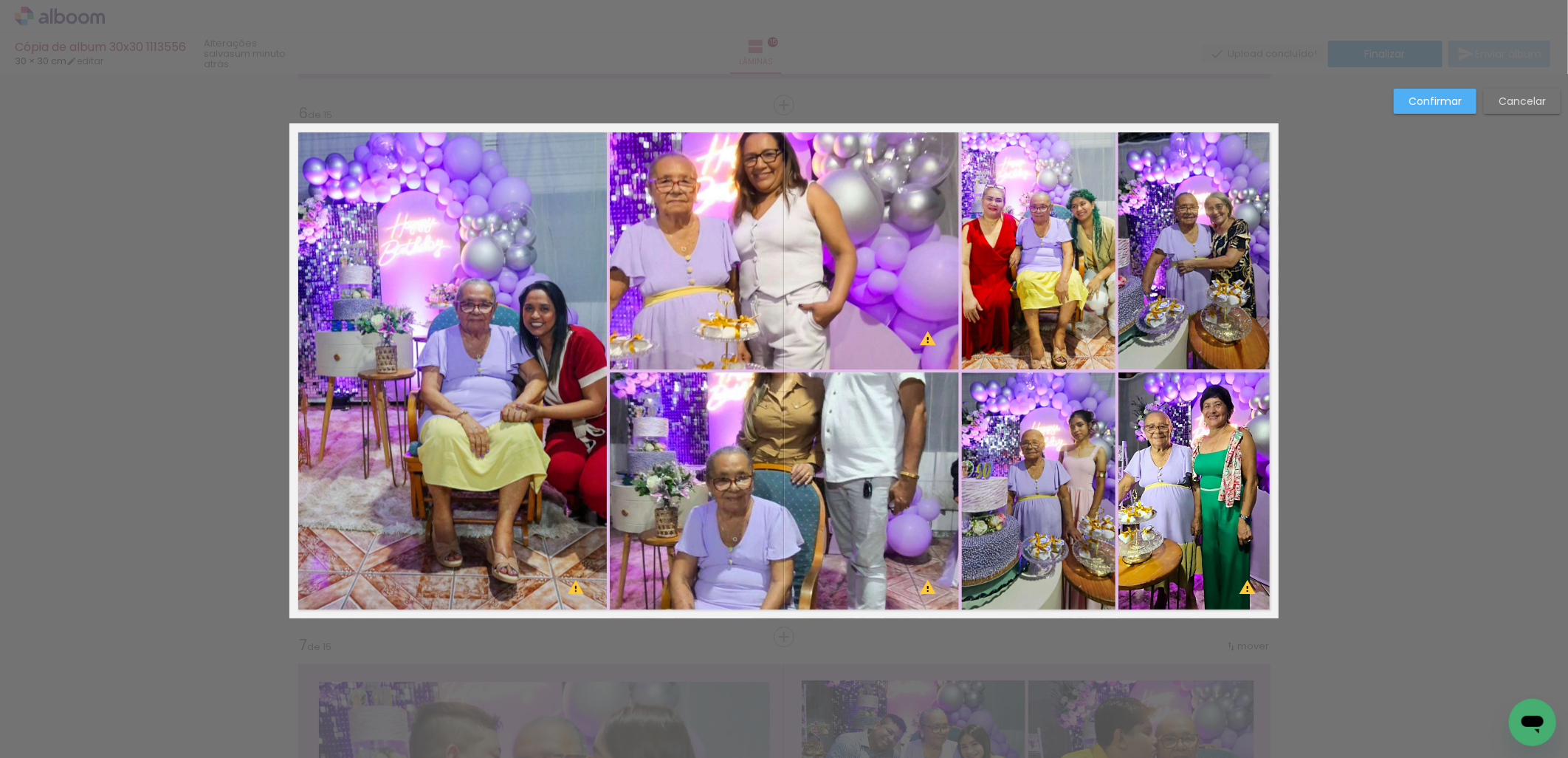
click at [449, 276] on quentale-photo at bounding box center [448, 370] width 318 height 495
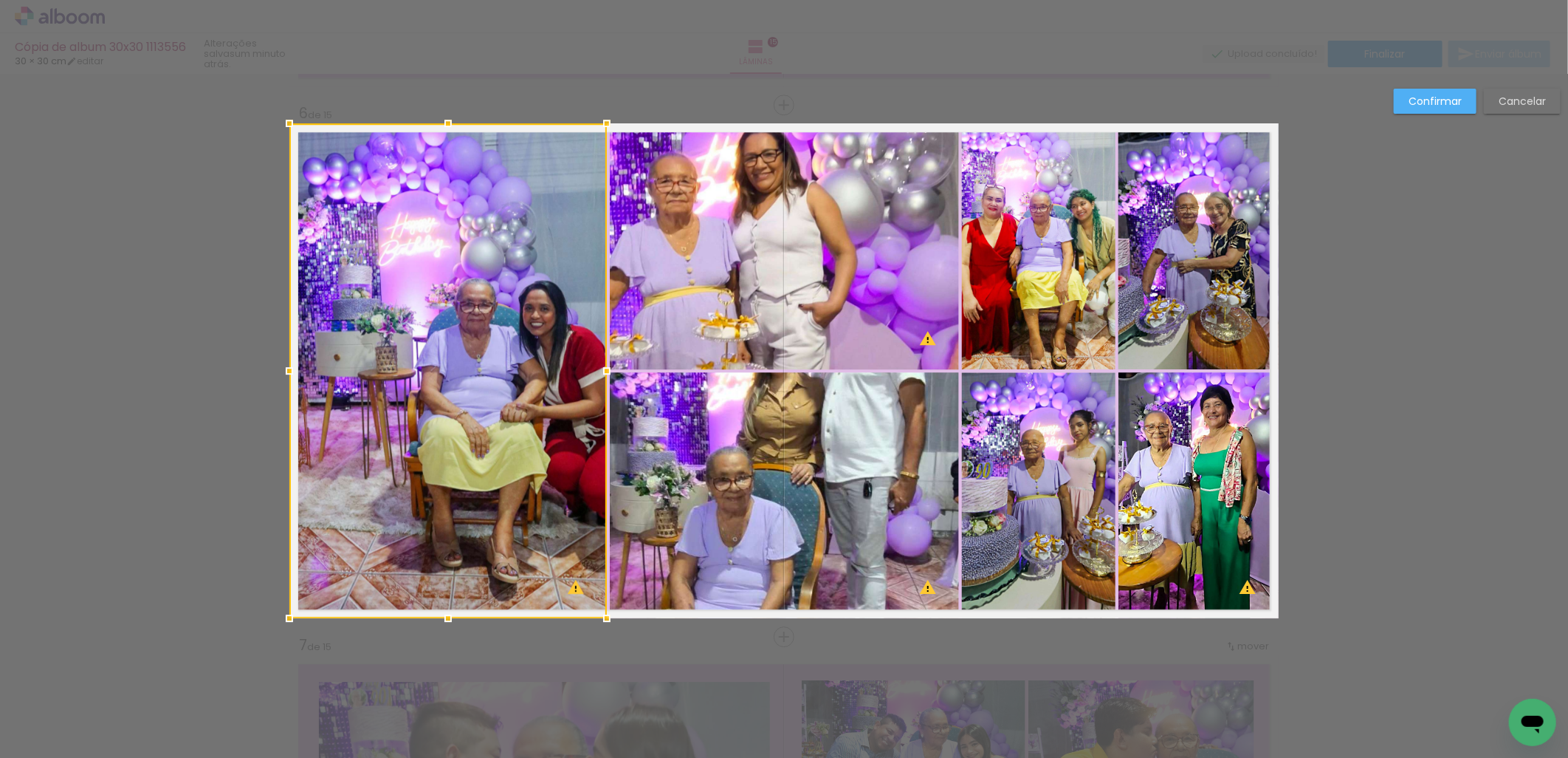
click at [803, 236] on quentale-photo at bounding box center [784, 246] width 349 height 246
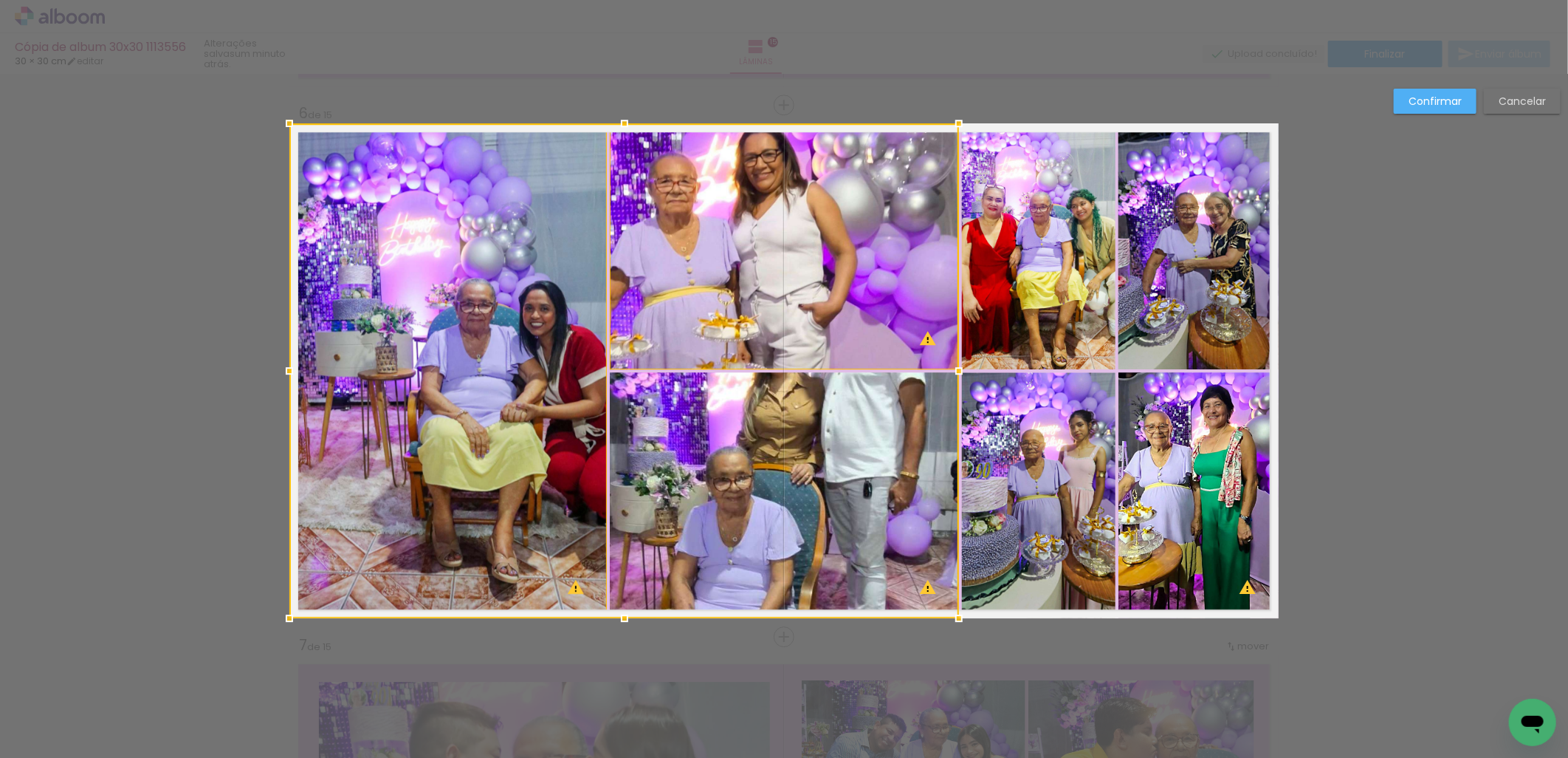
click at [1039, 223] on quentale-photo at bounding box center [1039, 246] width 153 height 246
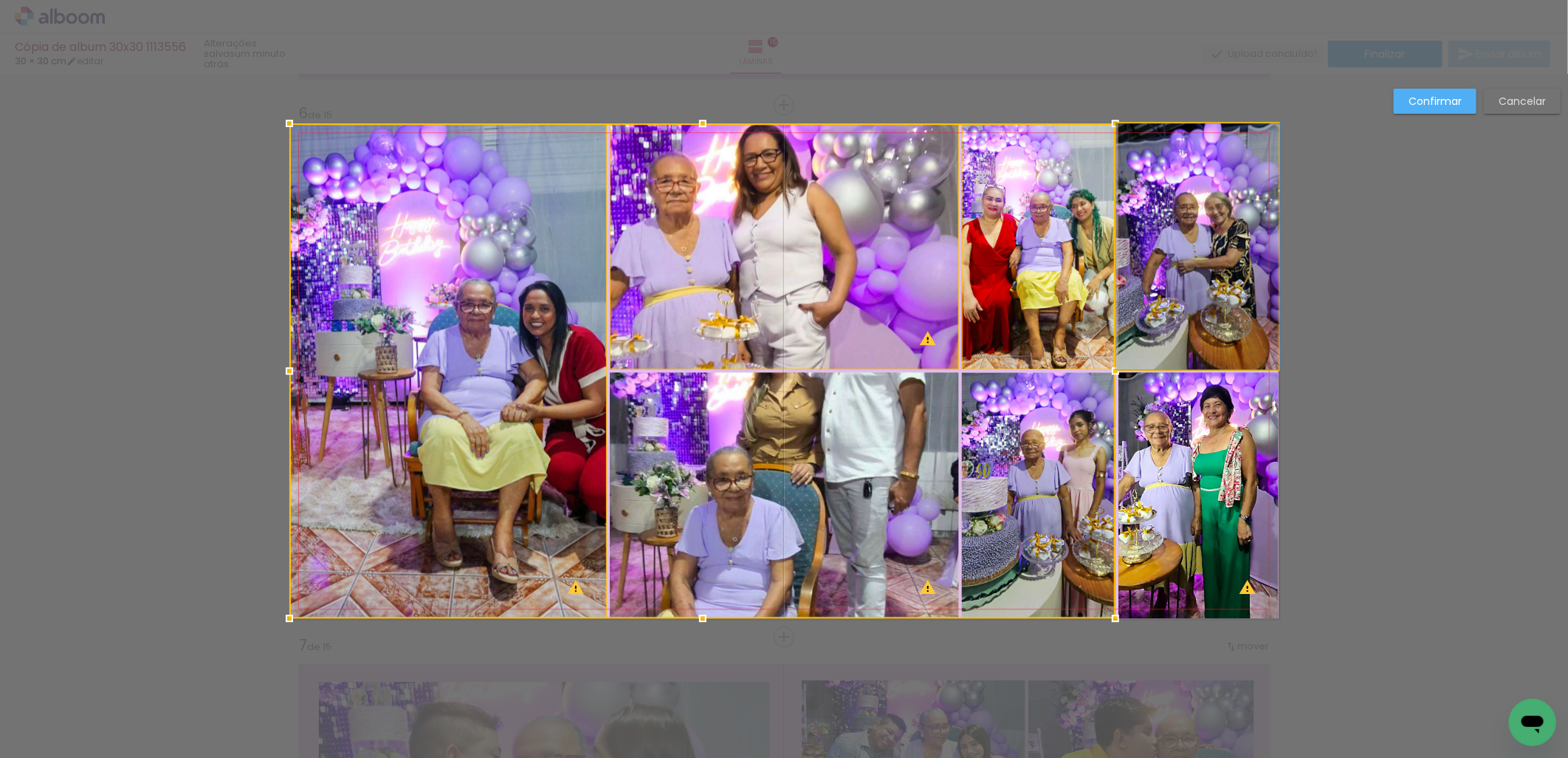
click at [1199, 245] on quentale-photo at bounding box center [1198, 246] width 160 height 246
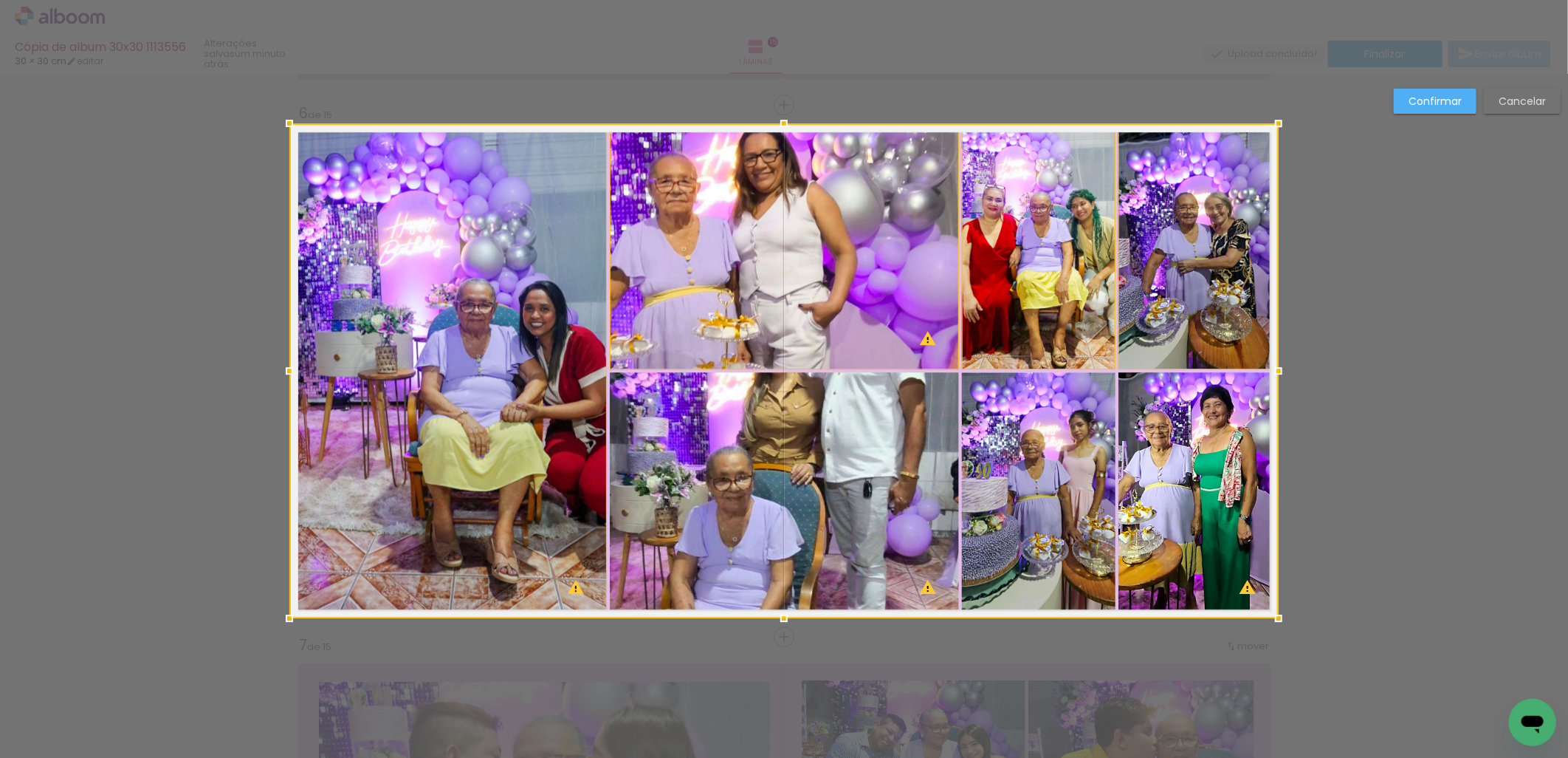
click at [1183, 430] on div at bounding box center [784, 370] width 989 height 495
click at [1058, 443] on div at bounding box center [784, 370] width 989 height 495
click at [876, 438] on div at bounding box center [784, 370] width 989 height 495
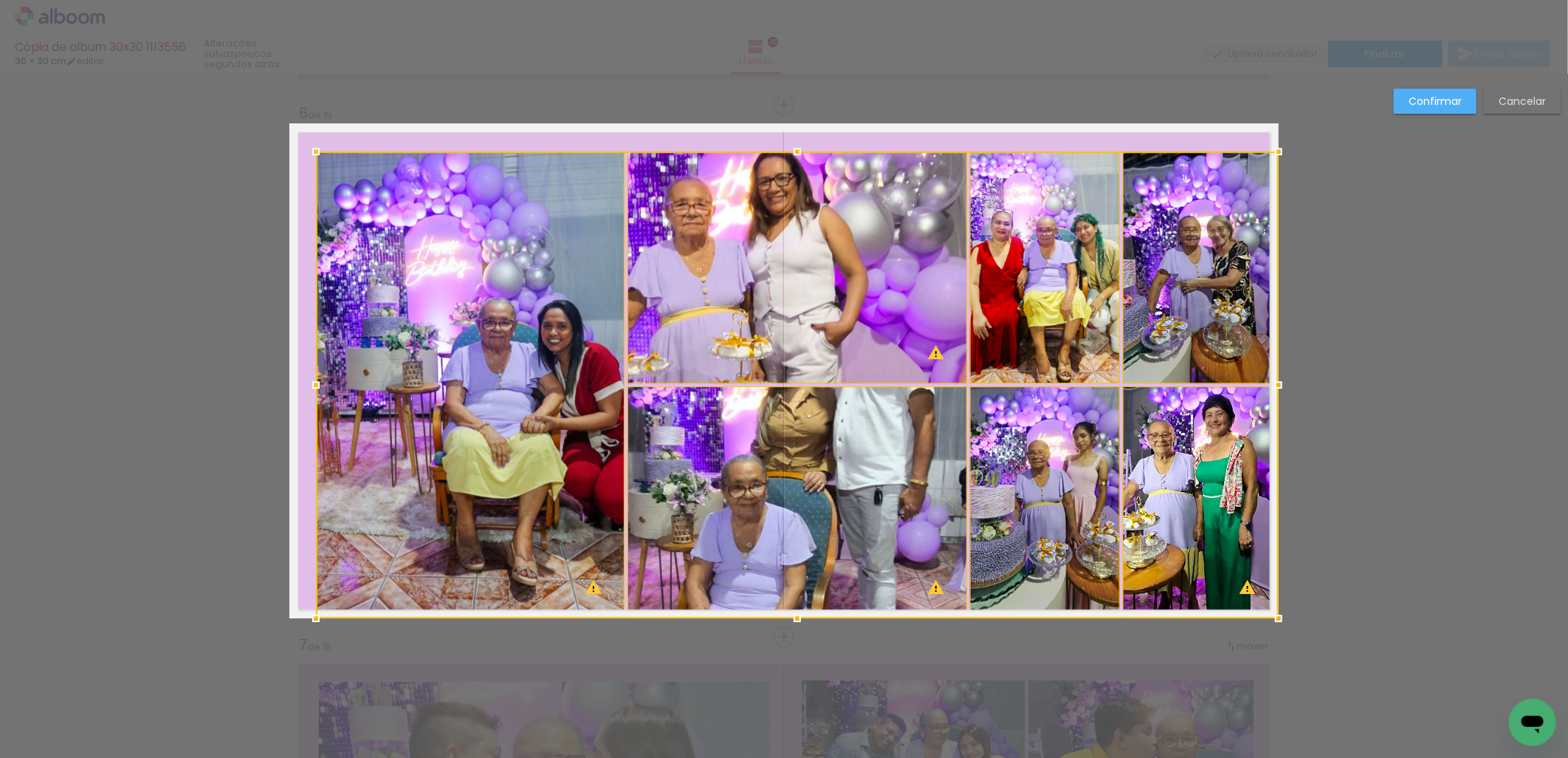
drag, startPoint x: 285, startPoint y: 122, endPoint x: 311, endPoint y: 150, distance: 38.2
click at [311, 150] on div at bounding box center [316, 151] width 30 height 30
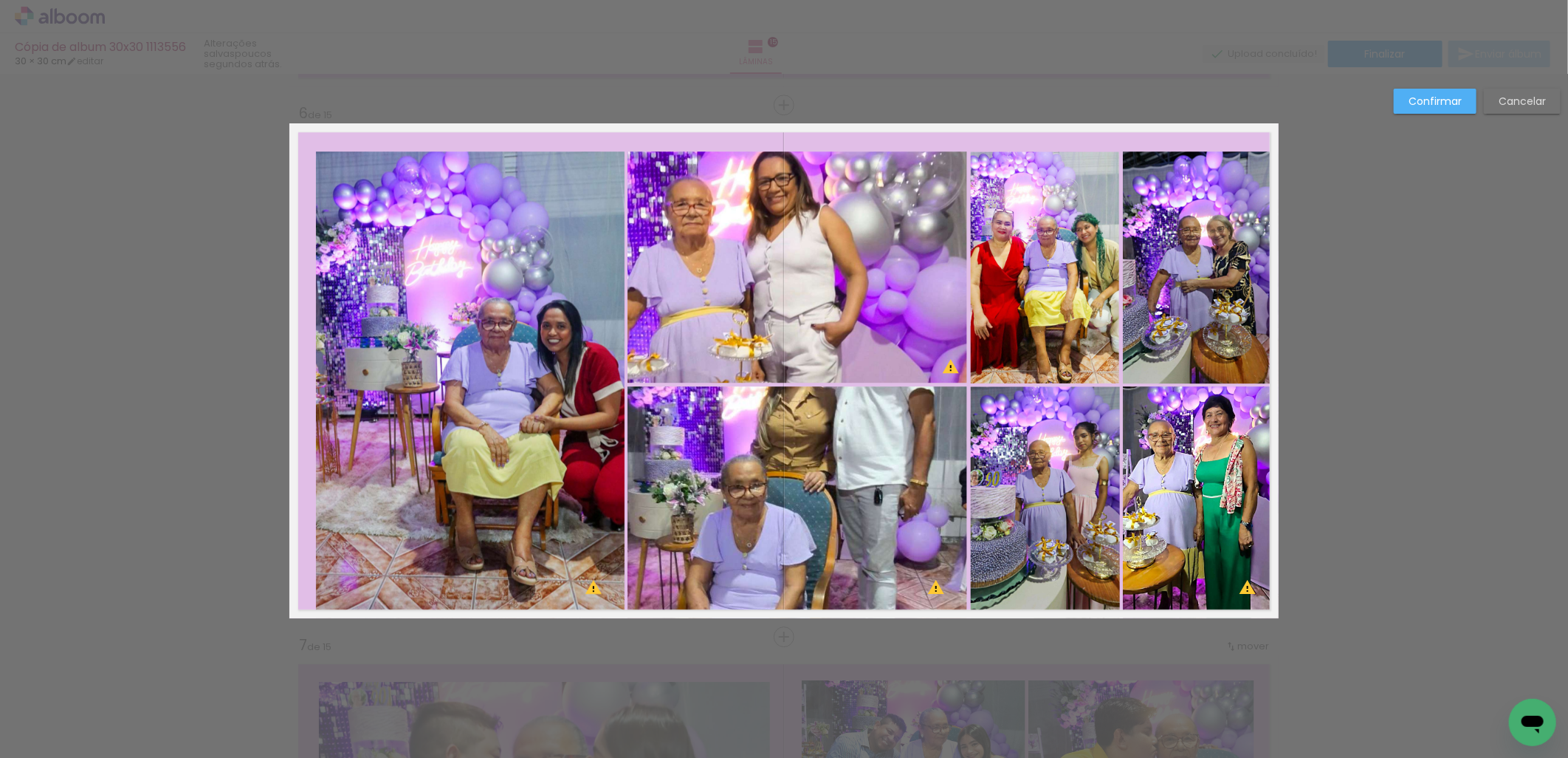
click at [534, 291] on quentale-photo at bounding box center [470, 384] width 309 height 467
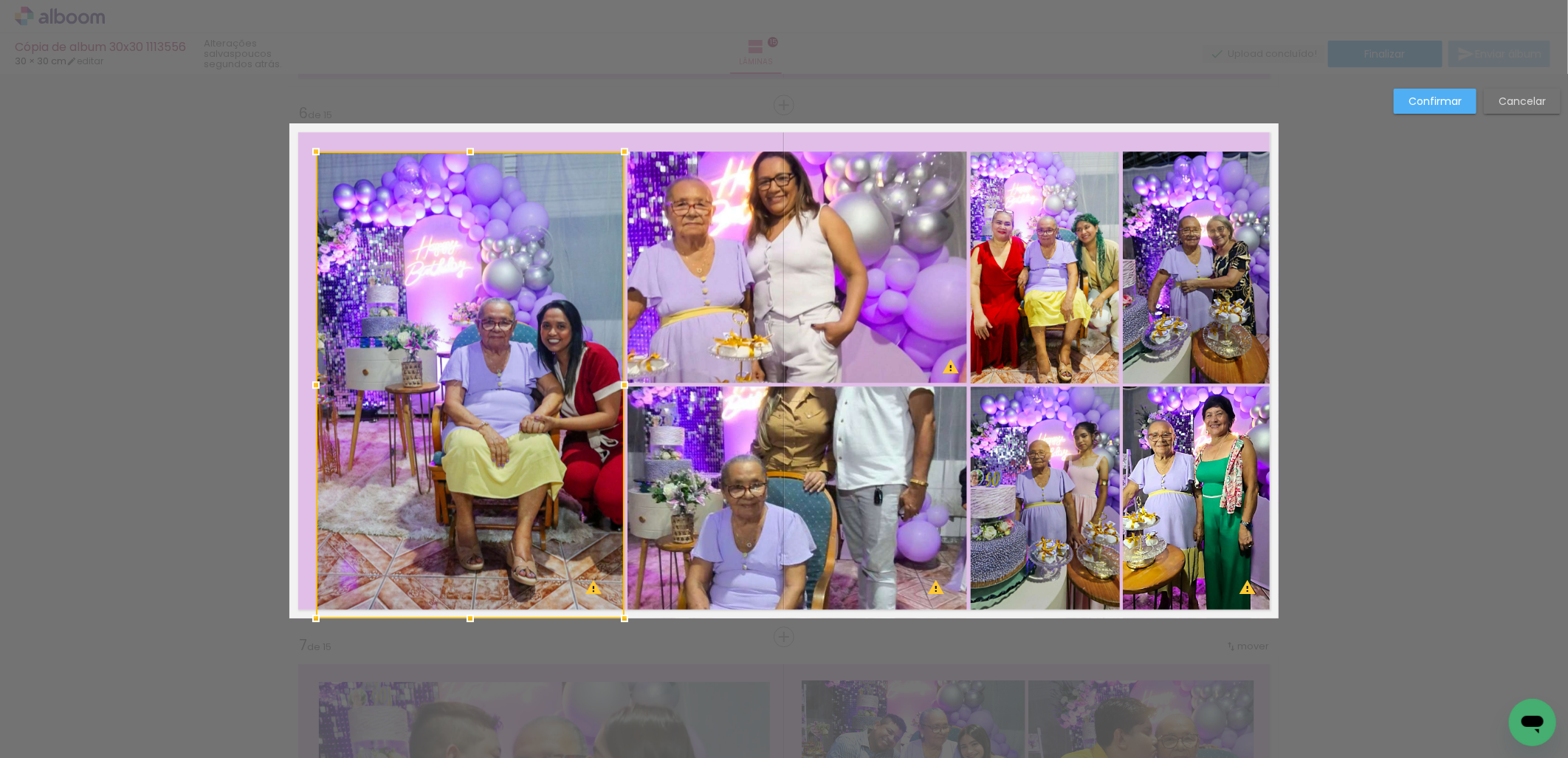
click at [783, 224] on quentale-photo at bounding box center [796, 267] width 339 height 232
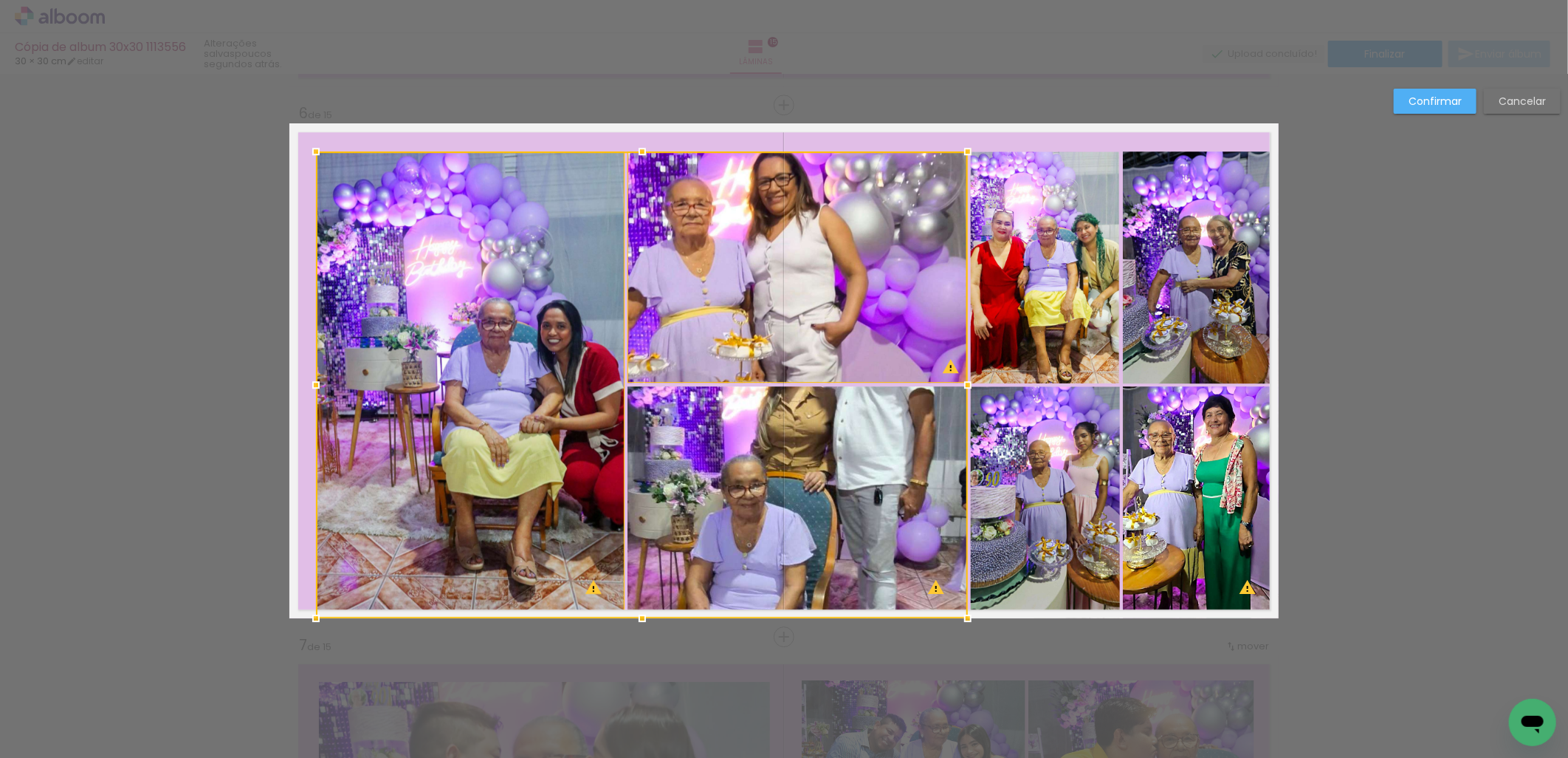
click at [886, 452] on div at bounding box center [642, 384] width 652 height 467
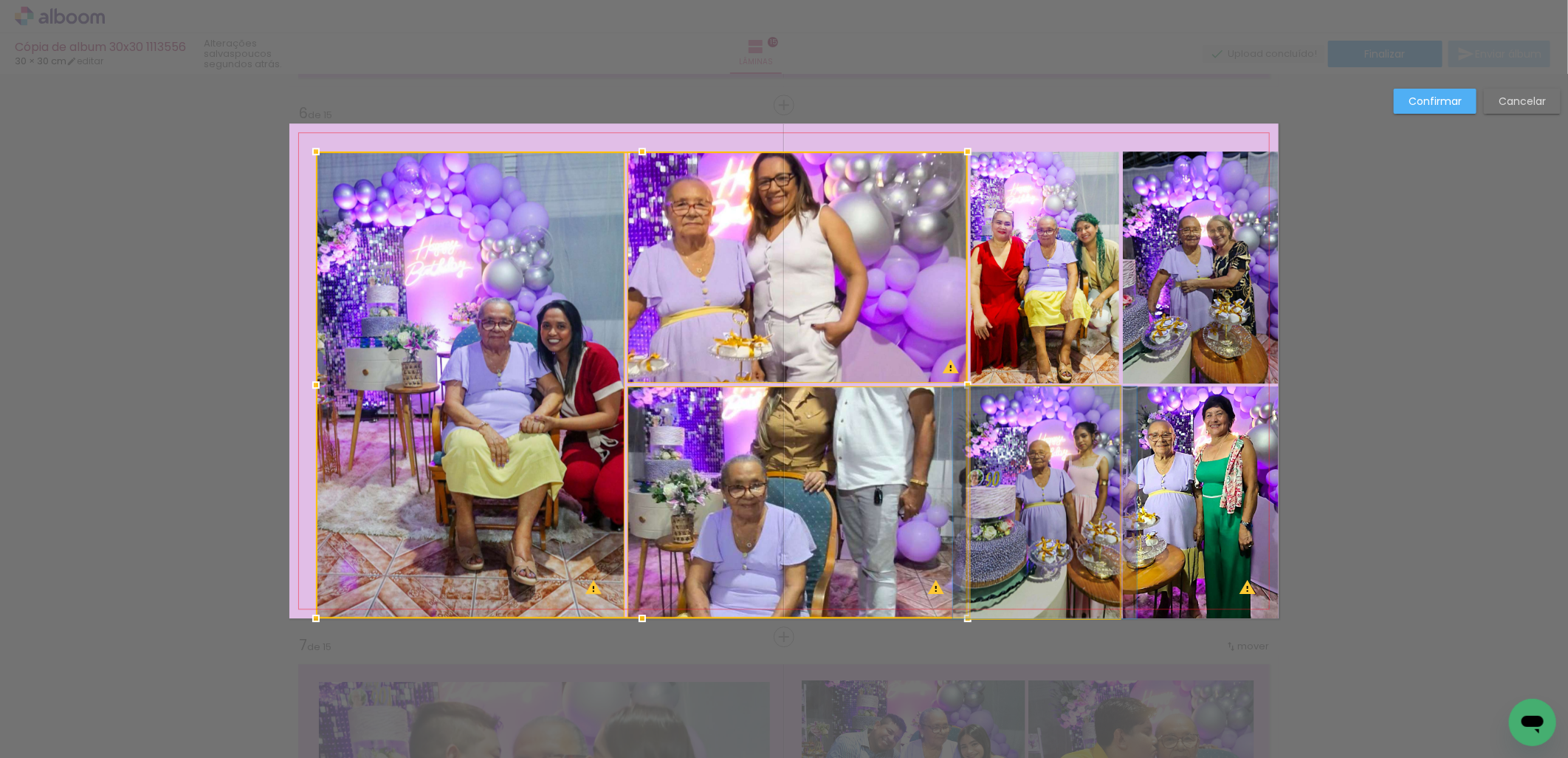
click at [1102, 483] on quentale-photo at bounding box center [1045, 502] width 149 height 232
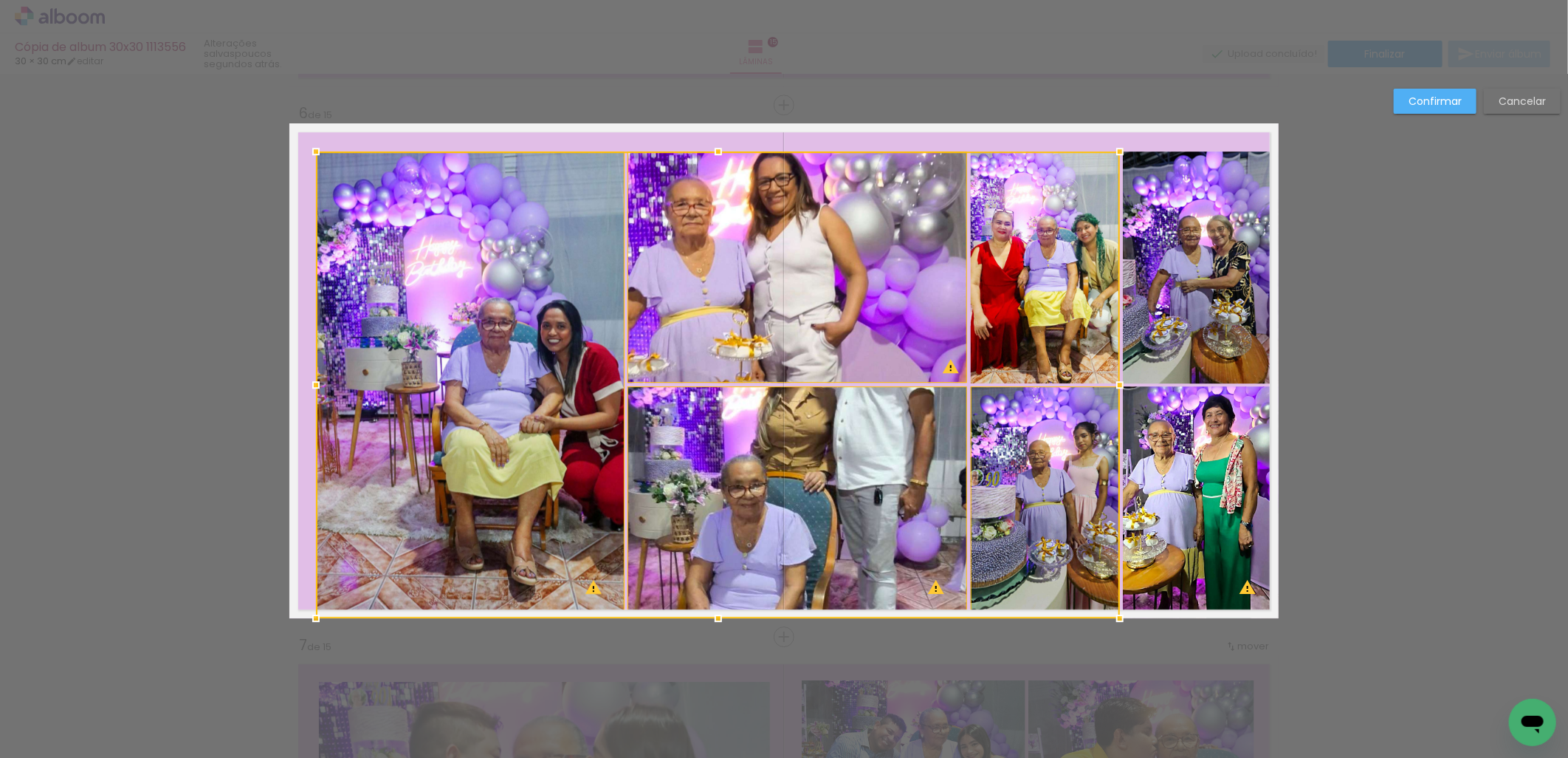
click at [1054, 297] on div at bounding box center [718, 384] width 804 height 467
click at [1178, 289] on quentale-photo at bounding box center [1201, 267] width 156 height 232
drag, startPoint x: 1174, startPoint y: 478, endPoint x: 1273, endPoint y: 603, distance: 159.5
click at [1174, 482] on div at bounding box center [797, 384] width 962 height 467
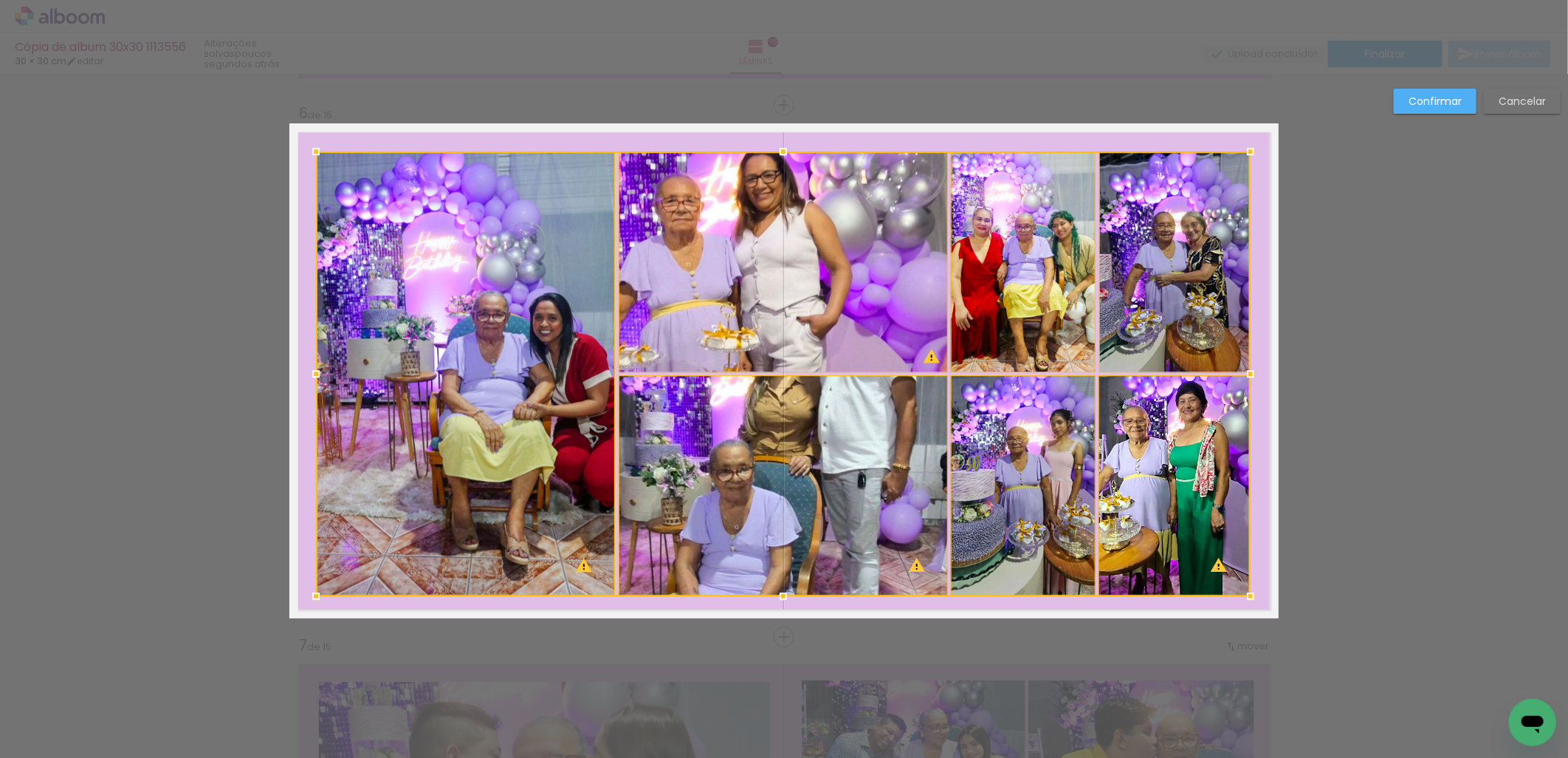
drag, startPoint x: 1273, startPoint y: 621, endPoint x: 1244, endPoint y: 595, distance: 38.9
click at [1244, 595] on div at bounding box center [1250, 596] width 30 height 30
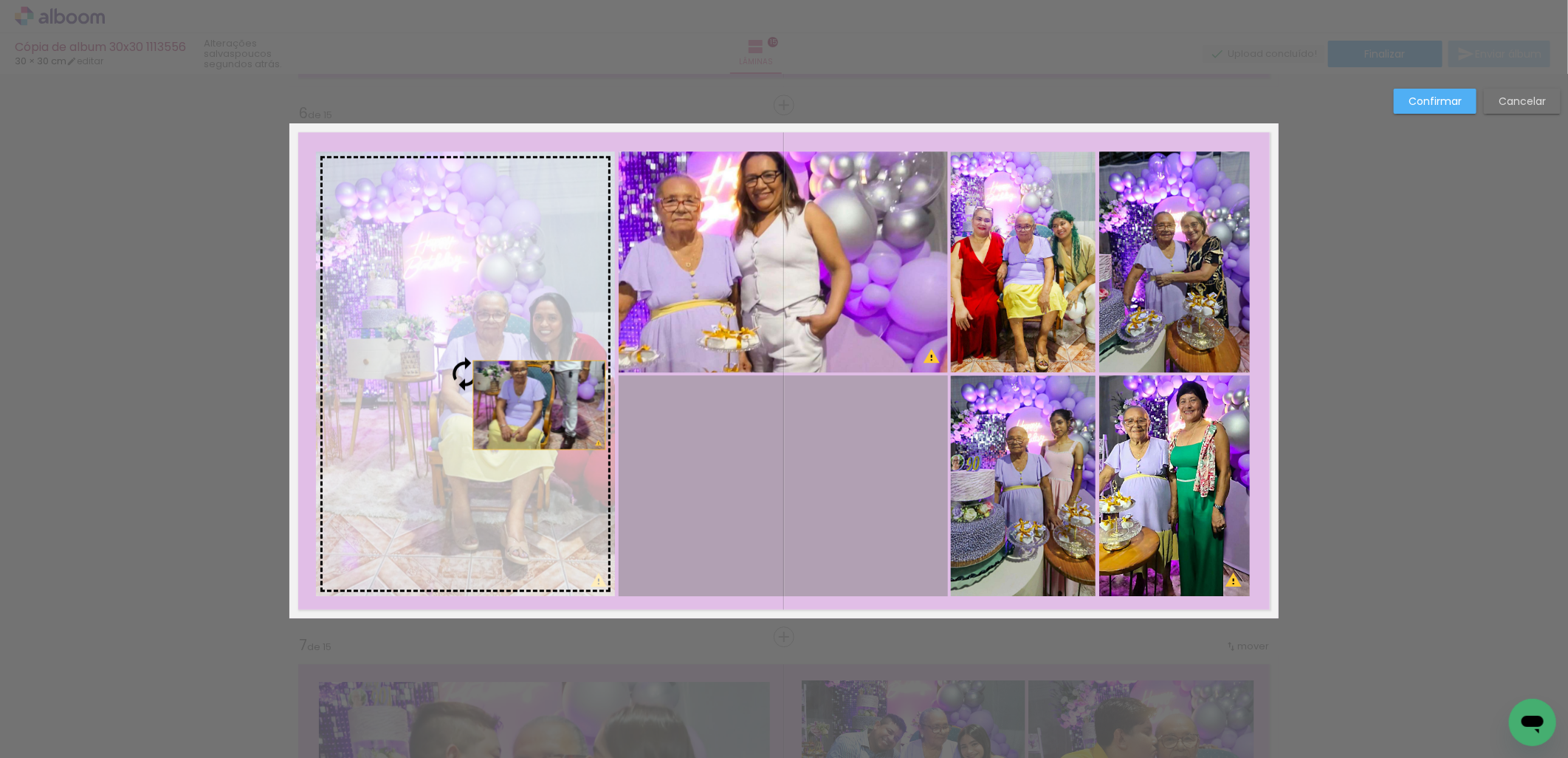
drag, startPoint x: 838, startPoint y: 491, endPoint x: 533, endPoint y: 405, distance: 316.9
click at [0, 0] on slot at bounding box center [0, 0] width 0 height 0
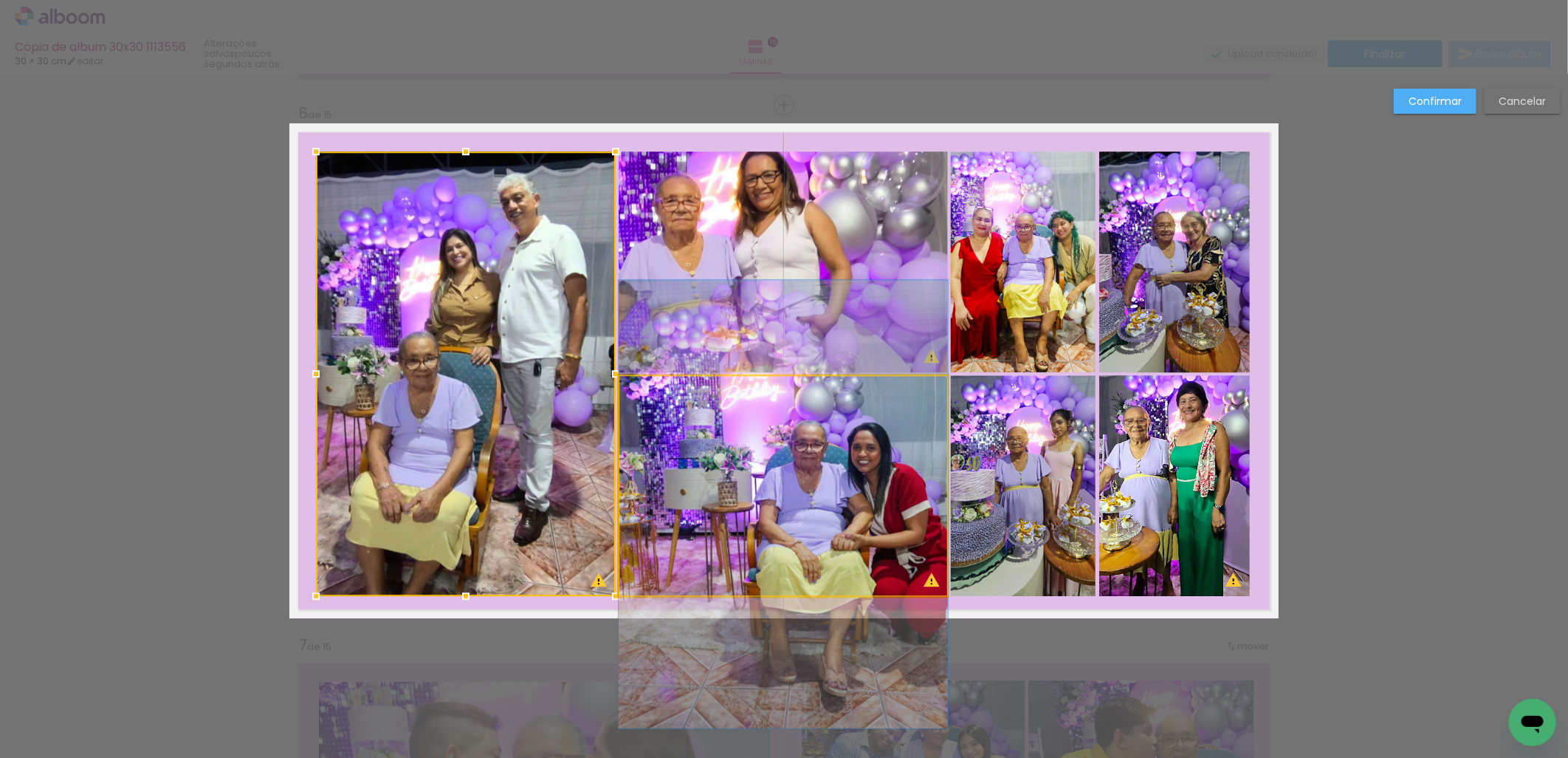
drag, startPoint x: 836, startPoint y: 460, endPoint x: 842, endPoint y: 479, distance: 19.9
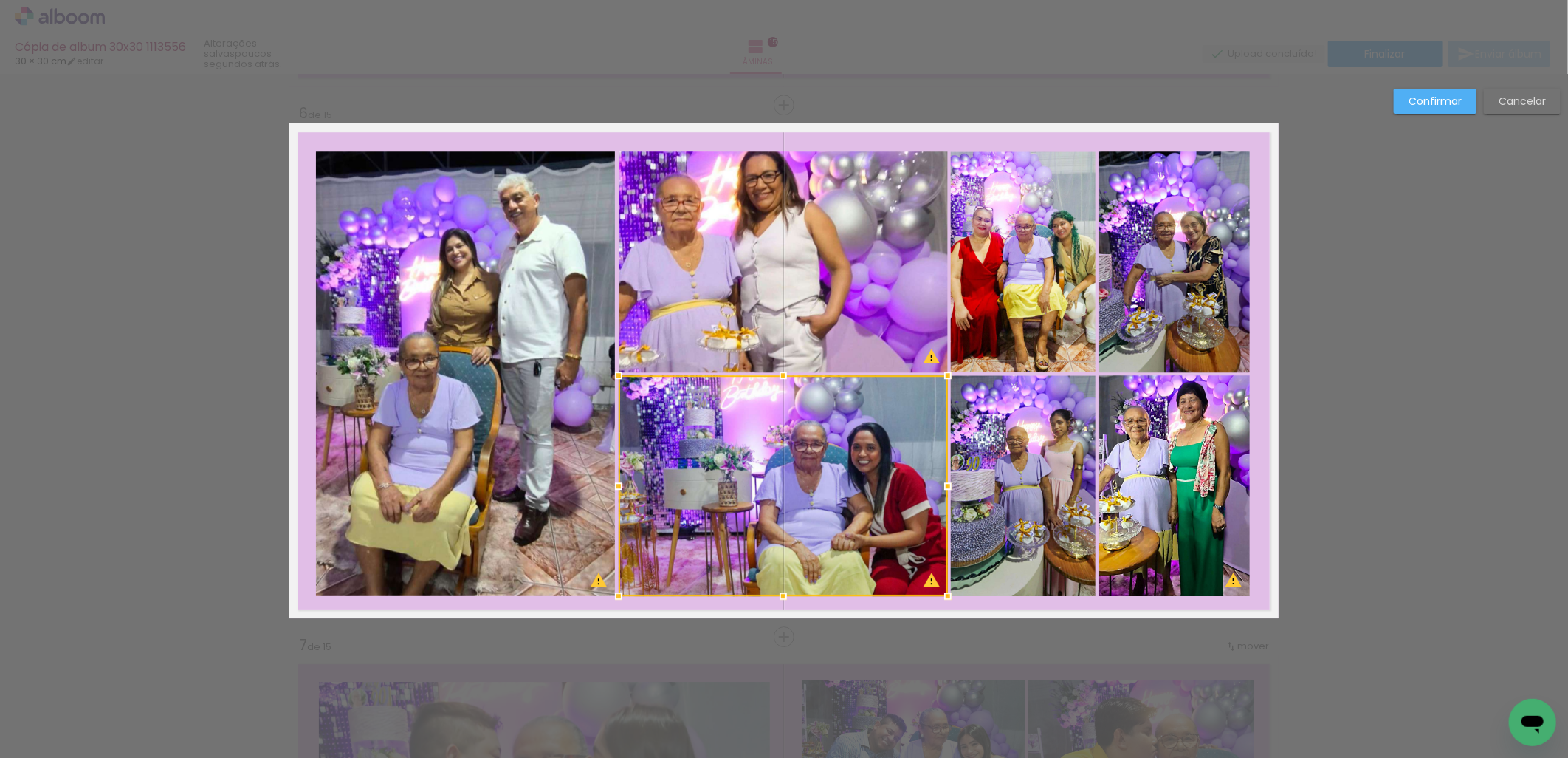
click at [1420, 92] on paper-button "Confirmar" at bounding box center [1435, 101] width 83 height 25
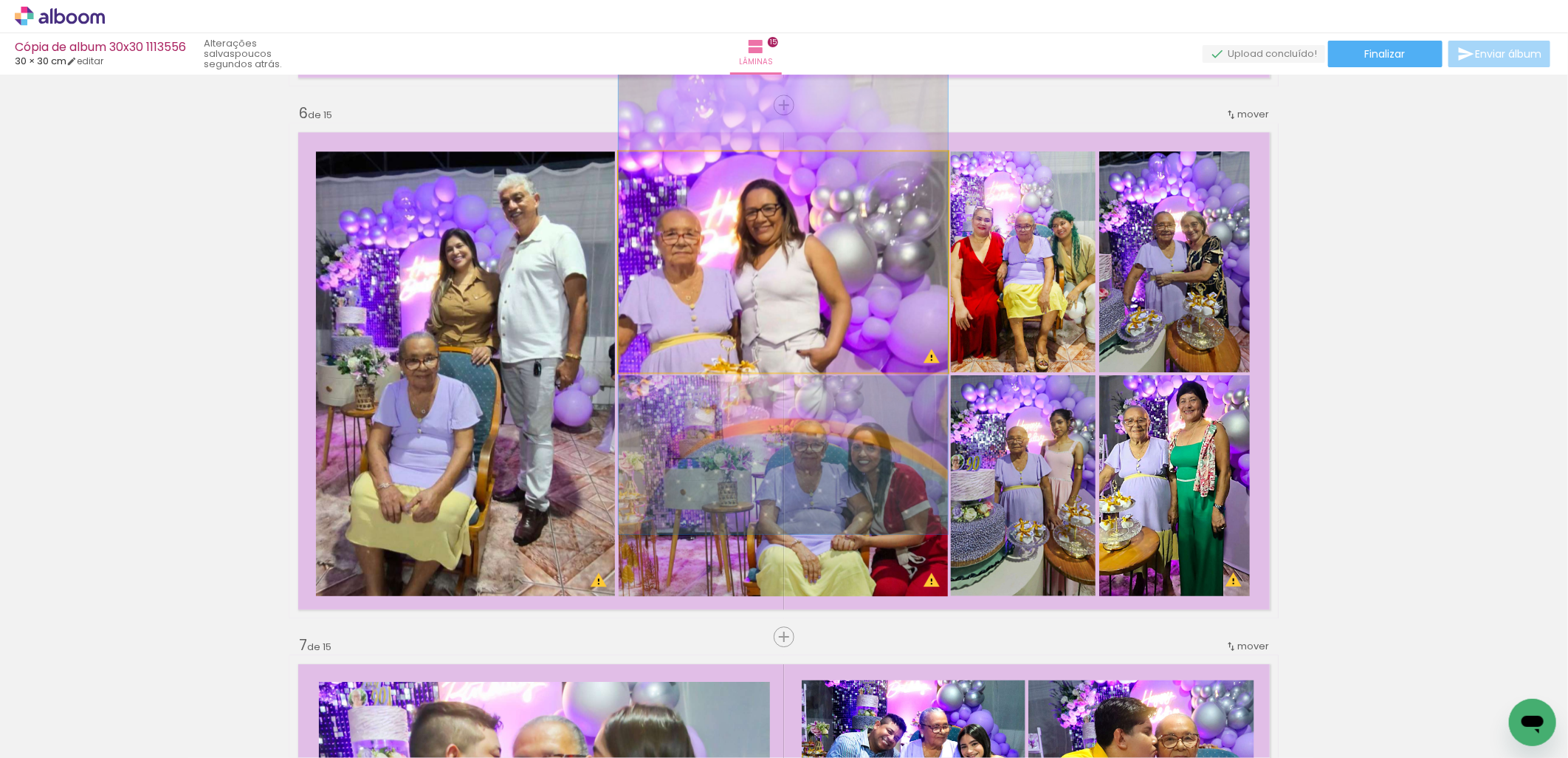
drag, startPoint x: 792, startPoint y: 309, endPoint x: 791, endPoint y: 342, distance: 33.0
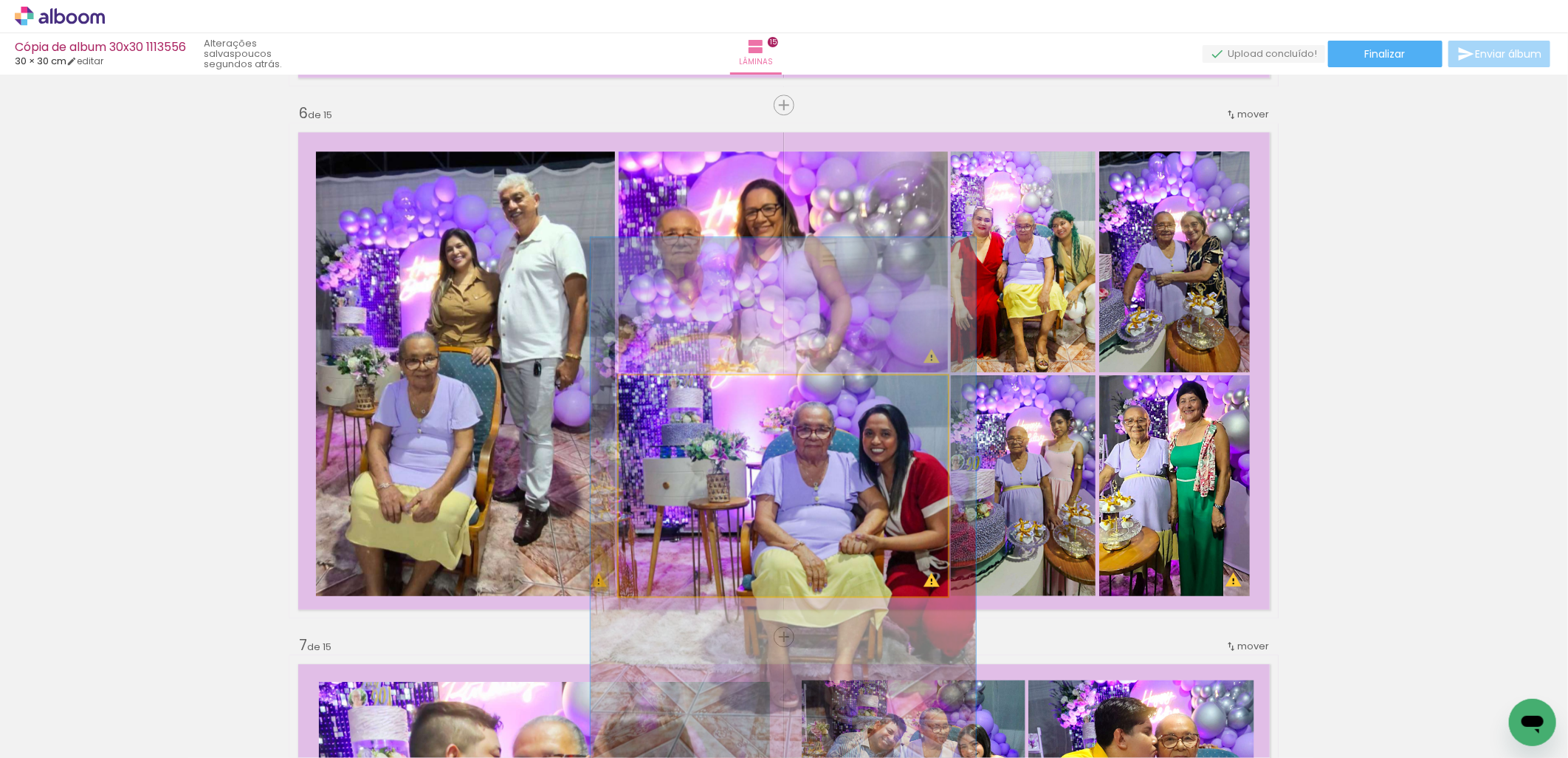
drag, startPoint x: 650, startPoint y: 396, endPoint x: 659, endPoint y: 396, distance: 9.0
type paper-slider "117"
click at [659, 396] on div at bounding box center [662, 391] width 24 height 24
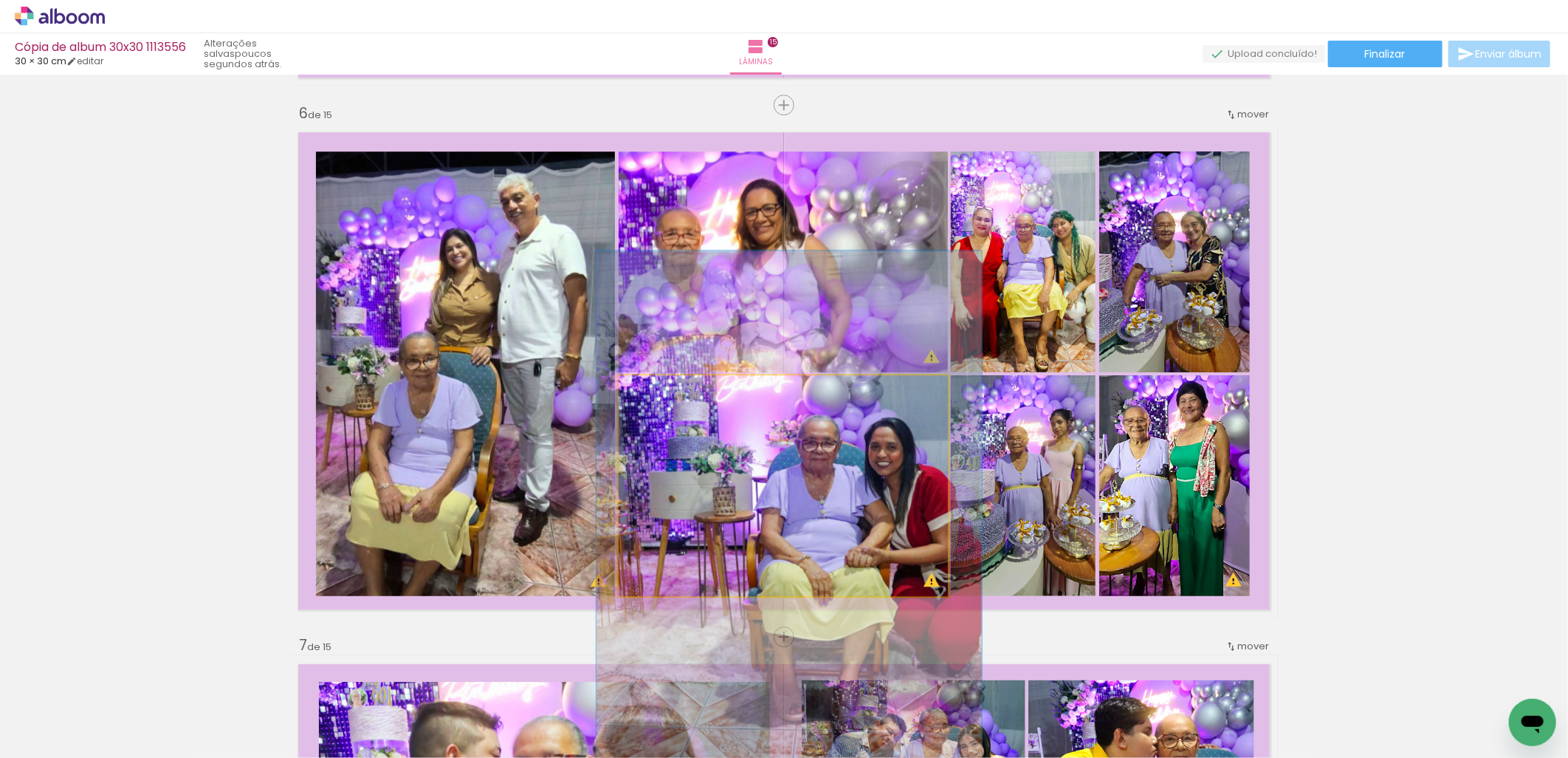
drag, startPoint x: 807, startPoint y: 471, endPoint x: 810, endPoint y: 485, distance: 14.3
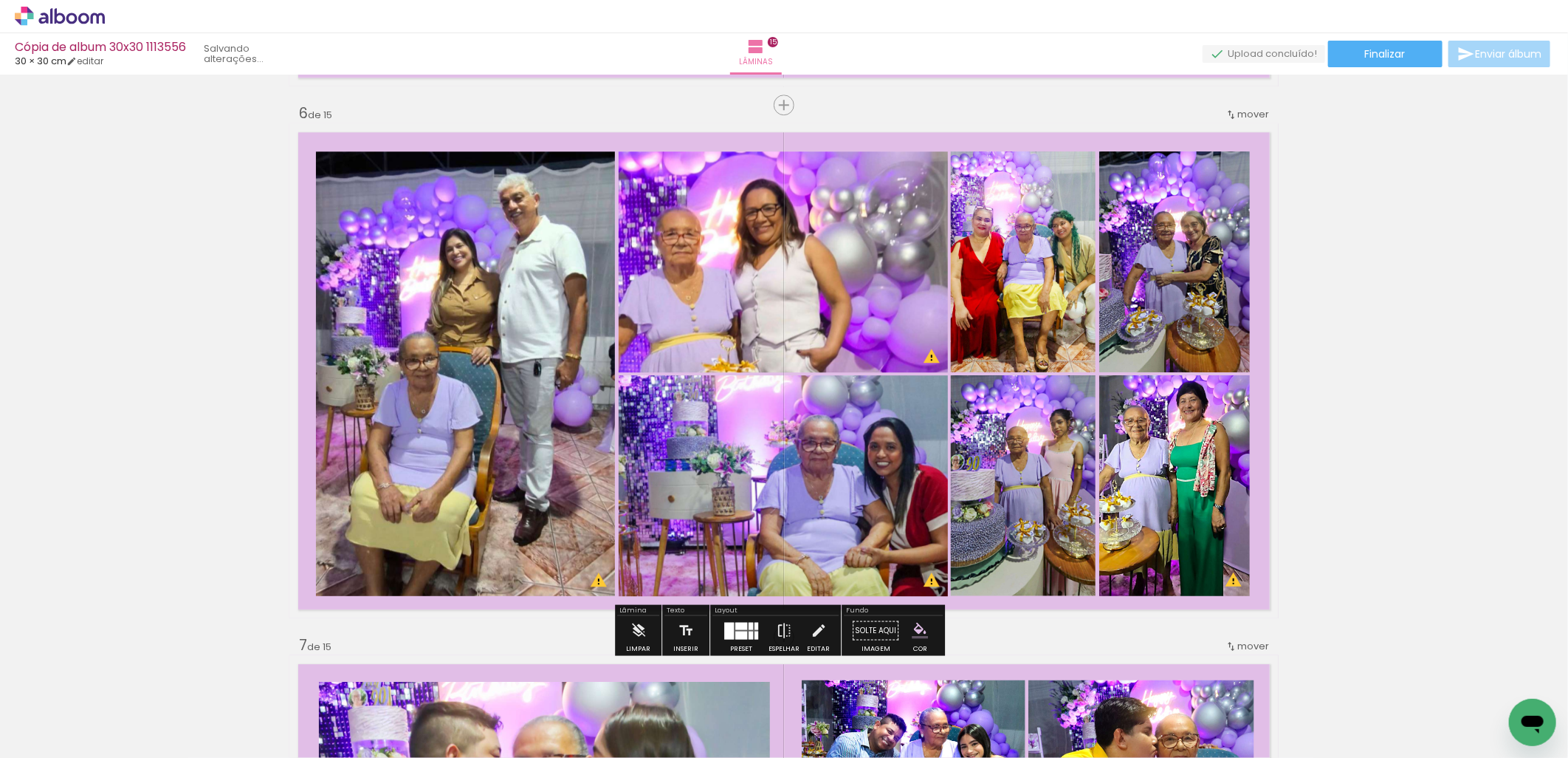
click at [451, 379] on quentale-photo at bounding box center [465, 373] width 300 height 444
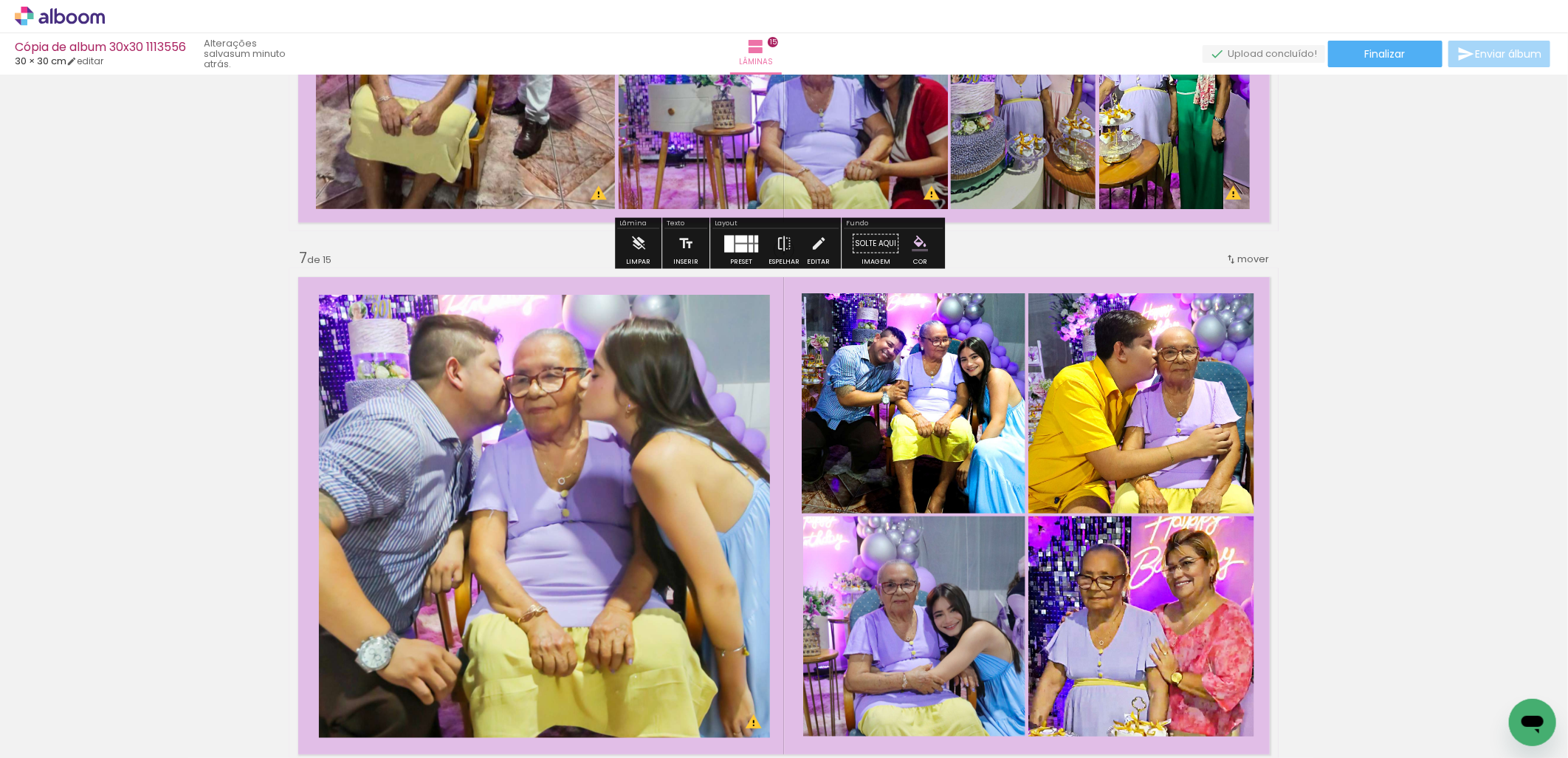
scroll to position [3063, 0]
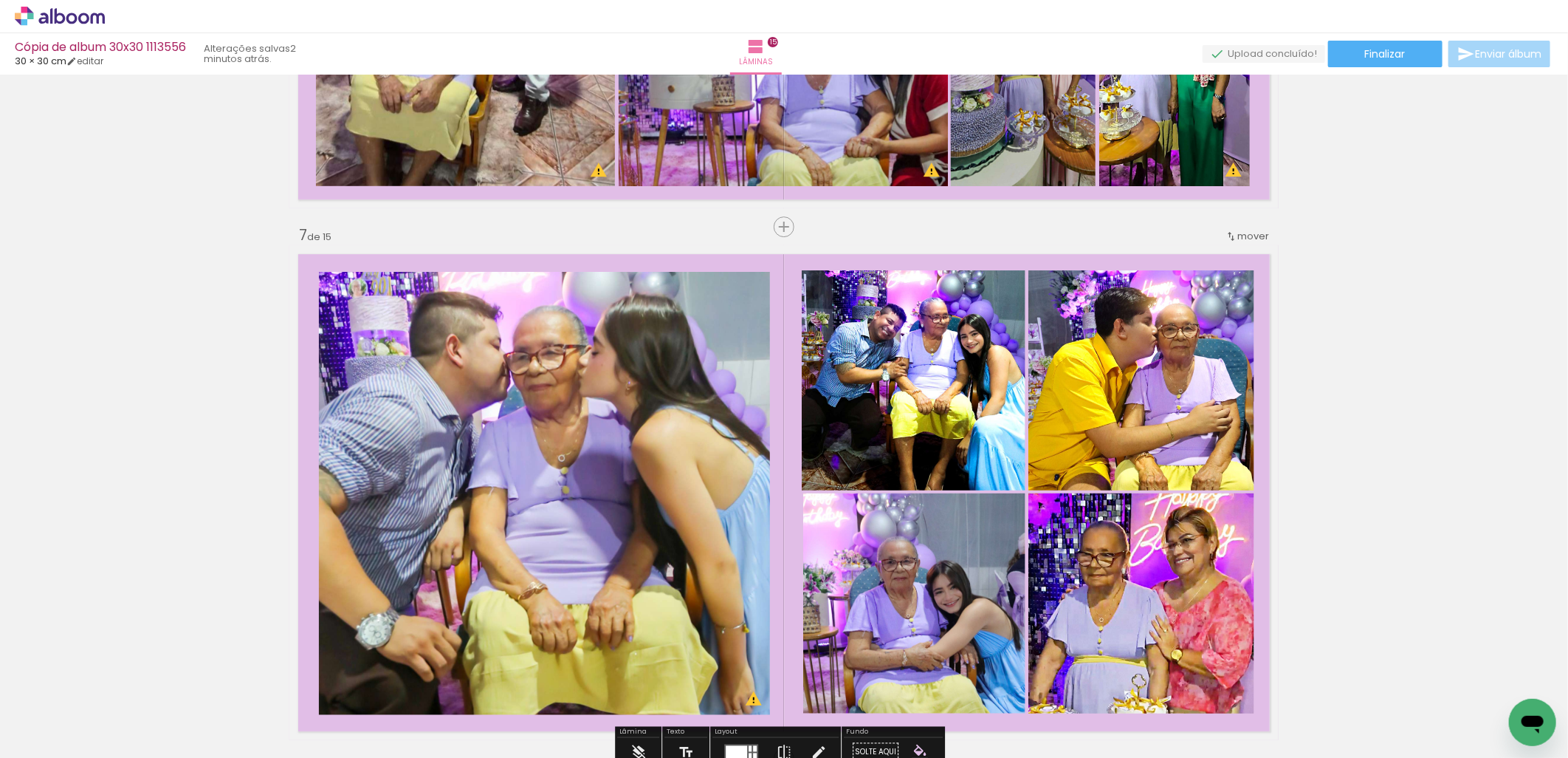
scroll to position [0, 4179]
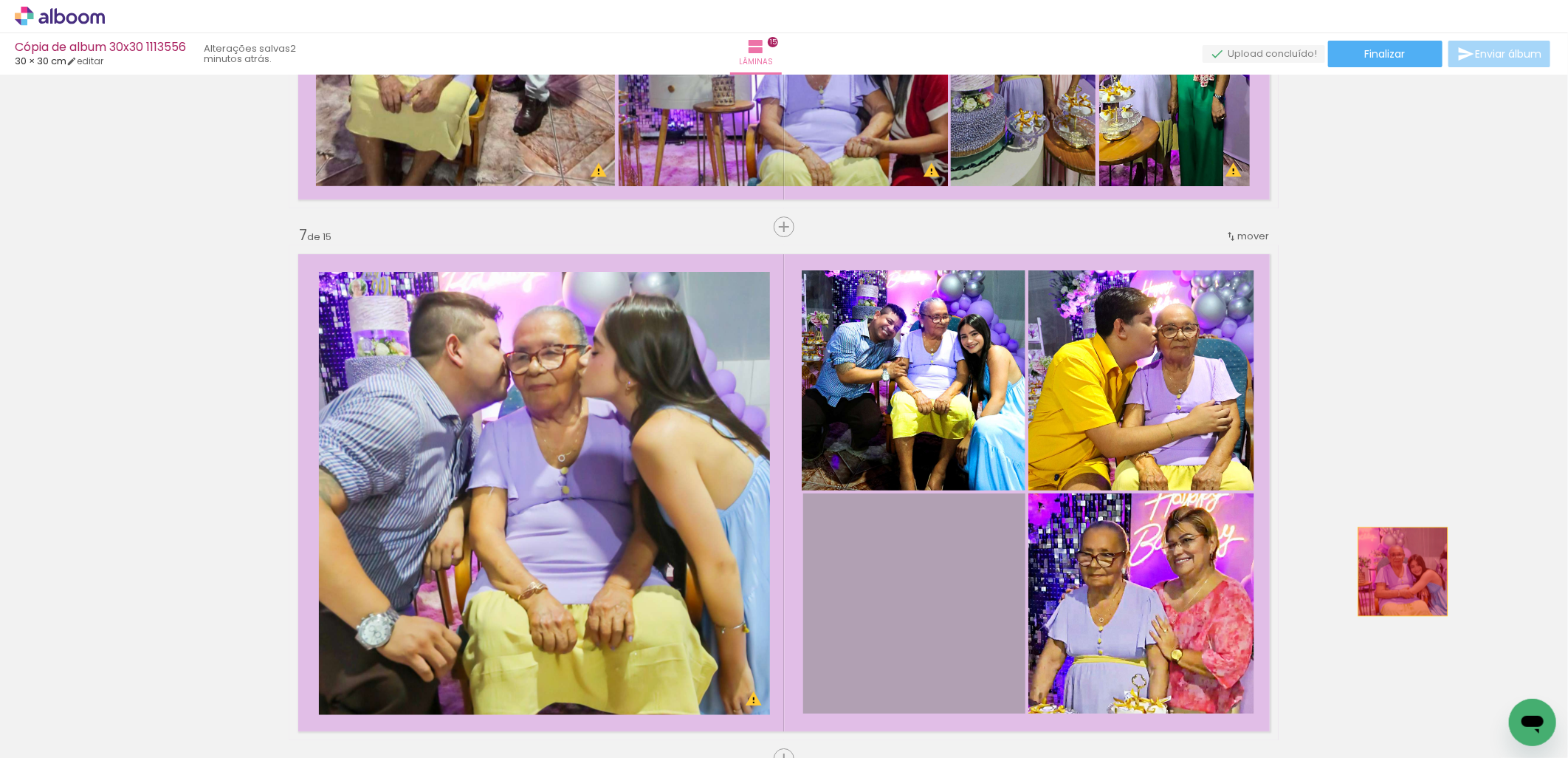
drag, startPoint x: 931, startPoint y: 606, endPoint x: 1397, endPoint y: 571, distance: 467.3
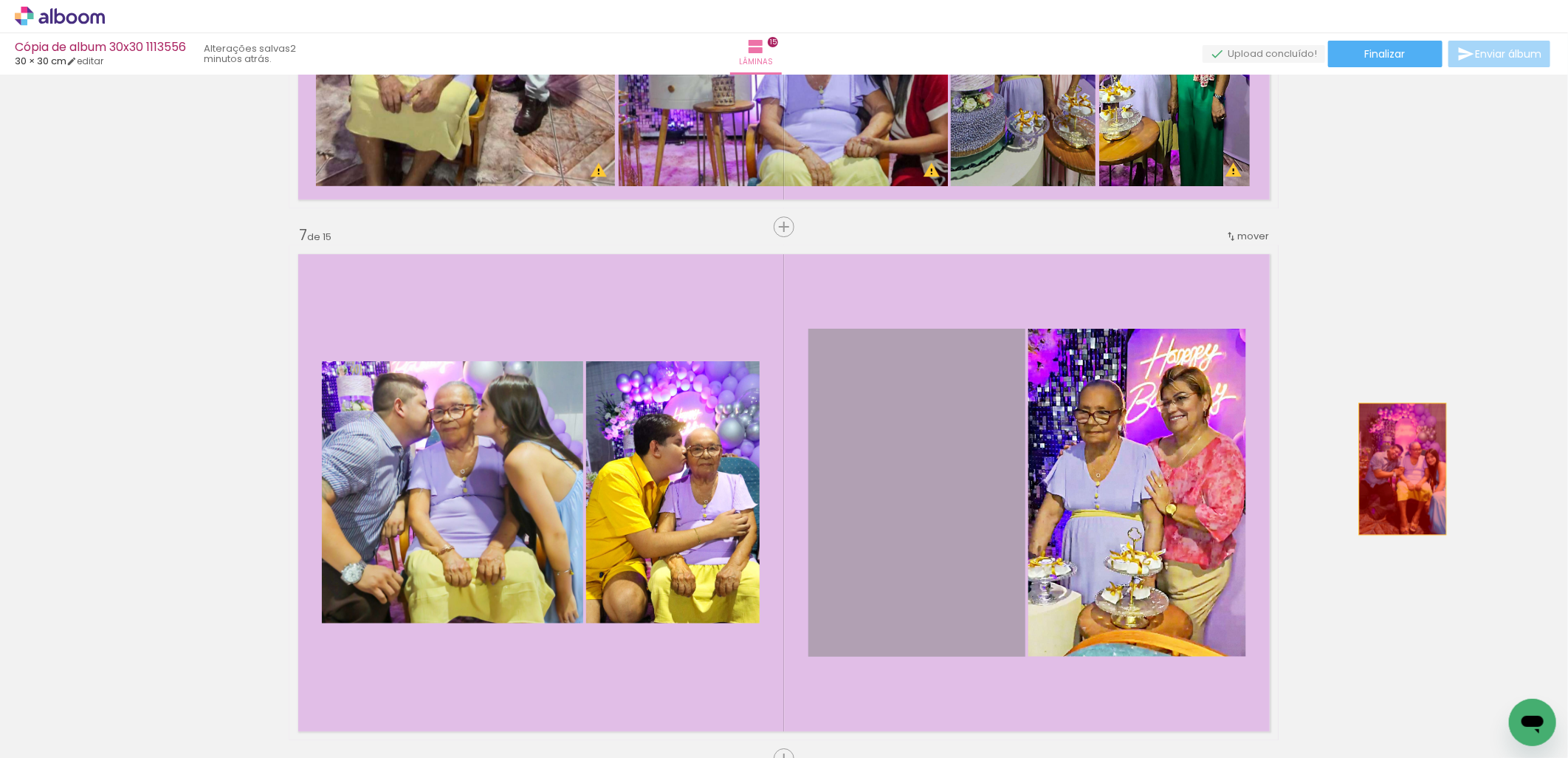
drag, startPoint x: 866, startPoint y: 575, endPoint x: 1396, endPoint y: 468, distance: 540.7
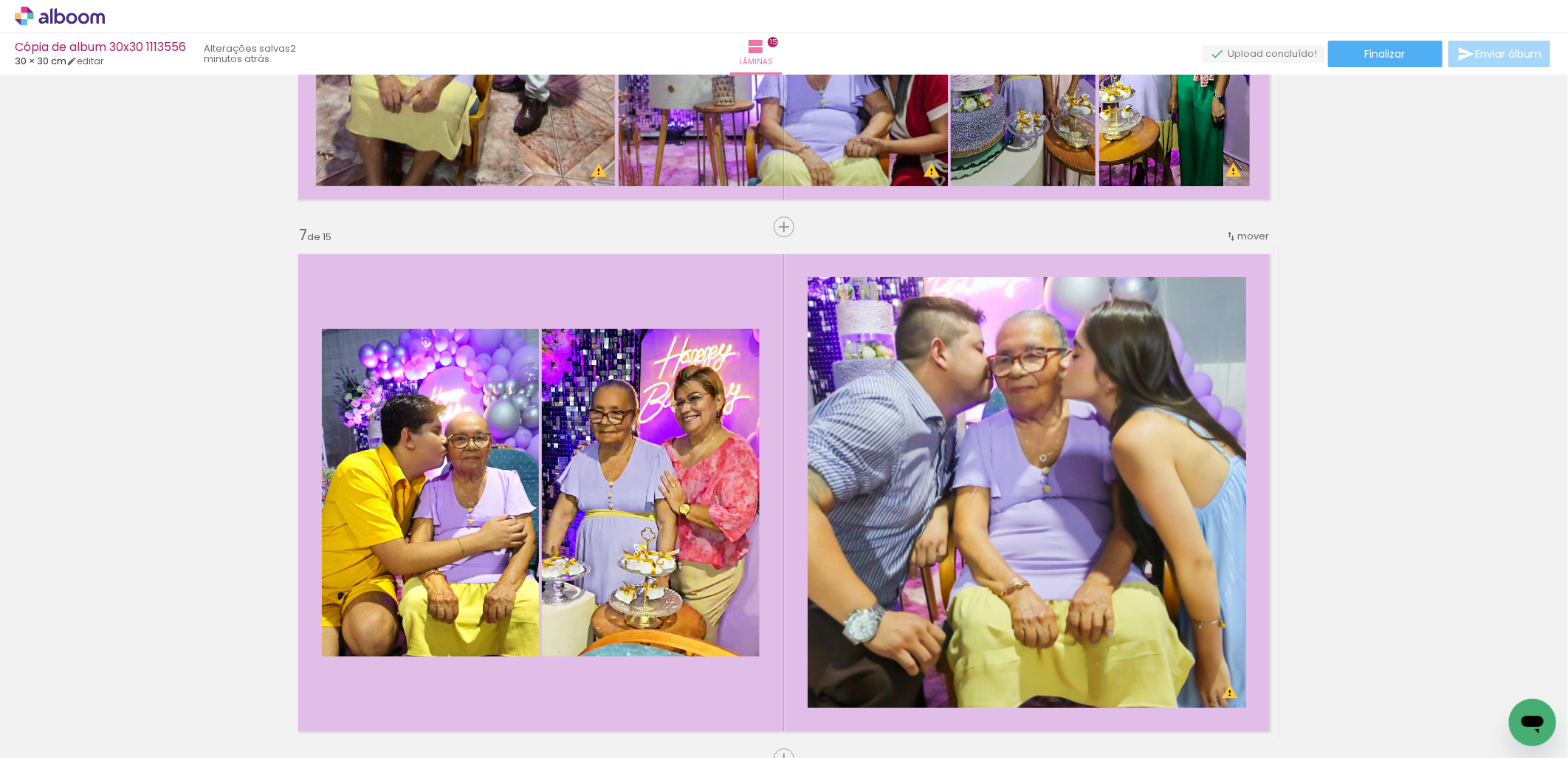
scroll to position [0, 659]
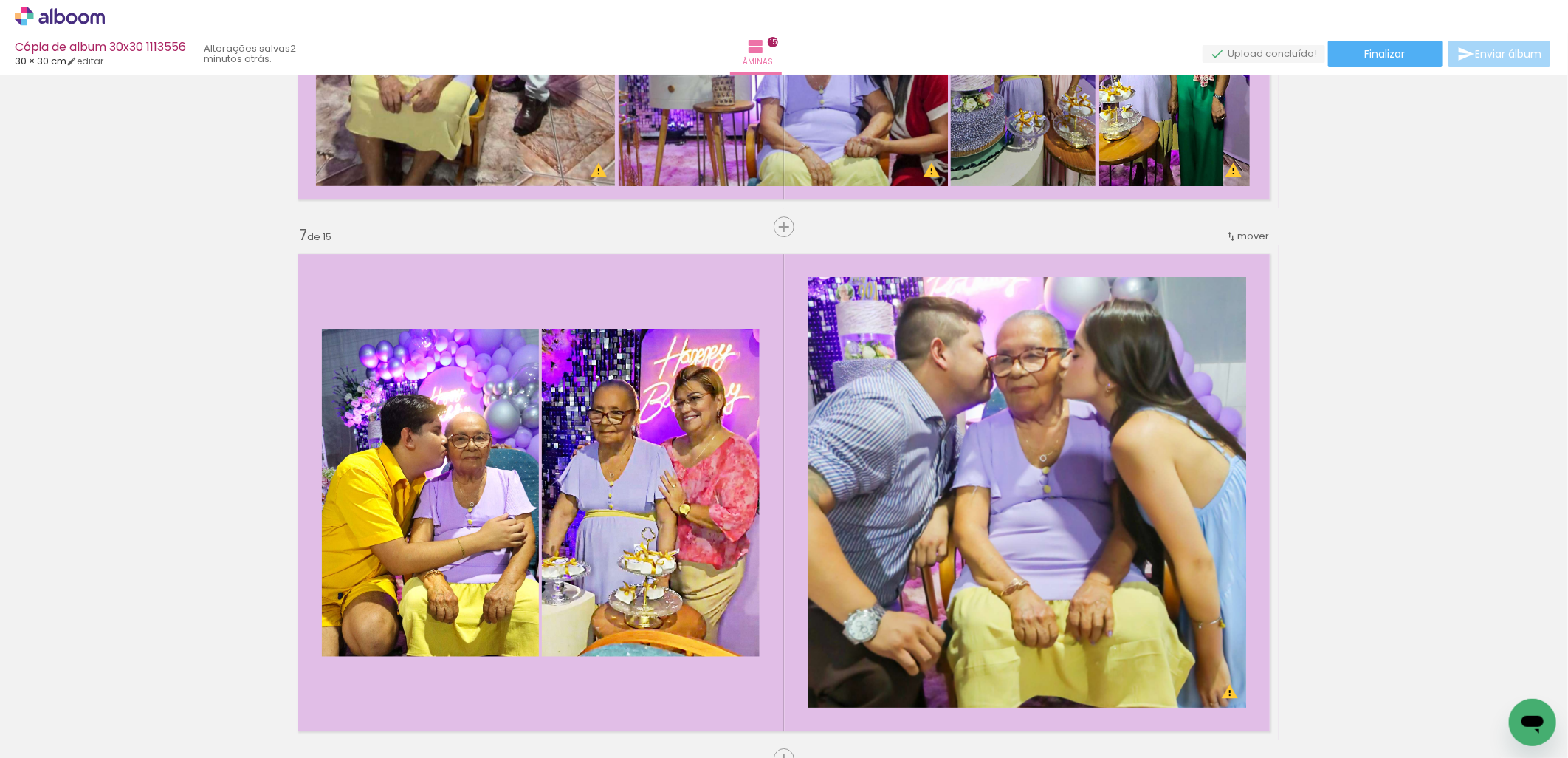
scroll to position [0, 3848]
click at [384, 725] on div at bounding box center [351, 708] width 67 height 65
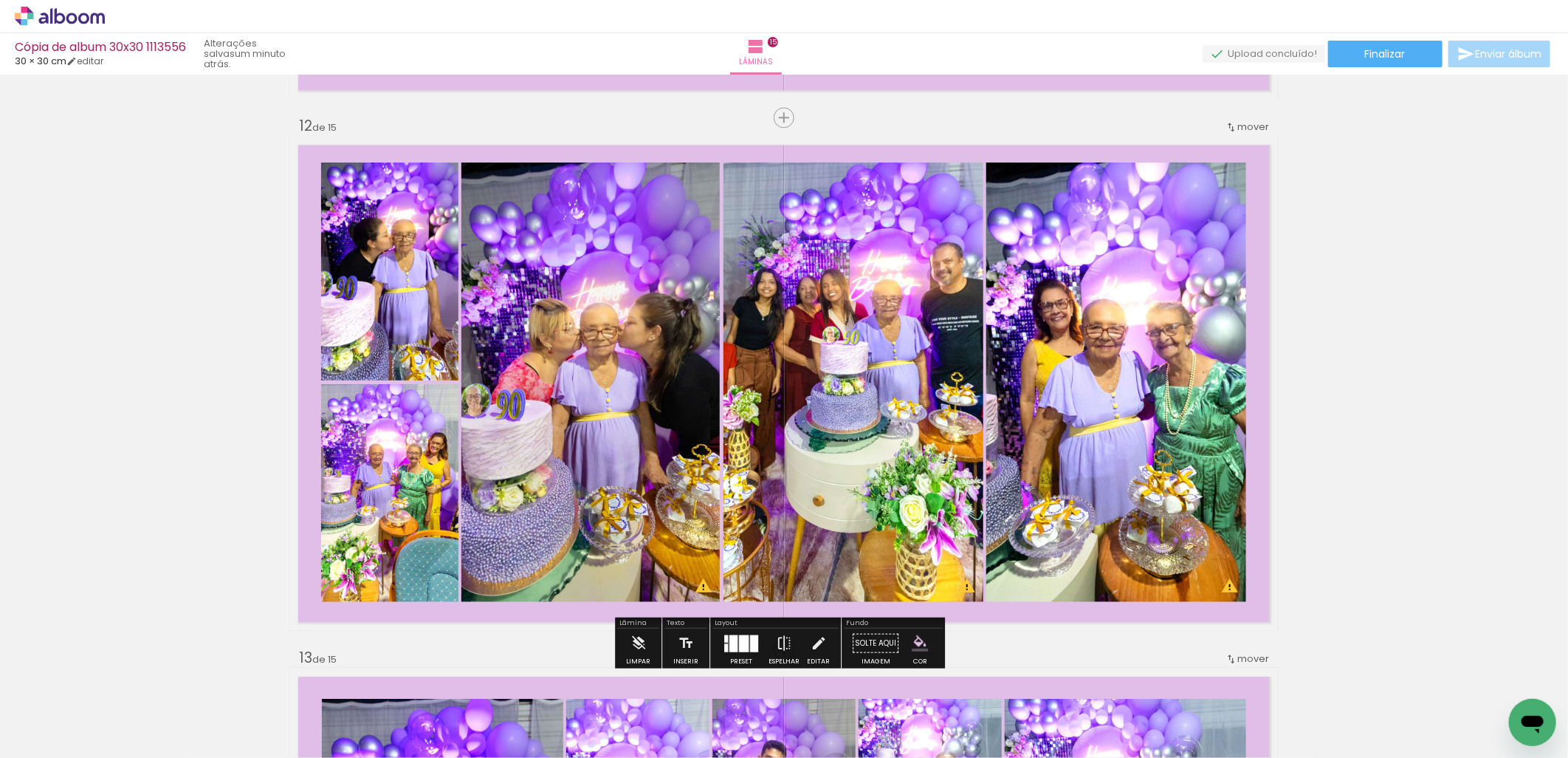
scroll to position [5859, 0]
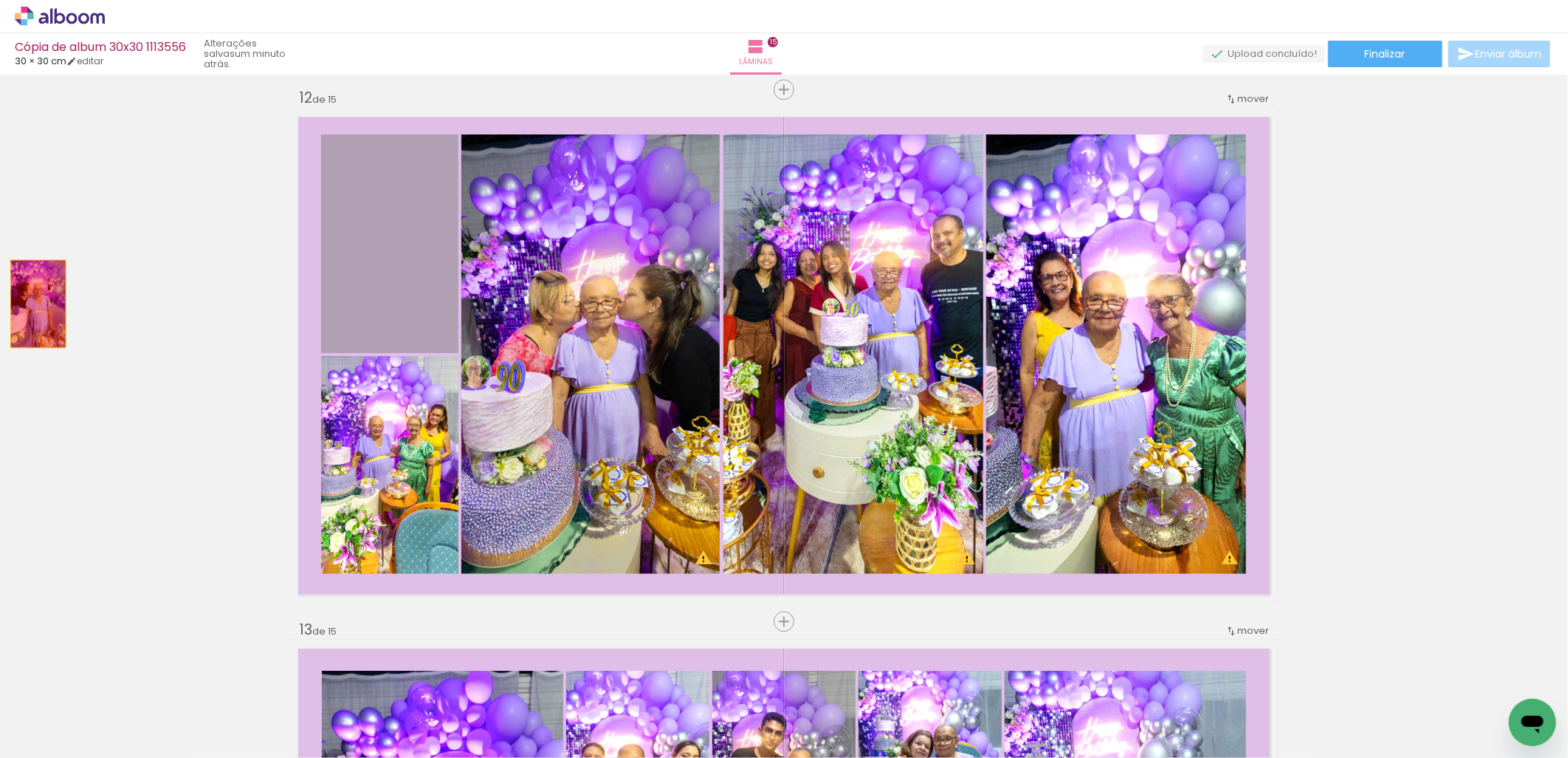
drag, startPoint x: 404, startPoint y: 297, endPoint x: 8, endPoint y: 304, distance: 396.1
click at [0, 301] on html "link( href="../../bower_components/polymer/polymer.html" rel="import" ) picture…" at bounding box center [784, 379] width 1568 height 758
drag, startPoint x: 262, startPoint y: 311, endPoint x: 444, endPoint y: 351, distance: 186.3
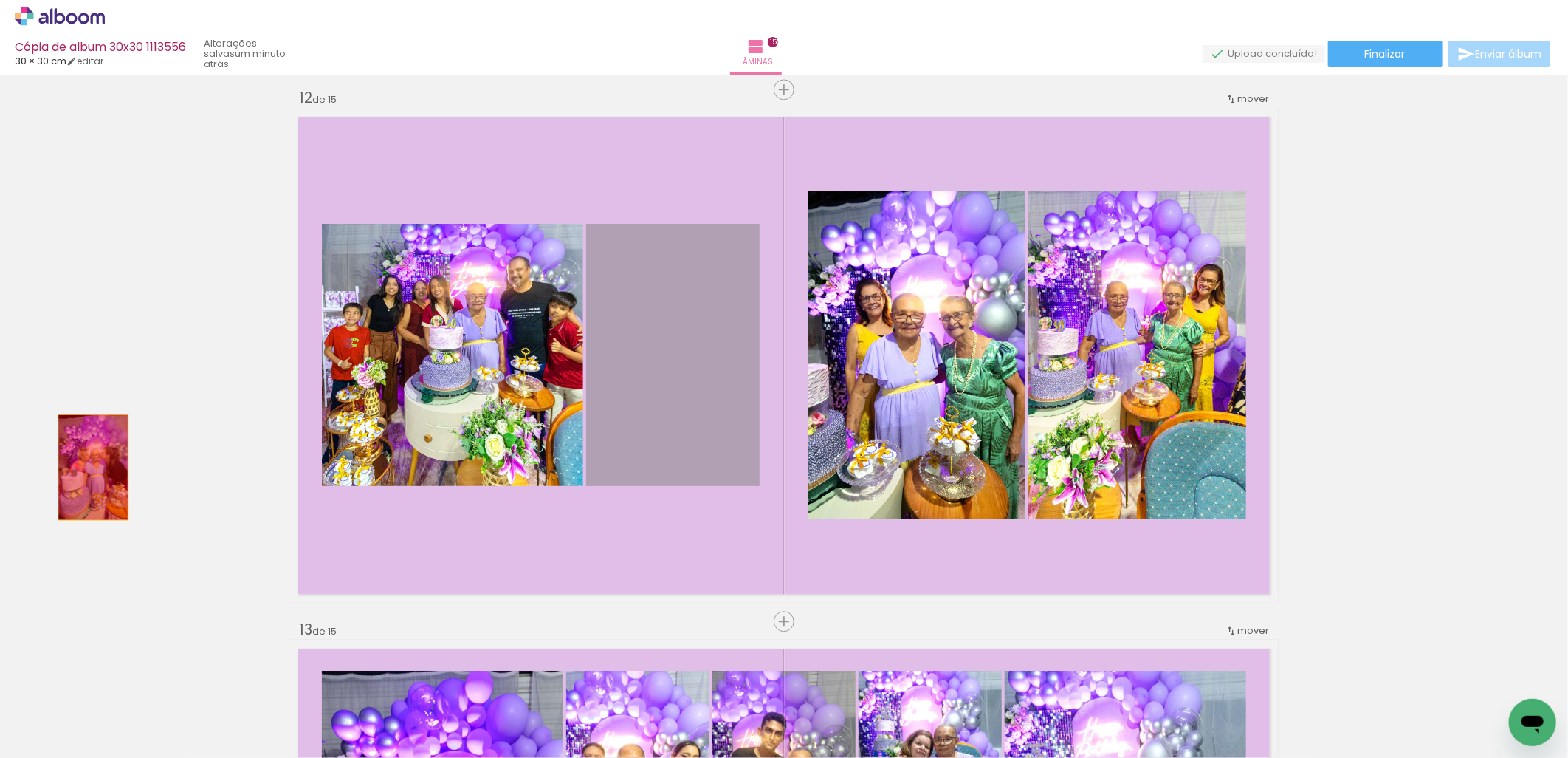
drag, startPoint x: 696, startPoint y: 406, endPoint x: 87, endPoint y: 467, distance: 612.0
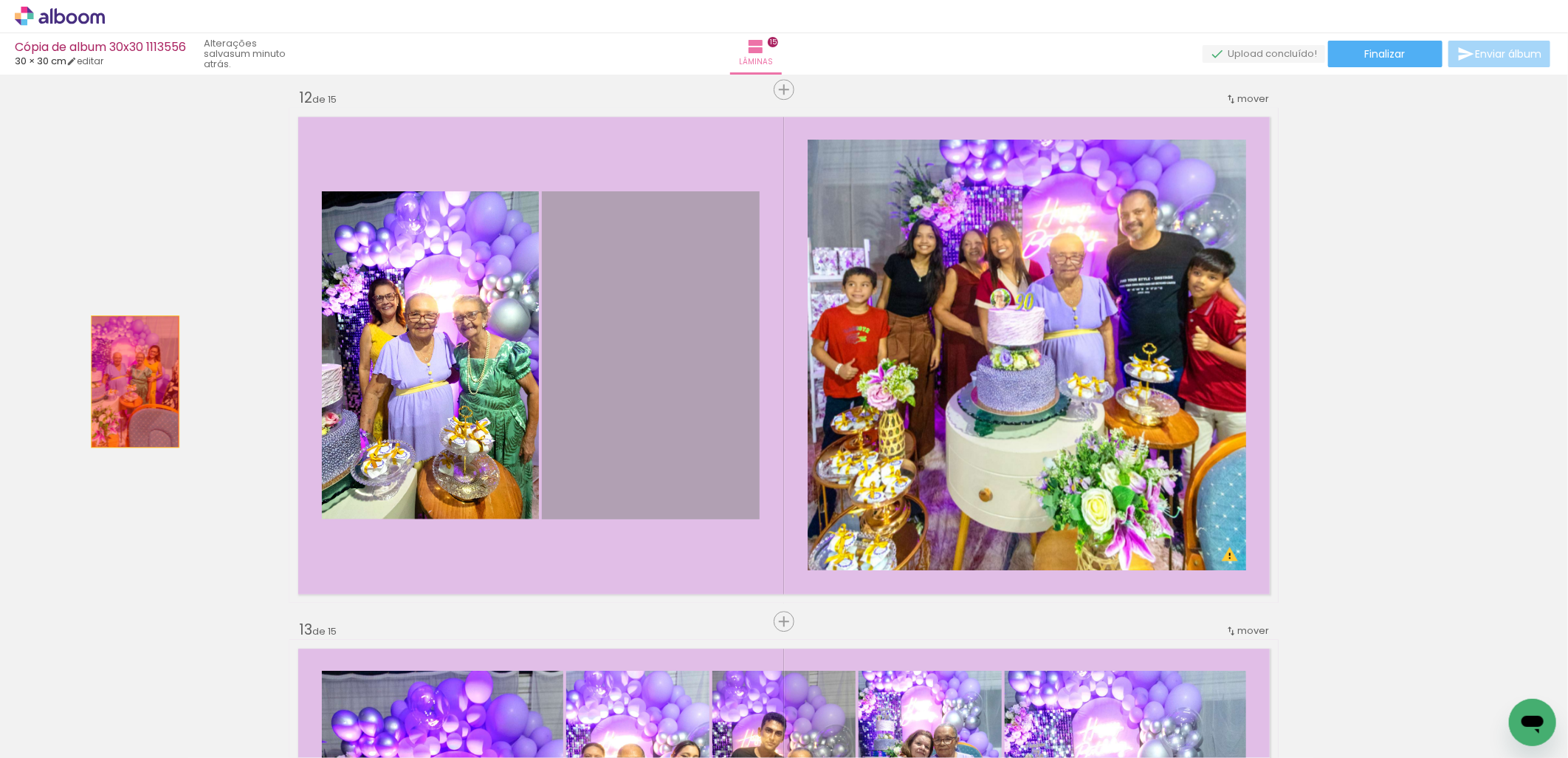
drag, startPoint x: 659, startPoint y: 354, endPoint x: 103, endPoint y: 377, distance: 556.5
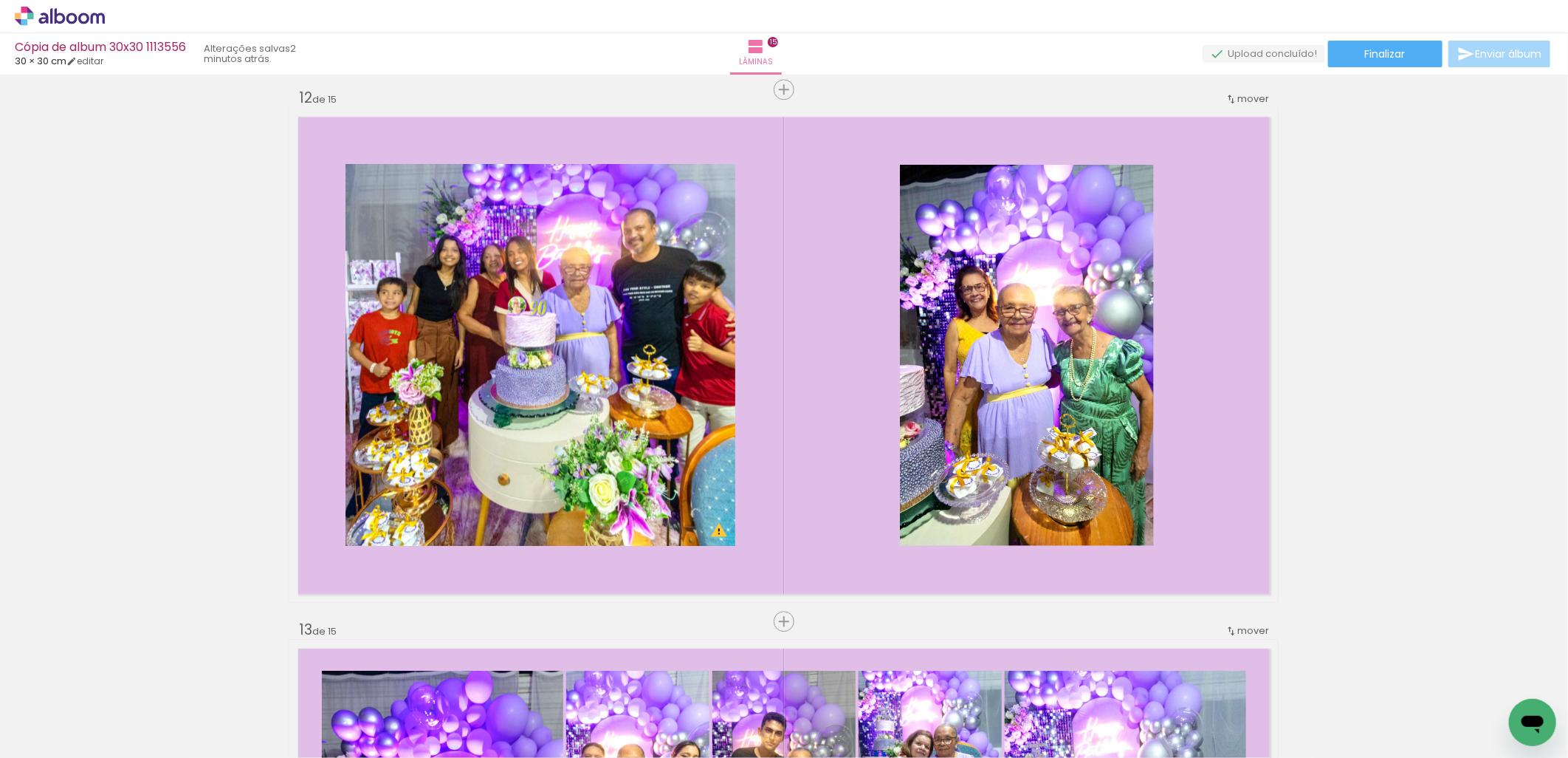
scroll to position [0, 3766]
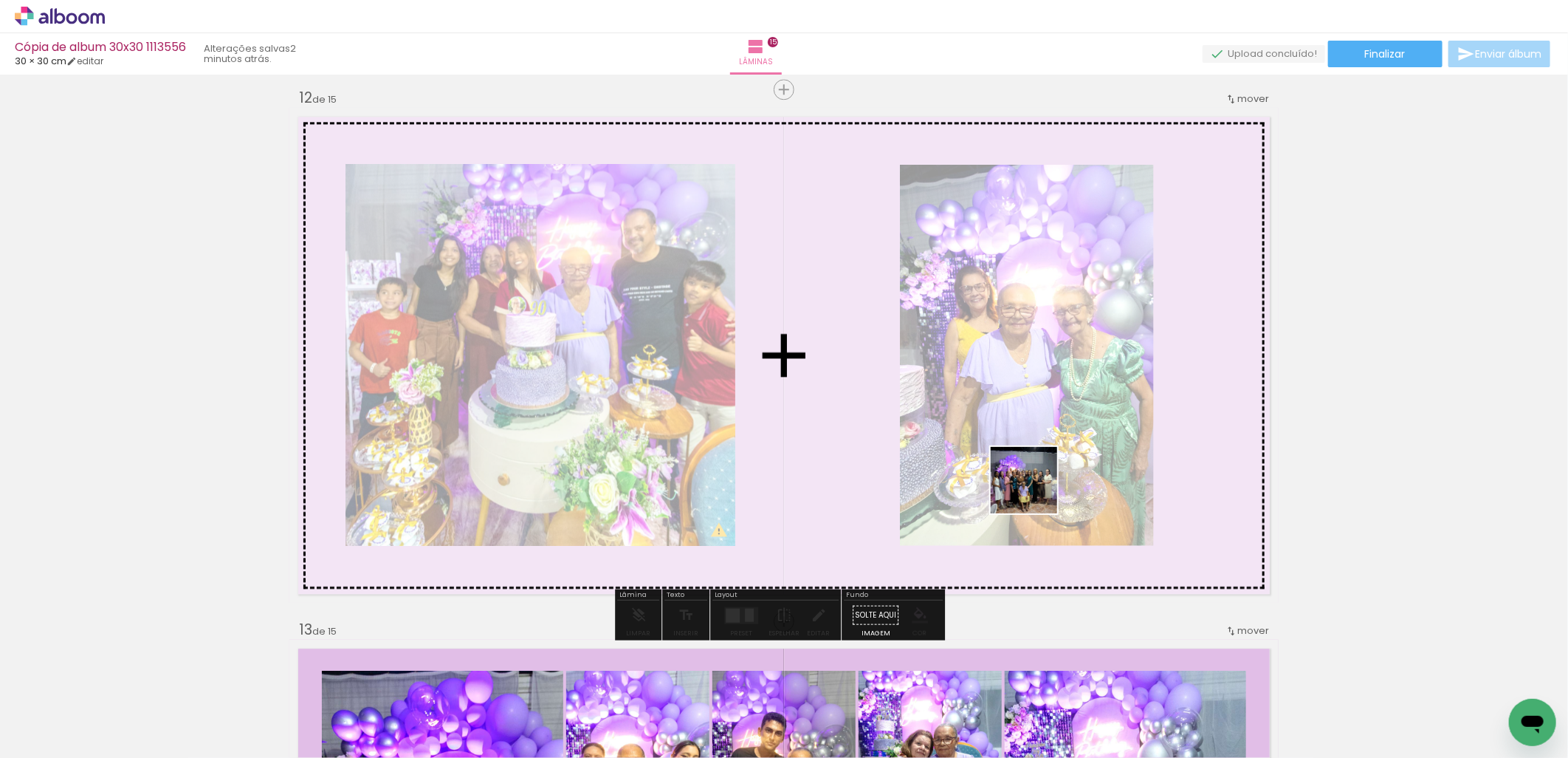
drag, startPoint x: 1259, startPoint y: 722, endPoint x: 1012, endPoint y: 454, distance: 364.5
click at [1012, 454] on quentale-workspace at bounding box center [784, 379] width 1568 height 758
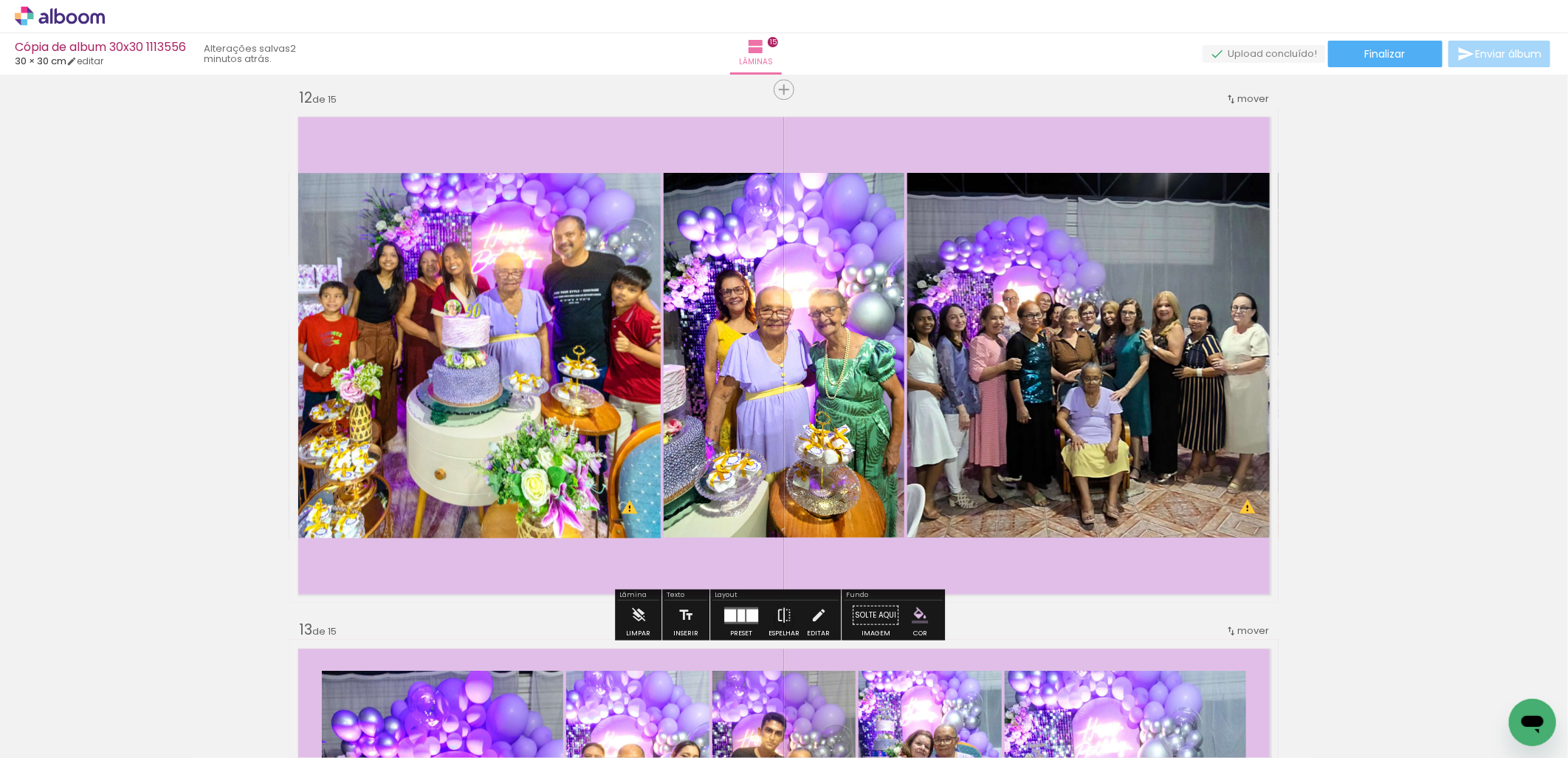
click at [746, 616] on div at bounding box center [752, 614] width 12 height 12
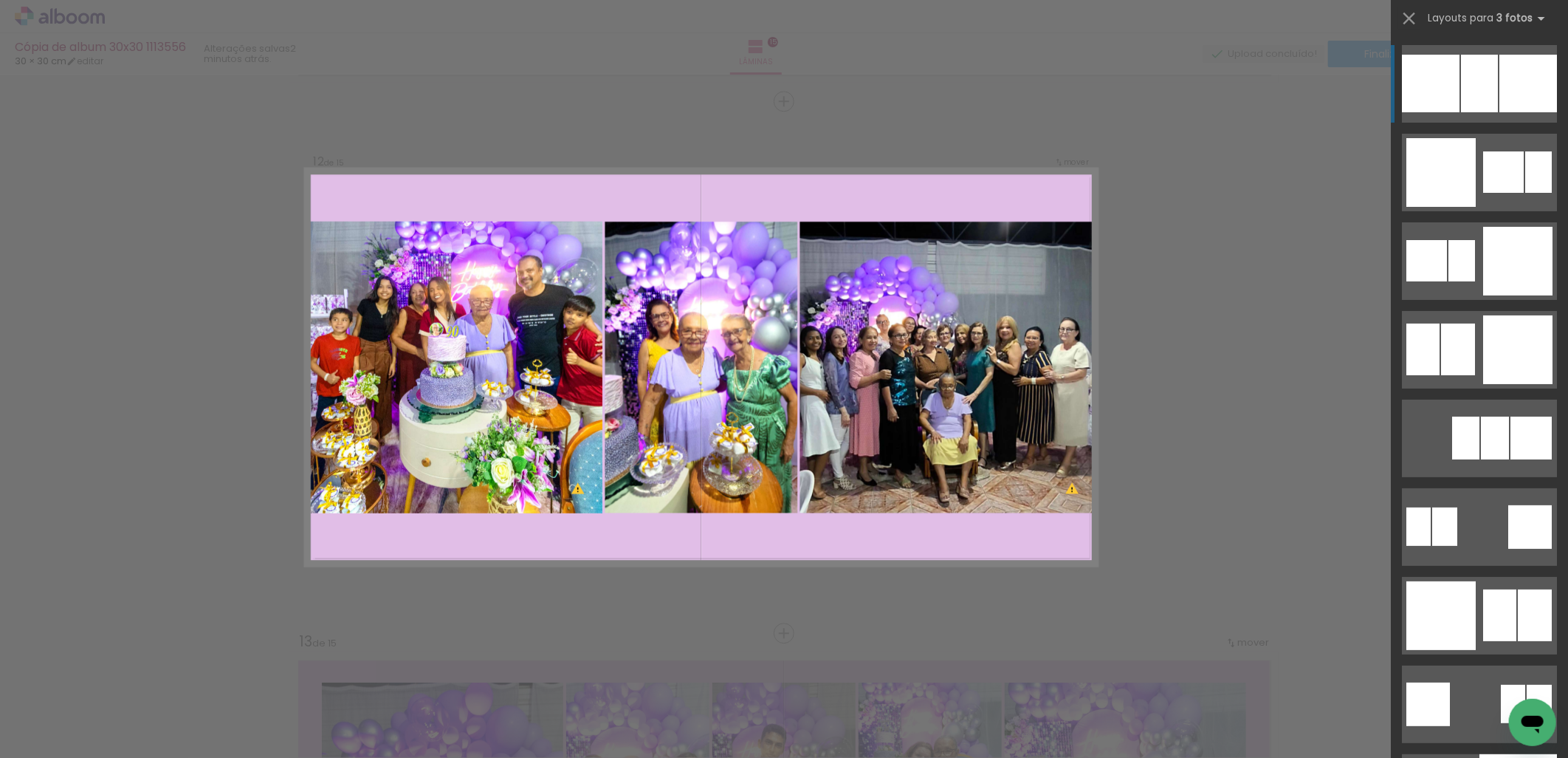
scroll to position [5844, 0]
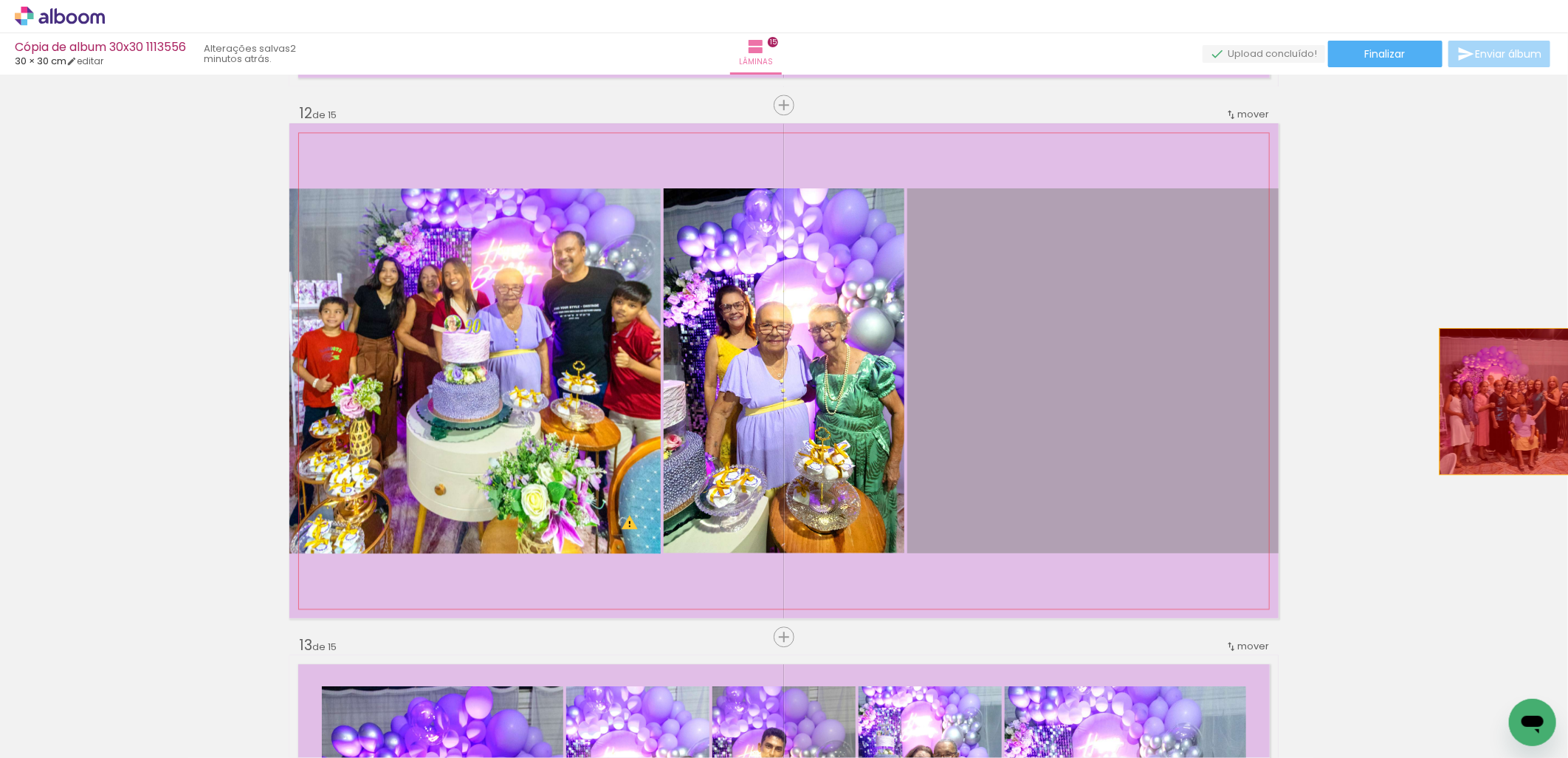
drag, startPoint x: 1117, startPoint y: 400, endPoint x: 1508, endPoint y: 401, distance: 391.0
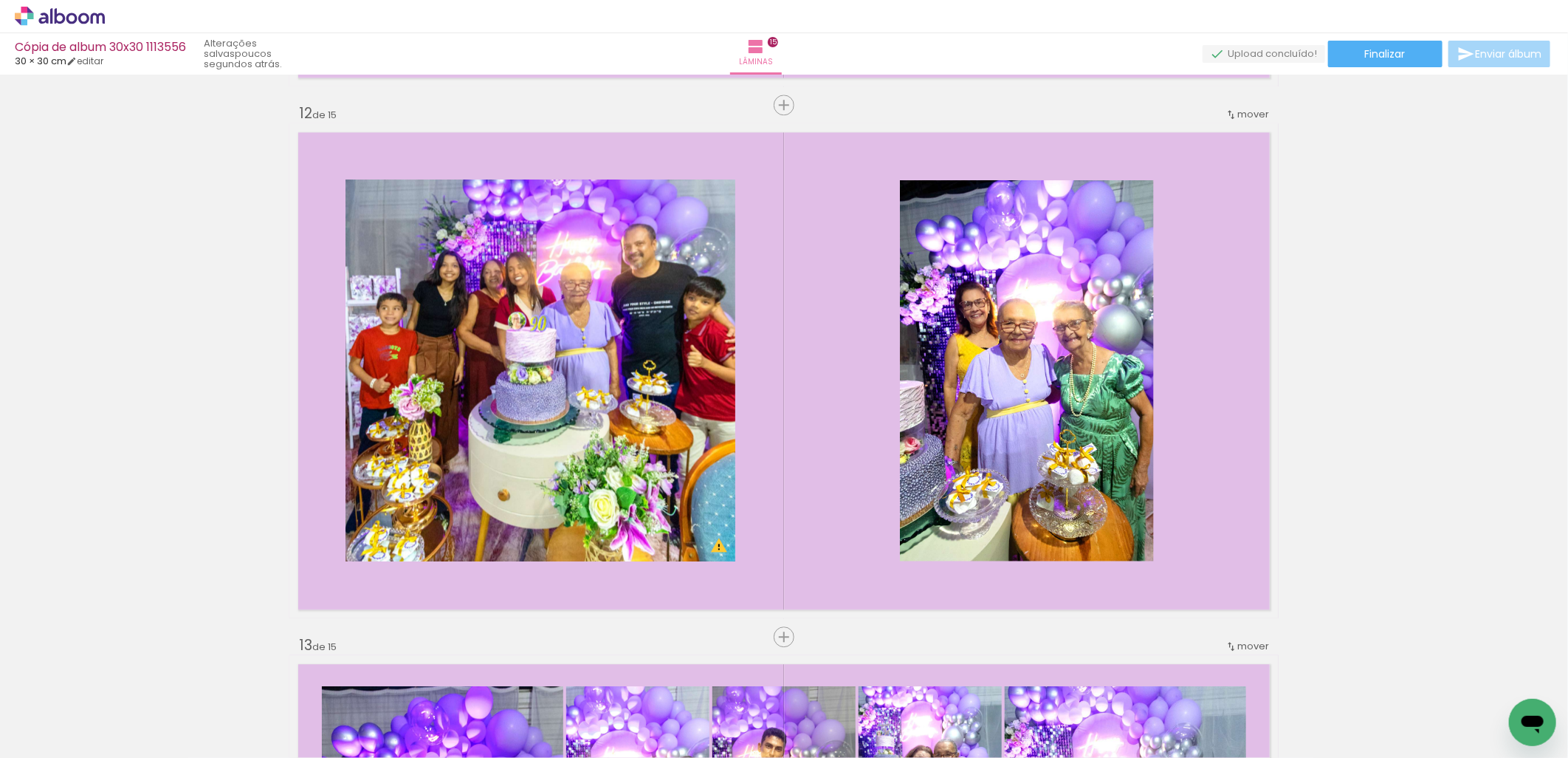
scroll to position [0, 3766]
click at [409, 685] on iron-icon at bounding box center [401, 678] width 16 height 16
click at [25, 745] on iron-icon at bounding box center [21, 737] width 17 height 17
click at [0, 0] on input "file" at bounding box center [0, 0] width 0 height 0
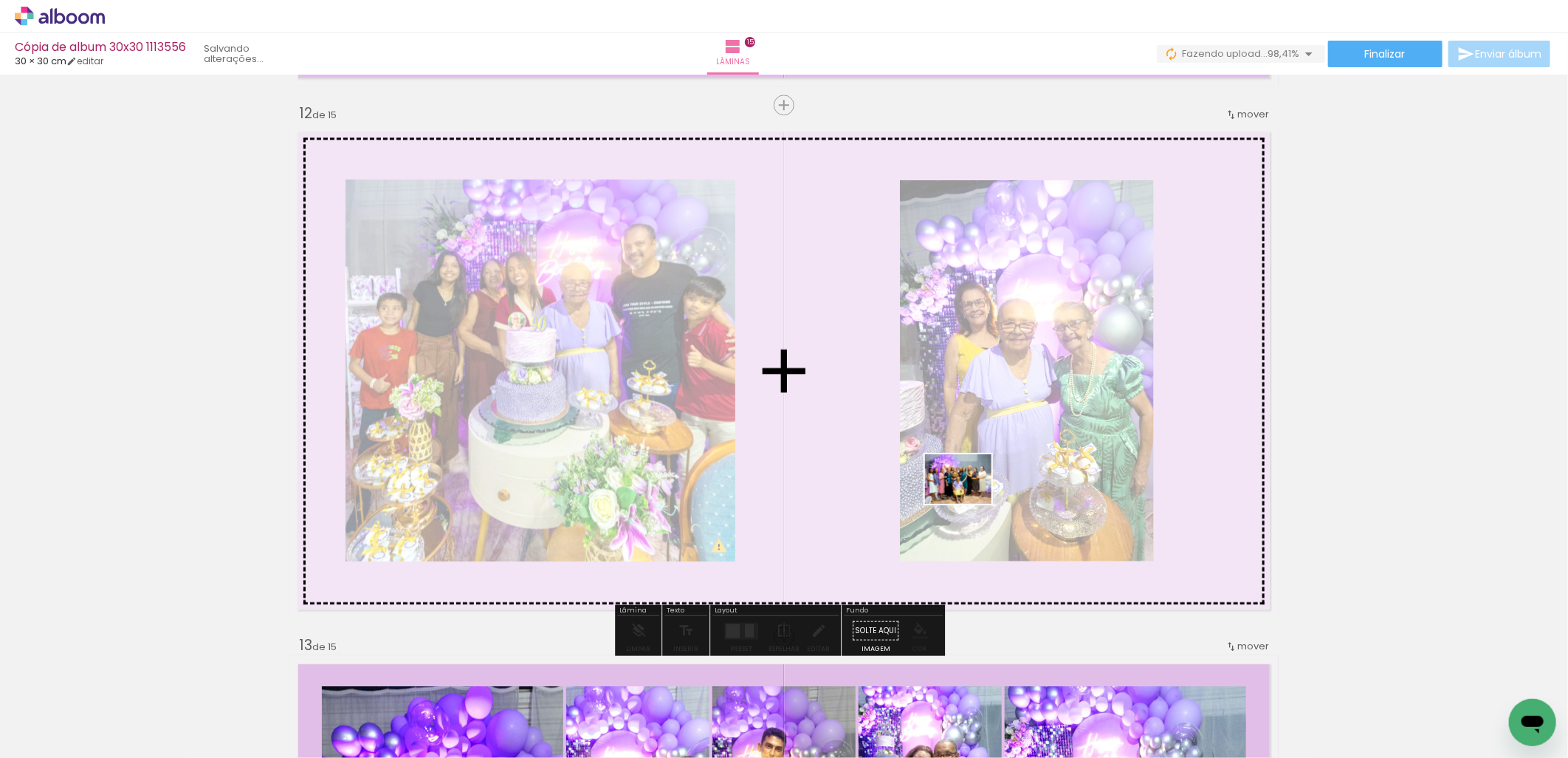
drag, startPoint x: 1354, startPoint y: 725, endPoint x: 969, endPoint y: 499, distance: 446.4
click at [969, 499] on quentale-workspace at bounding box center [784, 379] width 1568 height 758
